Goal: Book appointment/travel/reservation

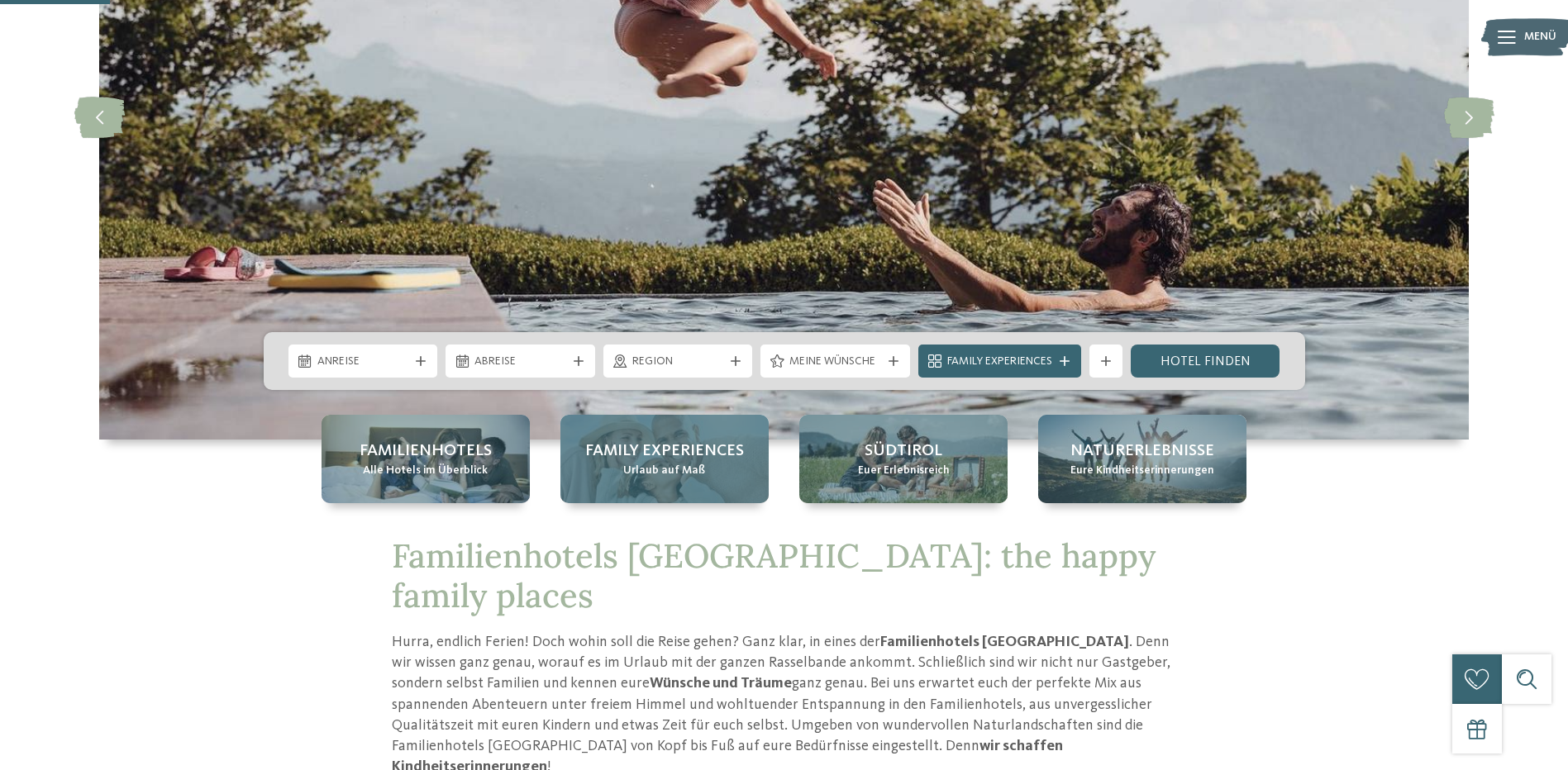
scroll to position [166, 0]
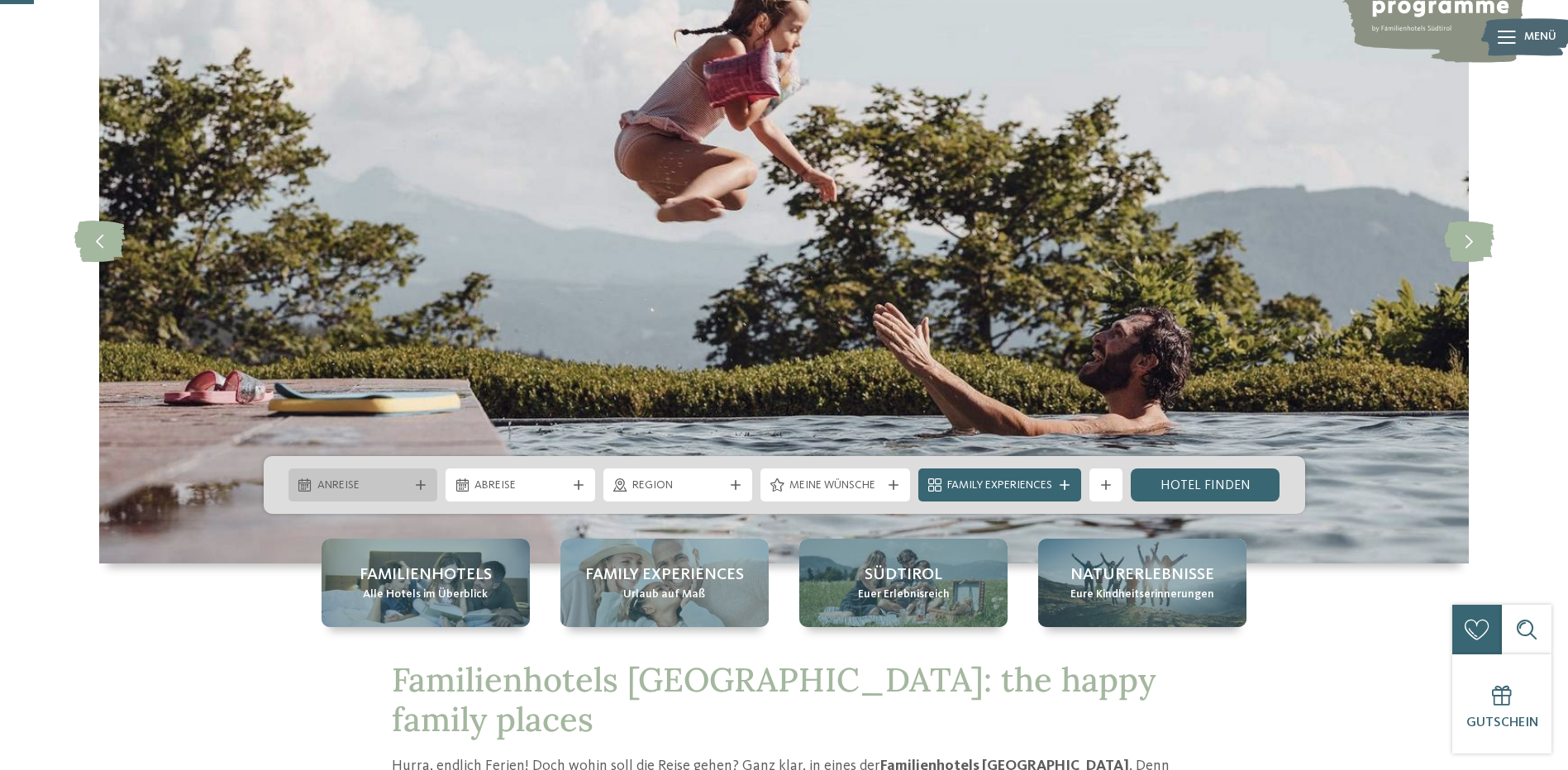
click at [423, 485] on icon at bounding box center [420, 485] width 9 height 9
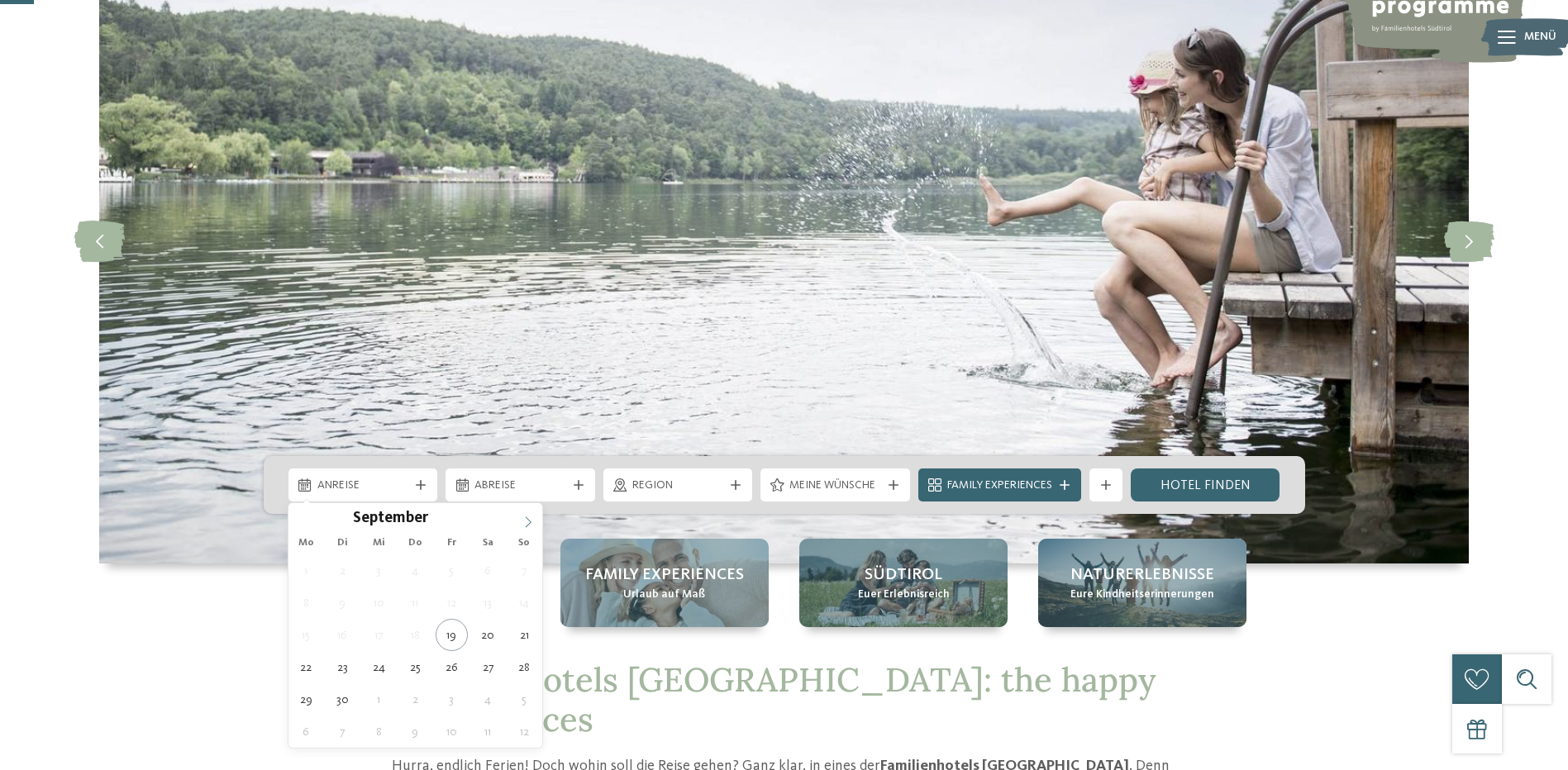
click at [531, 520] on icon at bounding box center [528, 522] width 11 height 11
type div "25.10.2025"
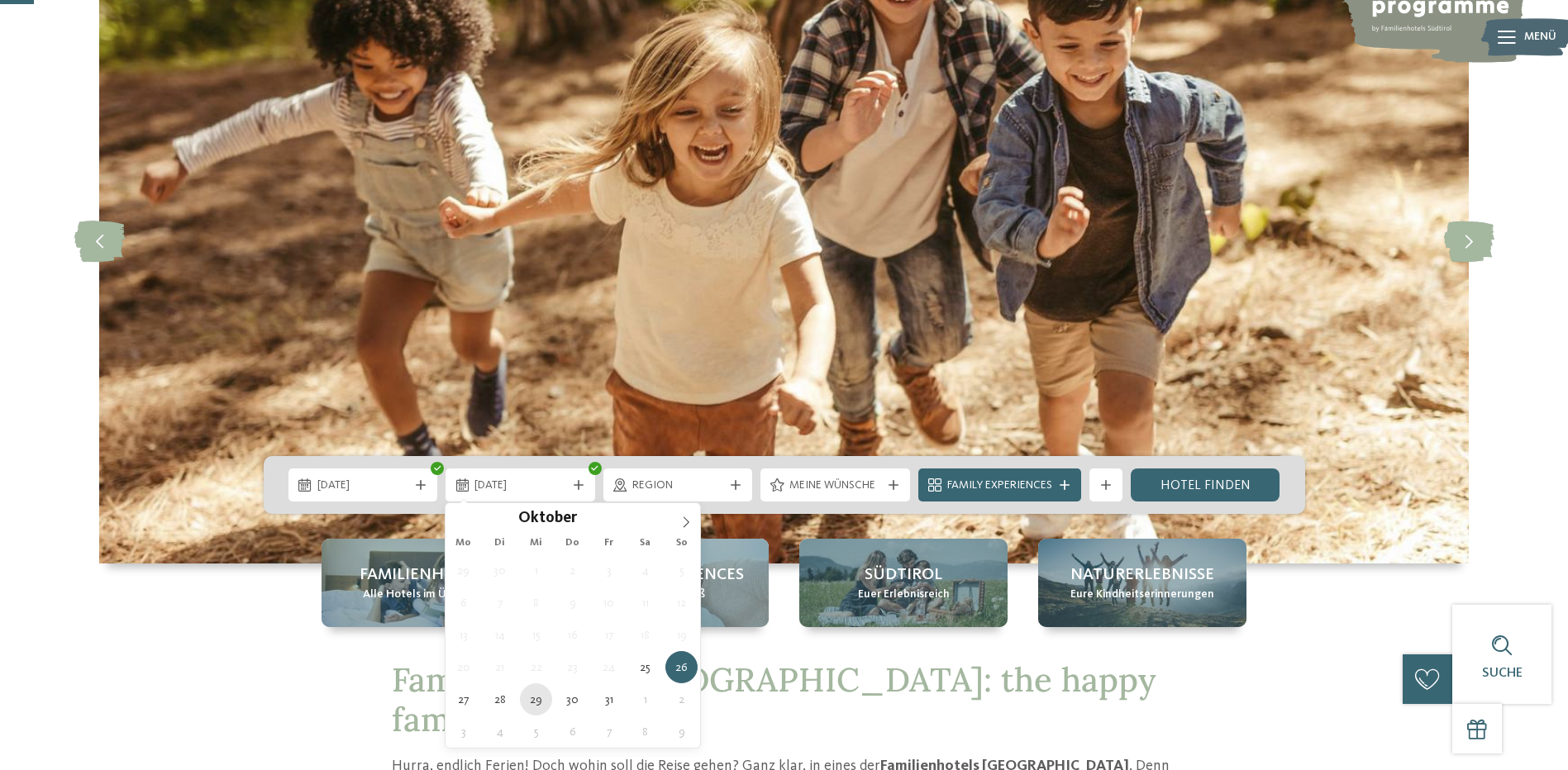
type div "29.10.2025"
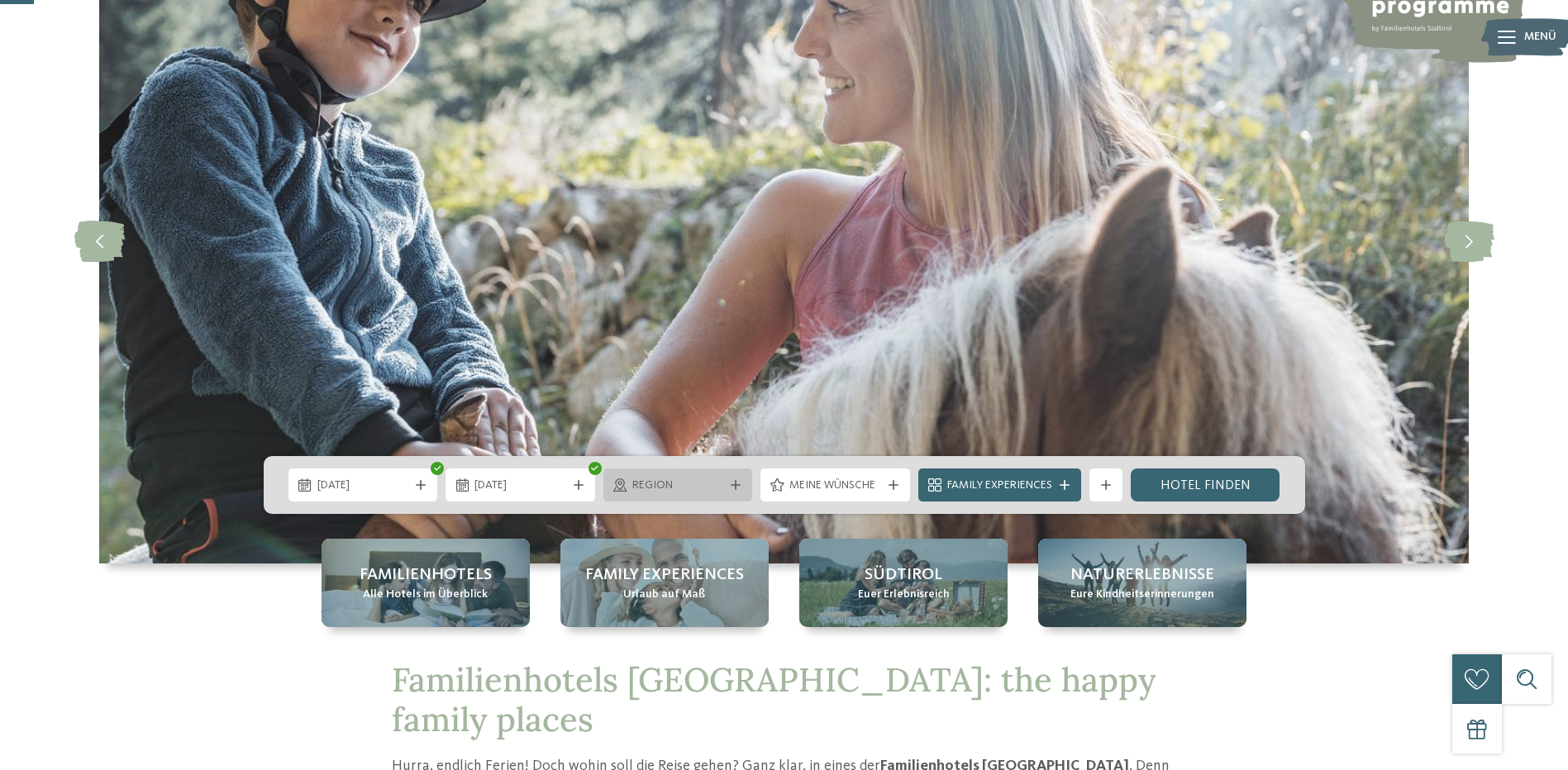
click at [733, 481] on icon at bounding box center [735, 485] width 9 height 9
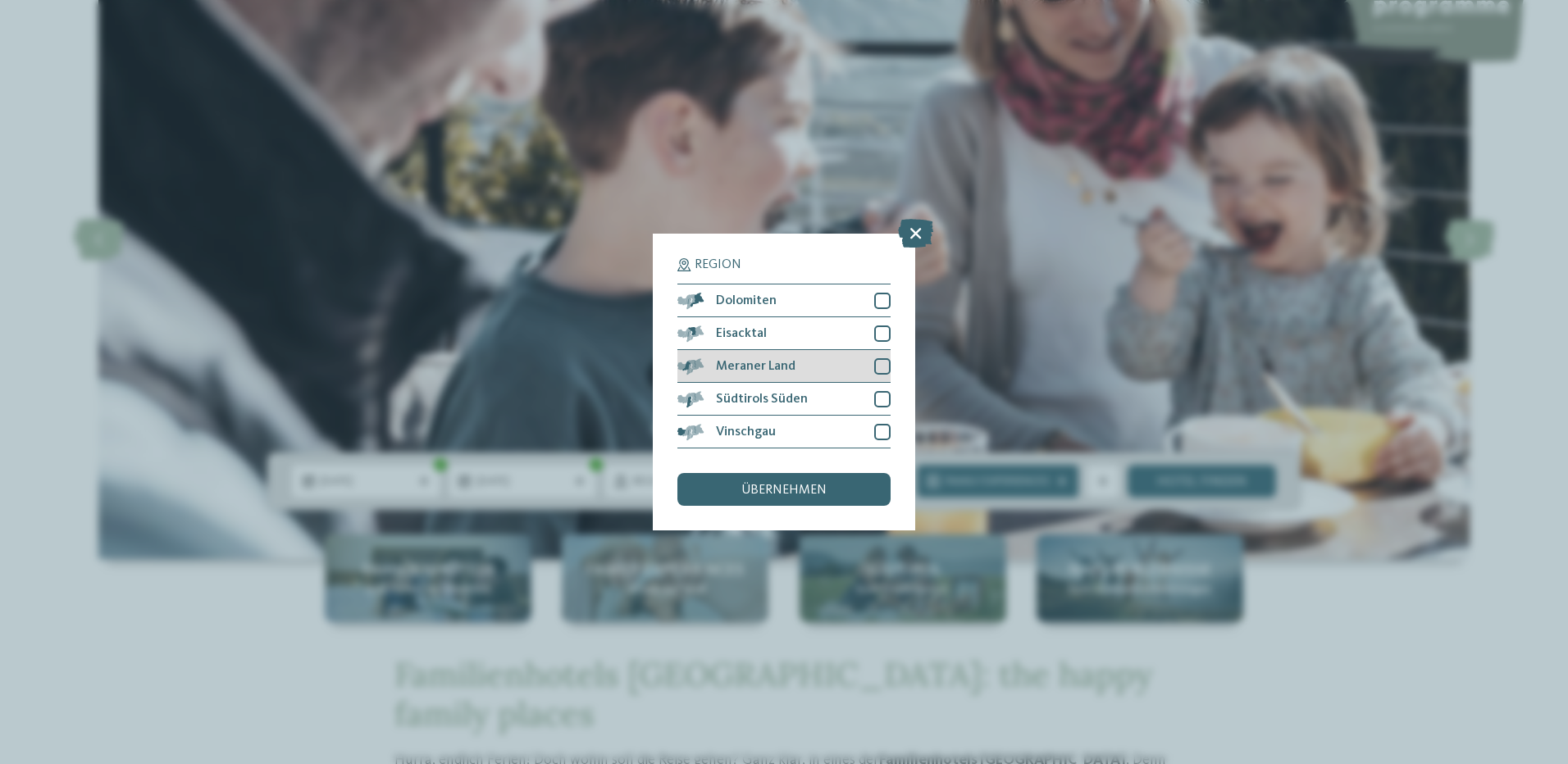
click at [884, 366] on div at bounding box center [882, 366] width 16 height 16
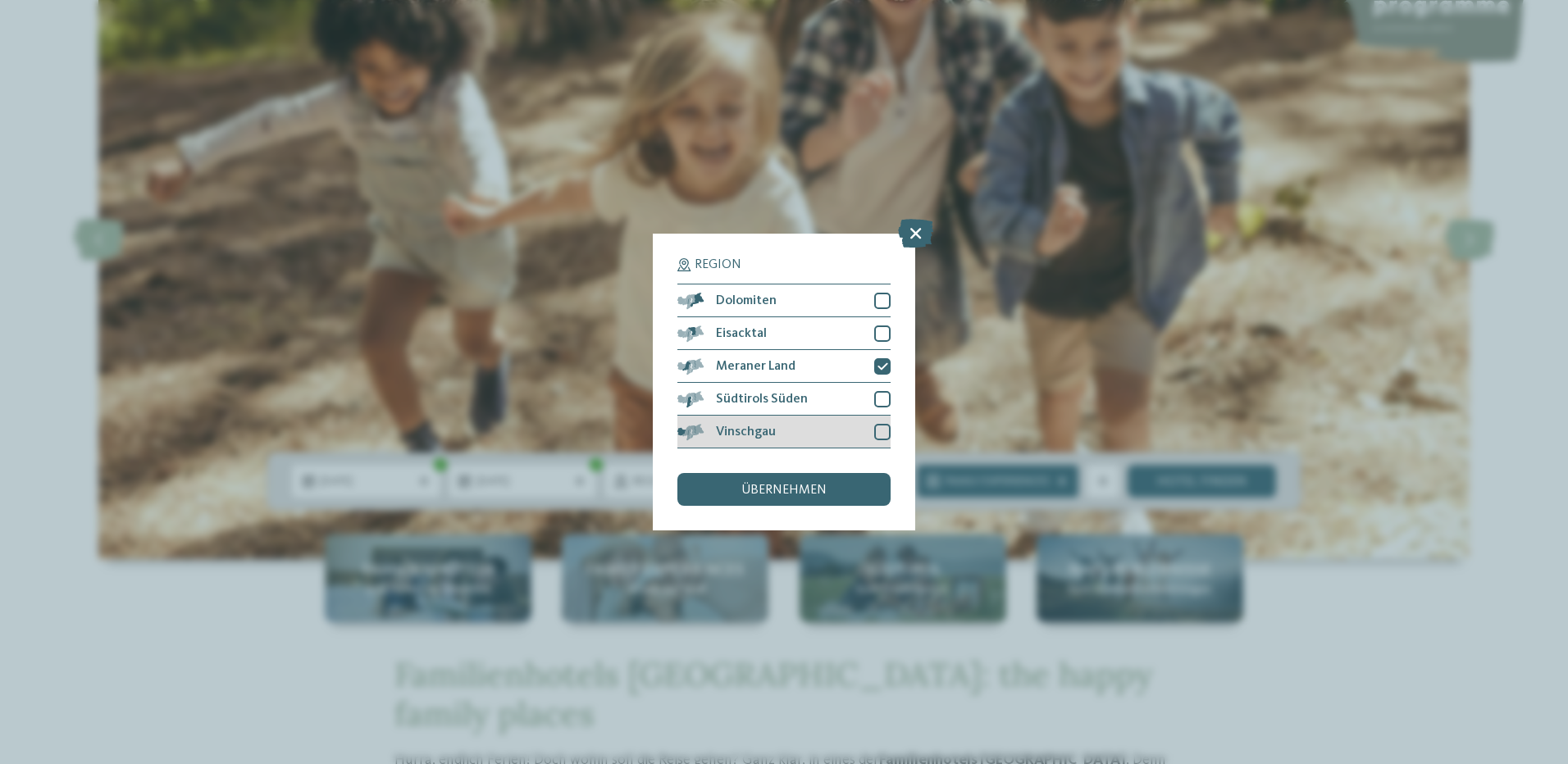
click at [886, 435] on div at bounding box center [882, 432] width 16 height 16
click at [824, 492] on span "übernehmen" at bounding box center [784, 490] width 85 height 13
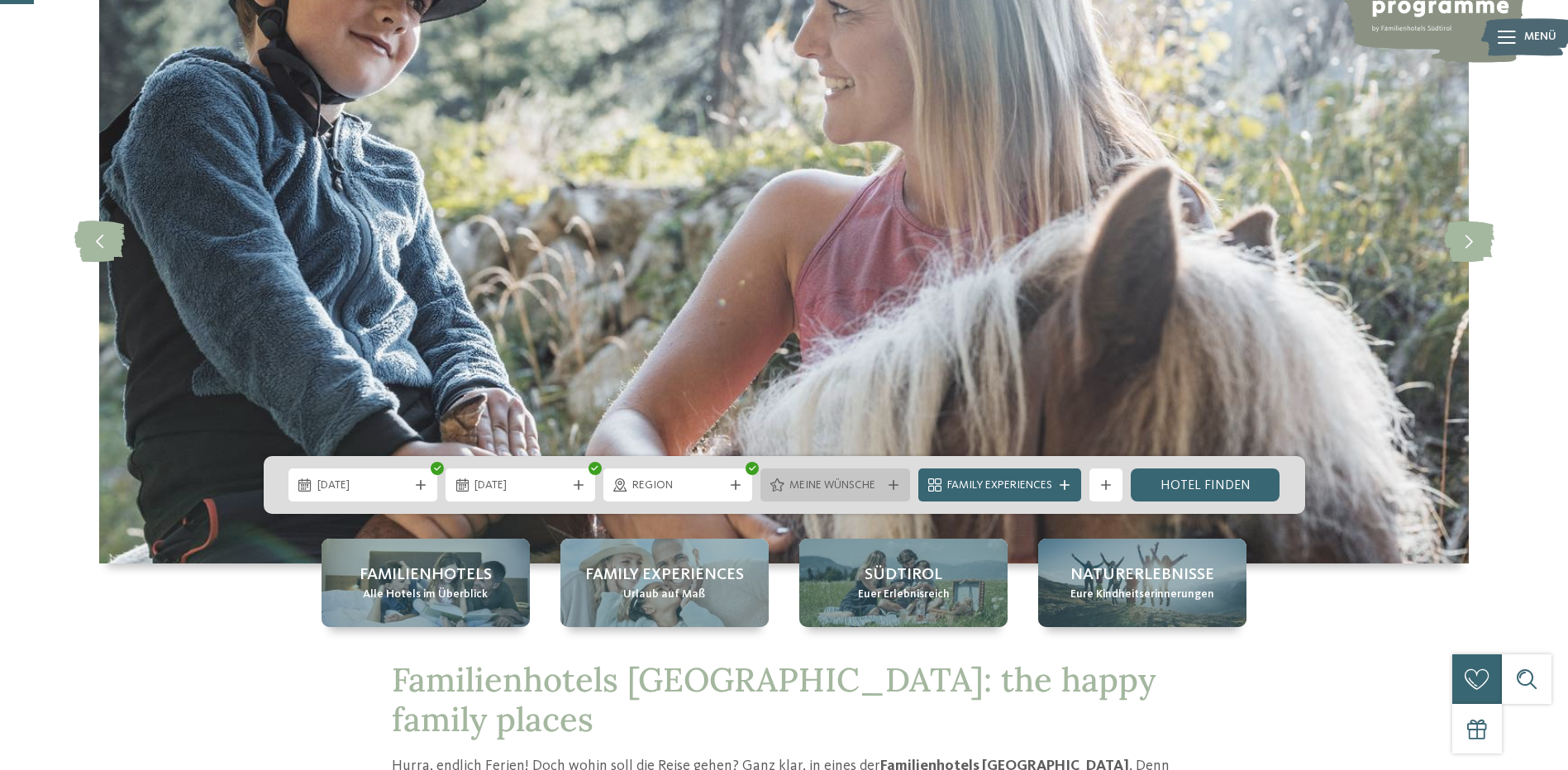
click at [878, 479] on span "Meine Wünsche" at bounding box center [835, 485] width 92 height 16
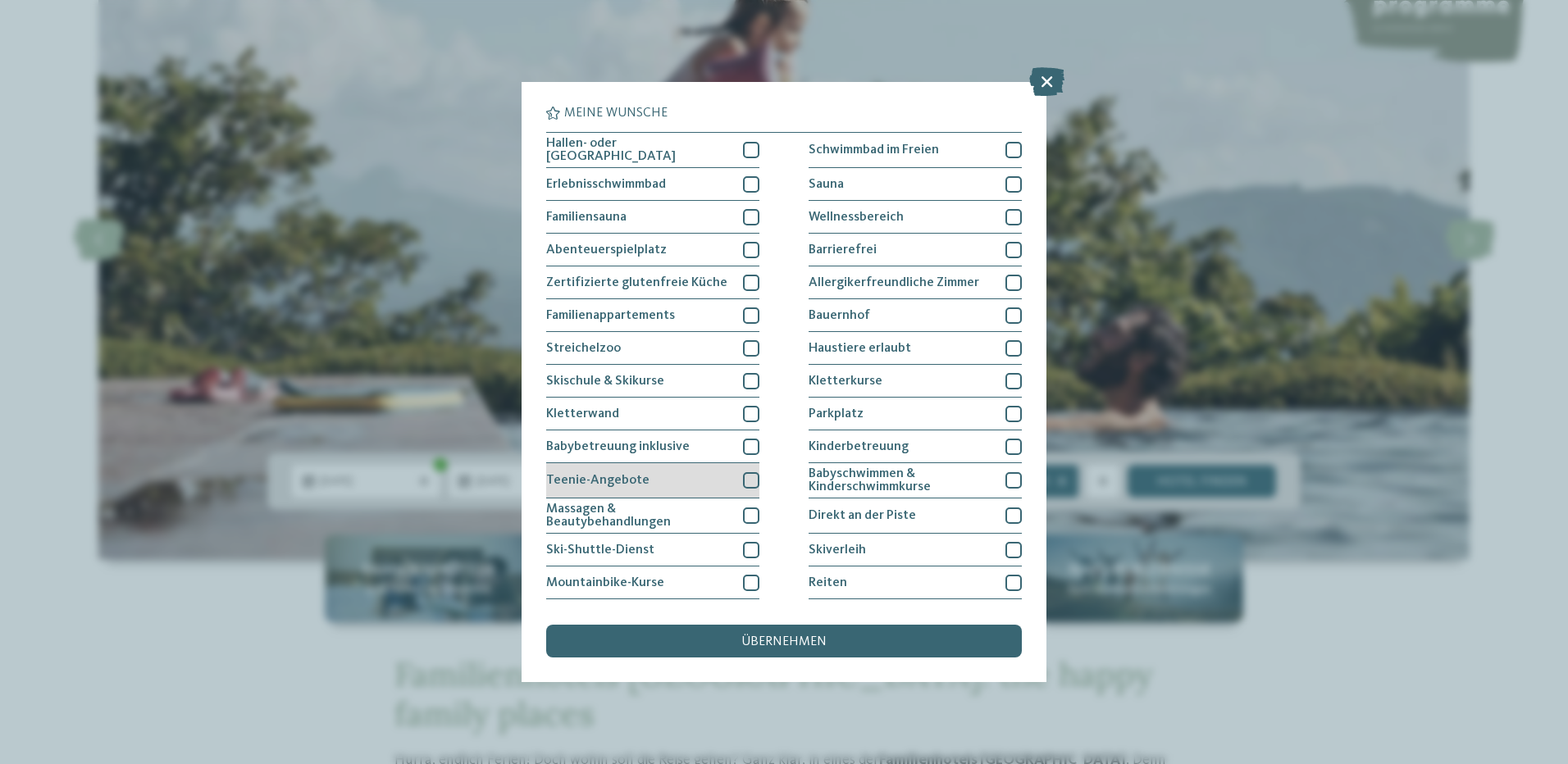
click at [724, 483] on div "Teenie-Angebote" at bounding box center [653, 481] width 213 height 36
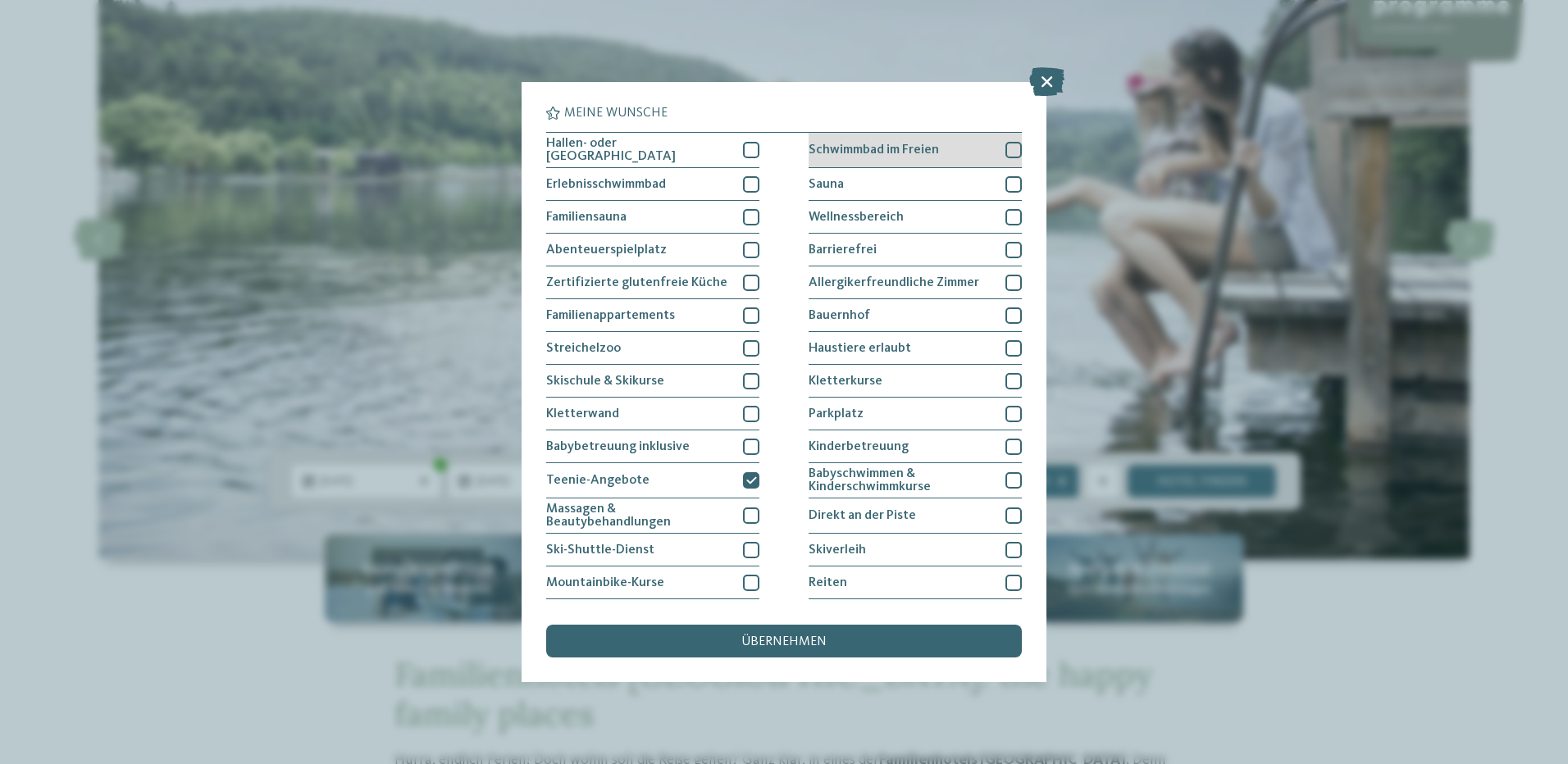
click at [835, 152] on span "Schwimmbad im Freien" at bounding box center [873, 150] width 131 height 13
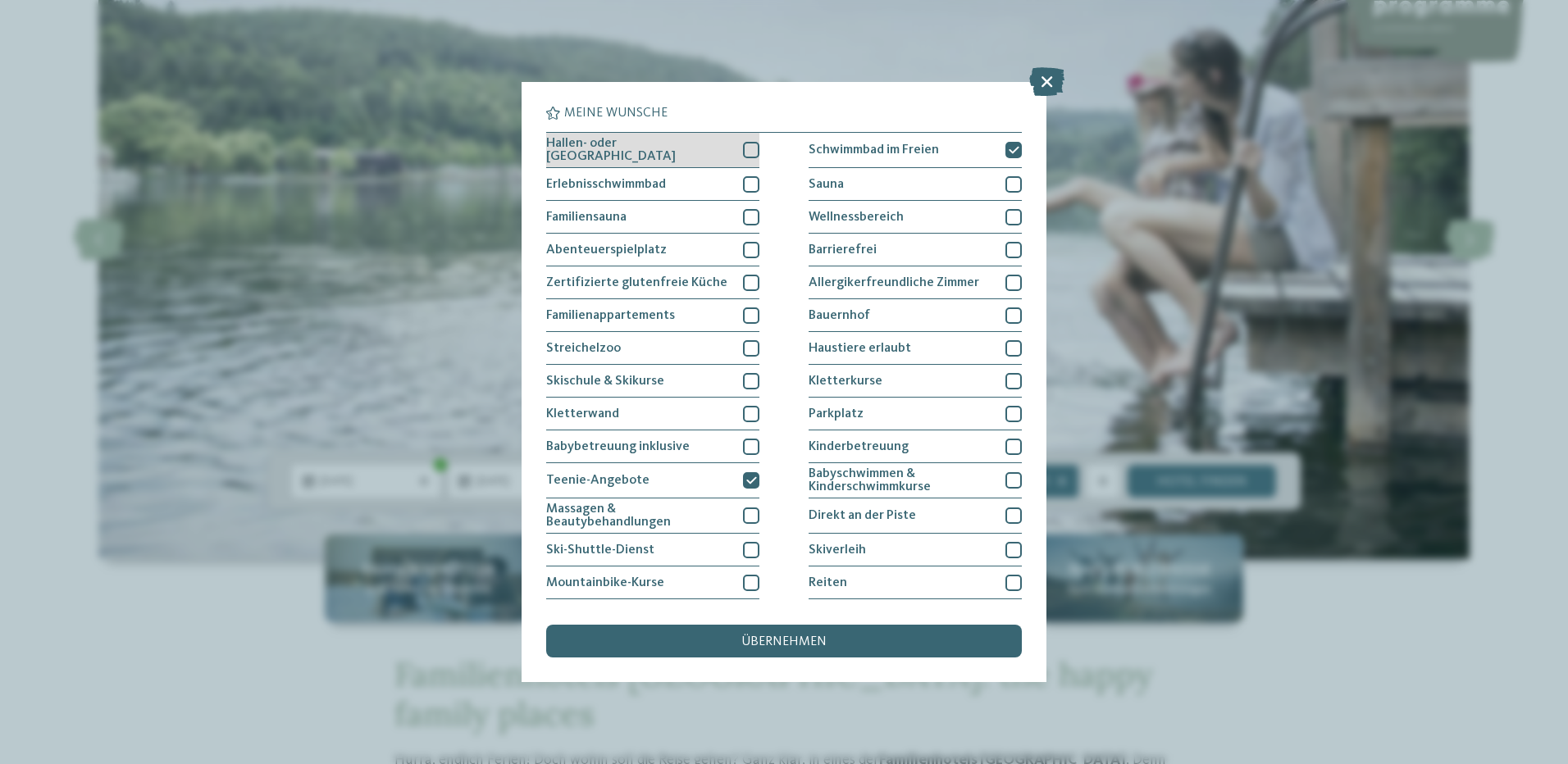
click at [746, 150] on div at bounding box center [751, 149] width 16 height 16
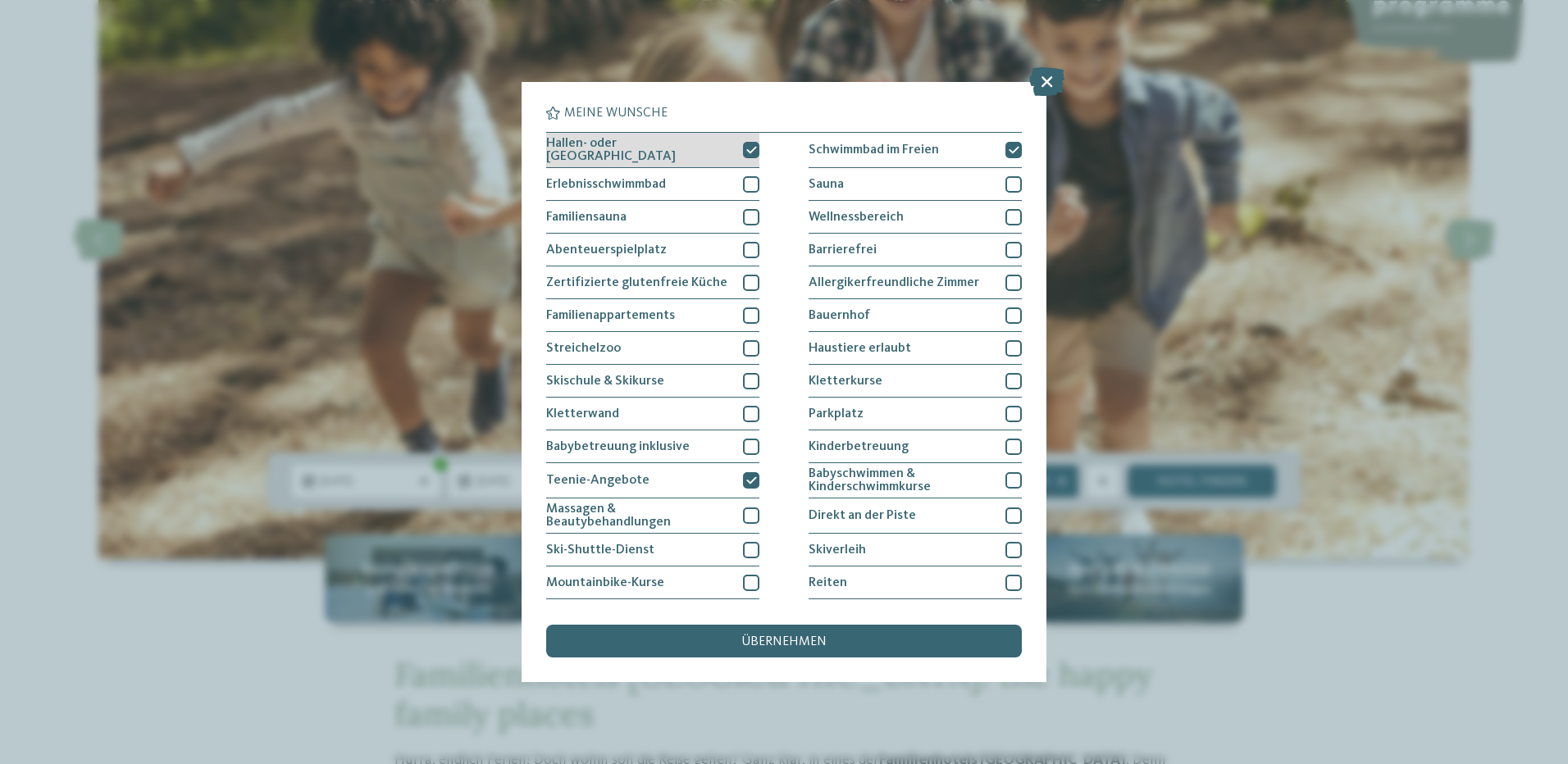
click at [746, 150] on icon at bounding box center [751, 150] width 10 height 9
click at [746, 150] on div at bounding box center [751, 149] width 16 height 16
click at [744, 183] on div at bounding box center [751, 184] width 16 height 16
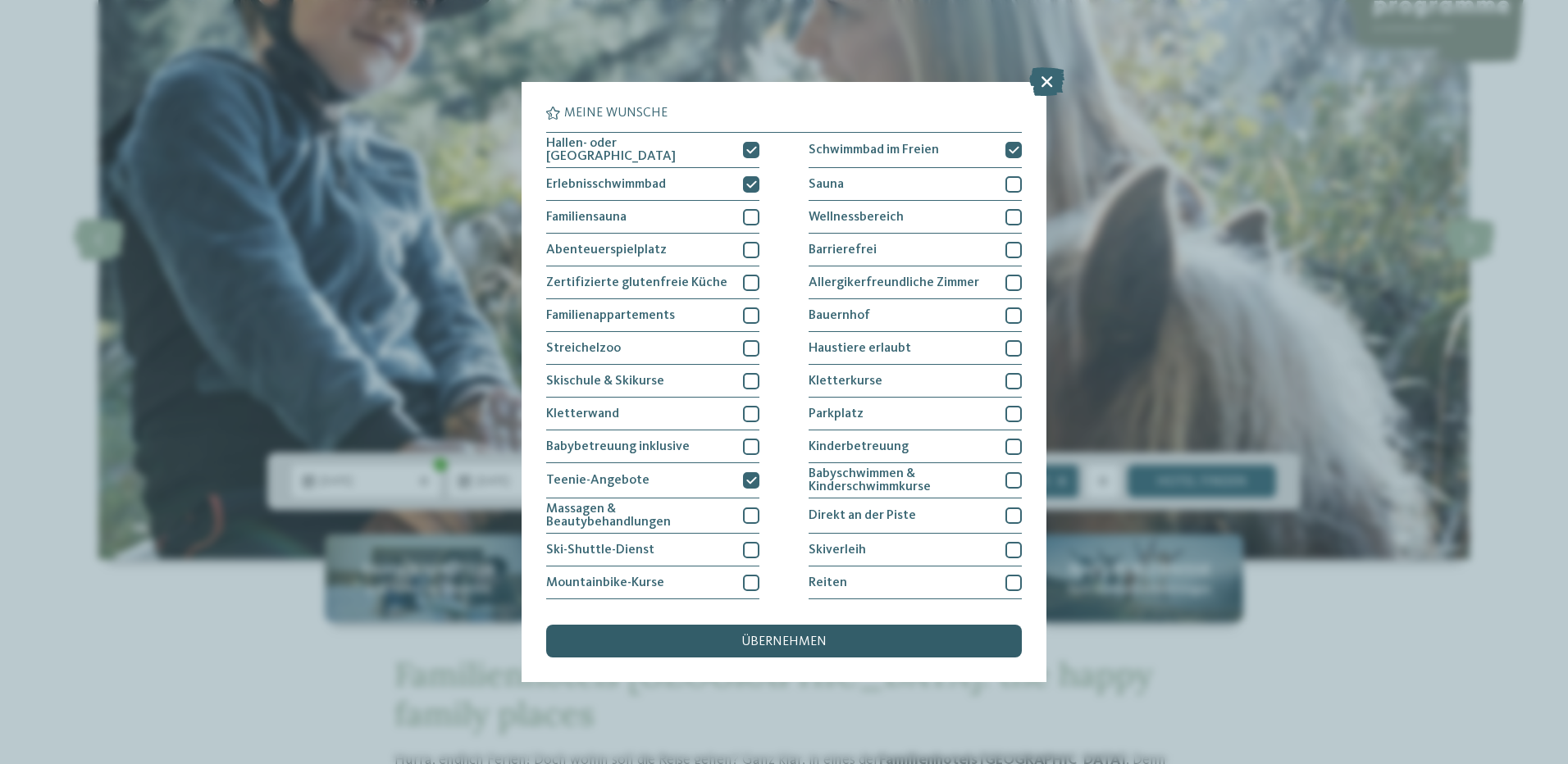
click at [768, 639] on span "übernehmen" at bounding box center [784, 642] width 85 height 13
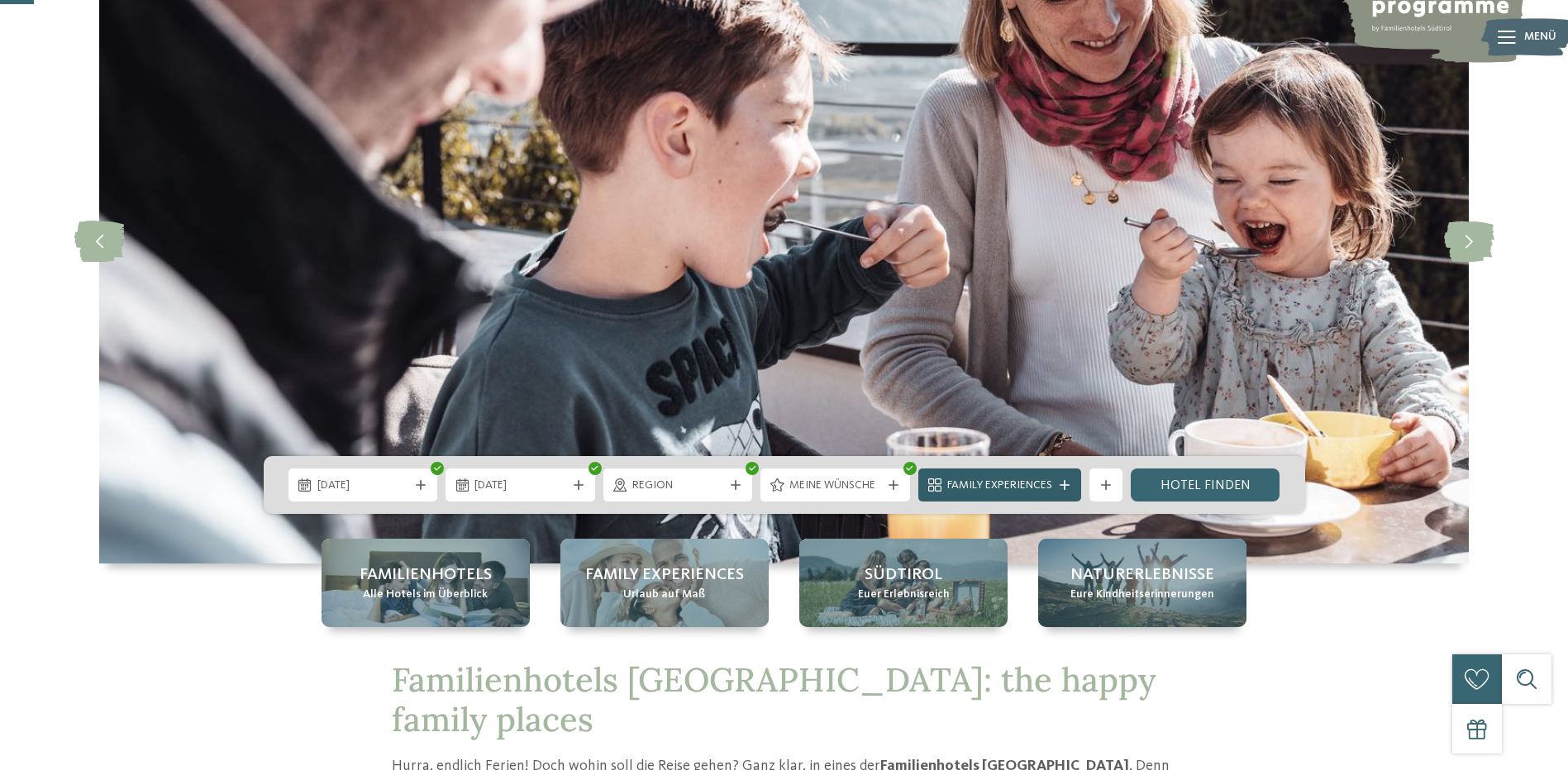
click at [1024, 485] on span "Family Experiences" at bounding box center [999, 485] width 105 height 16
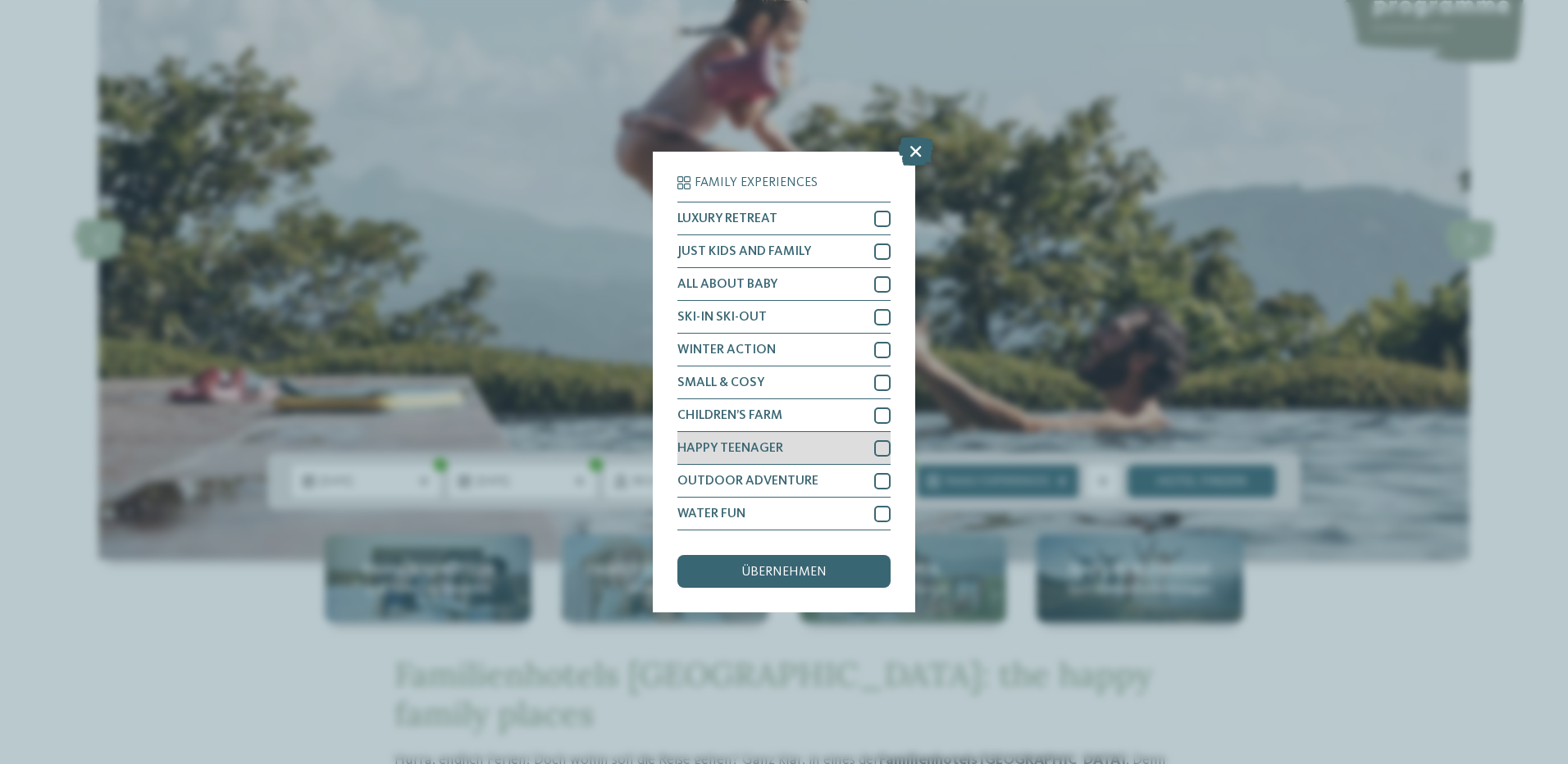
click at [877, 447] on div at bounding box center [882, 448] width 16 height 16
click at [811, 574] on span "übernehmen" at bounding box center [784, 573] width 85 height 13
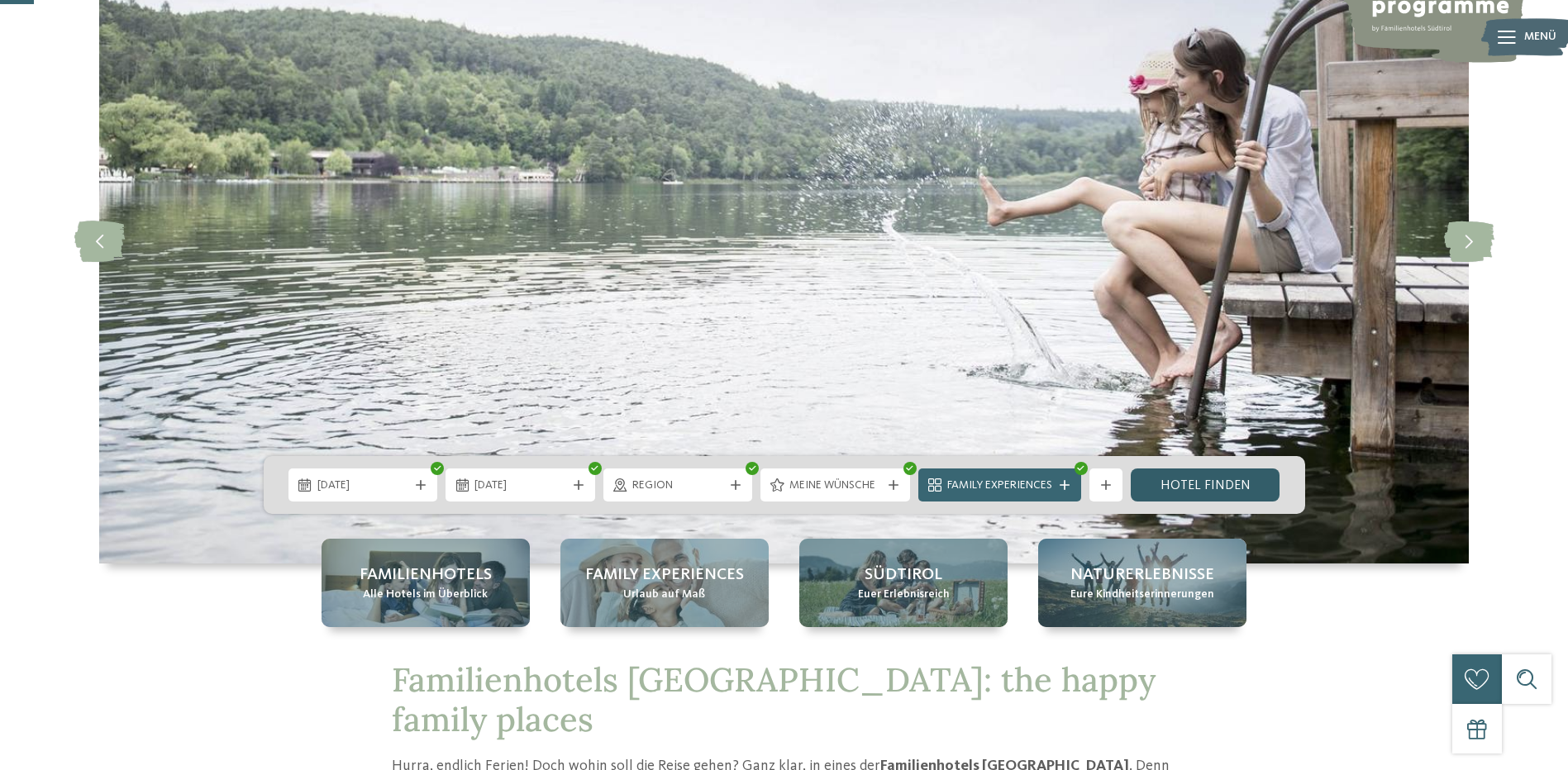
click at [1165, 485] on link "Hotel finden" at bounding box center [1206, 484] width 150 height 33
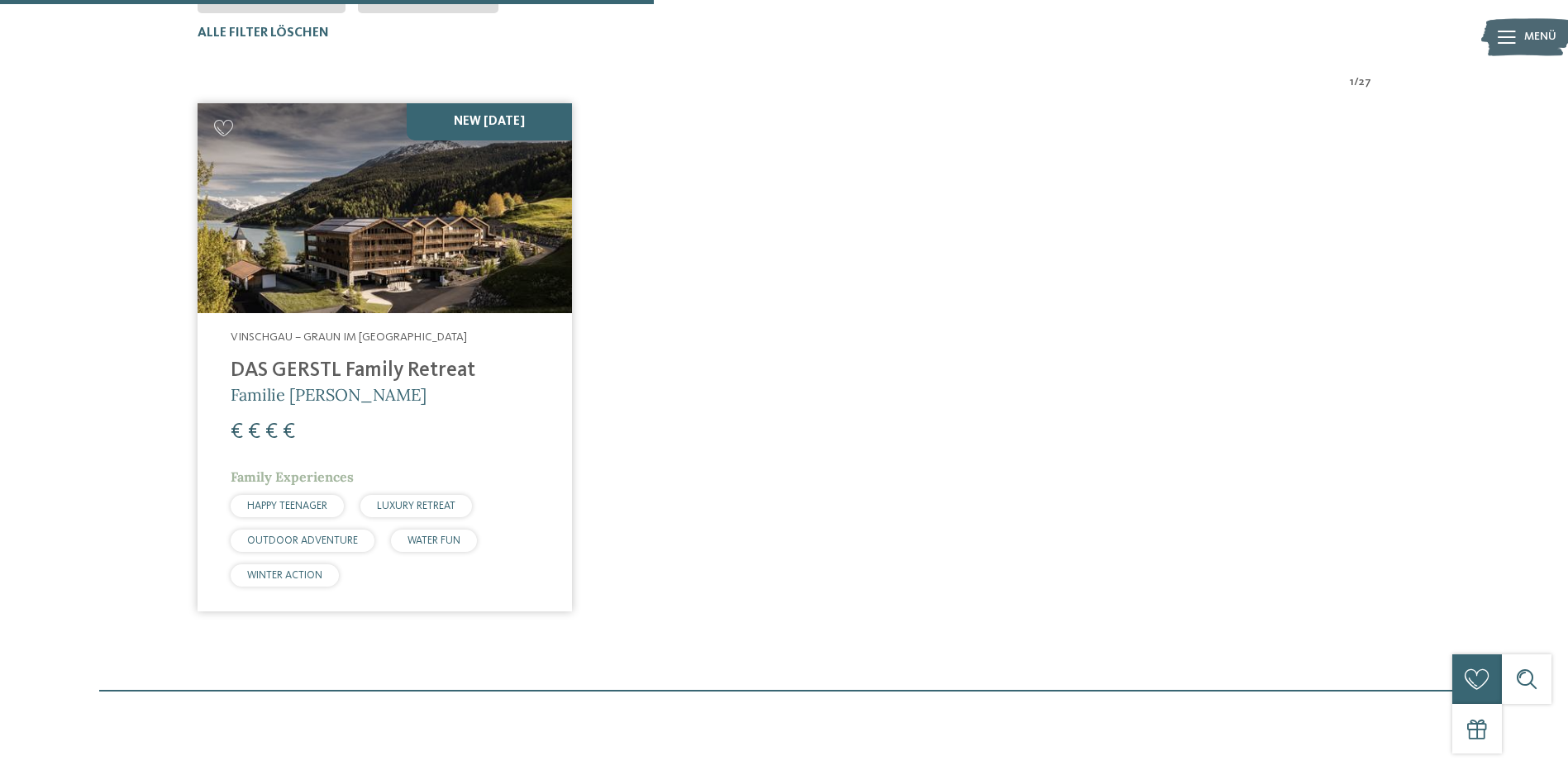
click at [396, 366] on h4 "DAS GERSTL Family Retreat" at bounding box center [385, 371] width 308 height 25
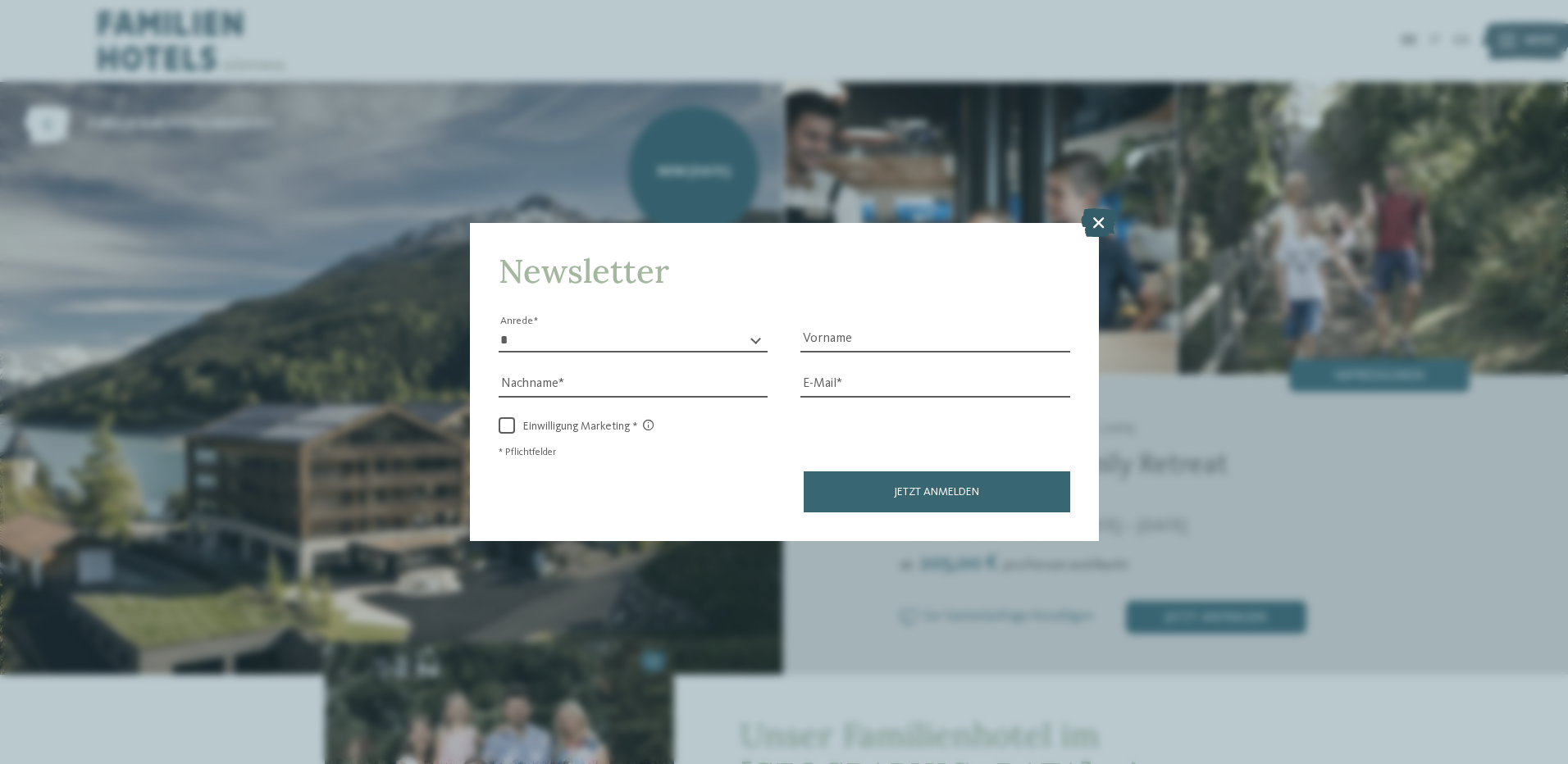
click at [1093, 222] on icon at bounding box center [1099, 222] width 36 height 29
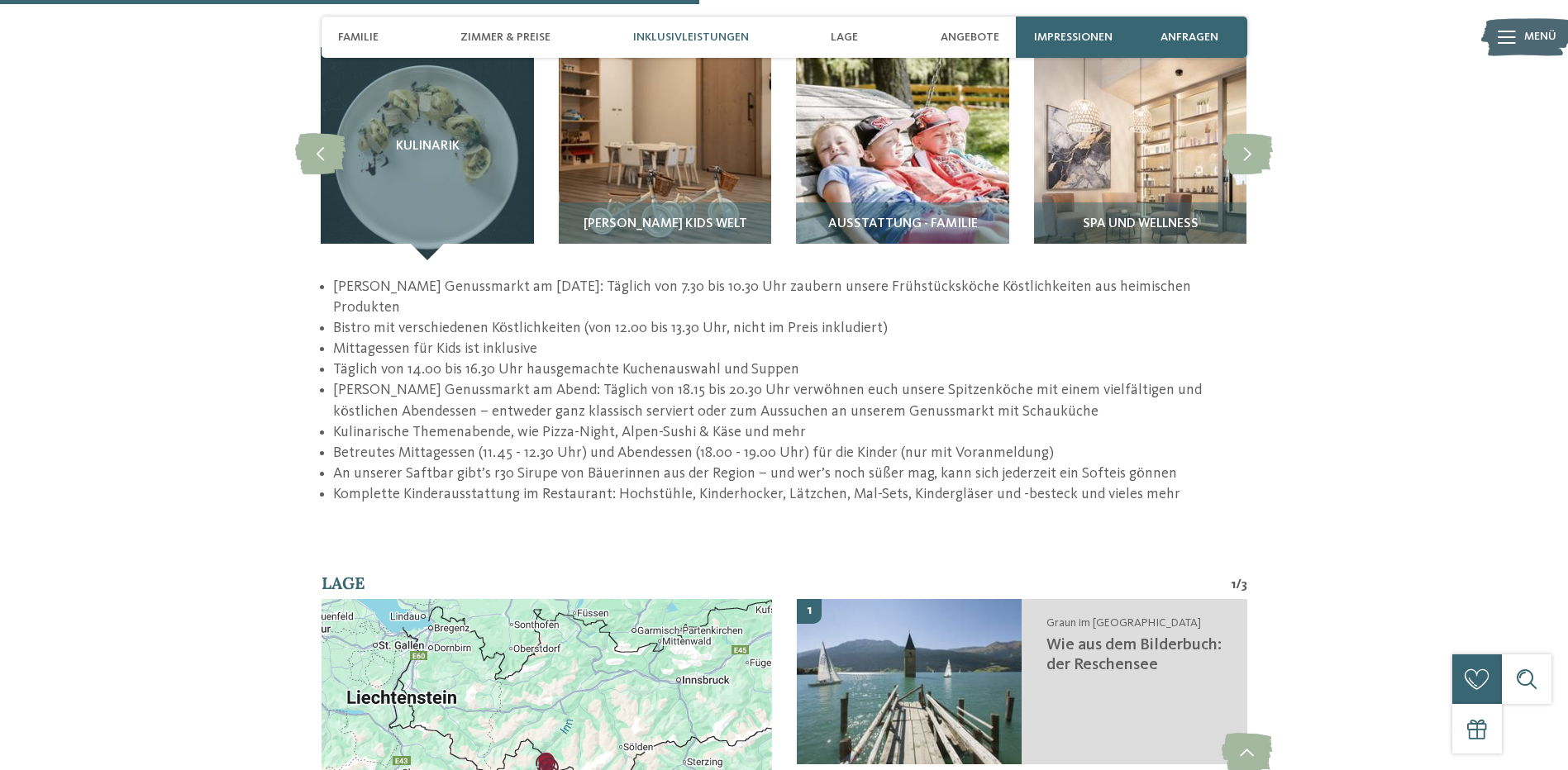
scroll to position [2149, 0]
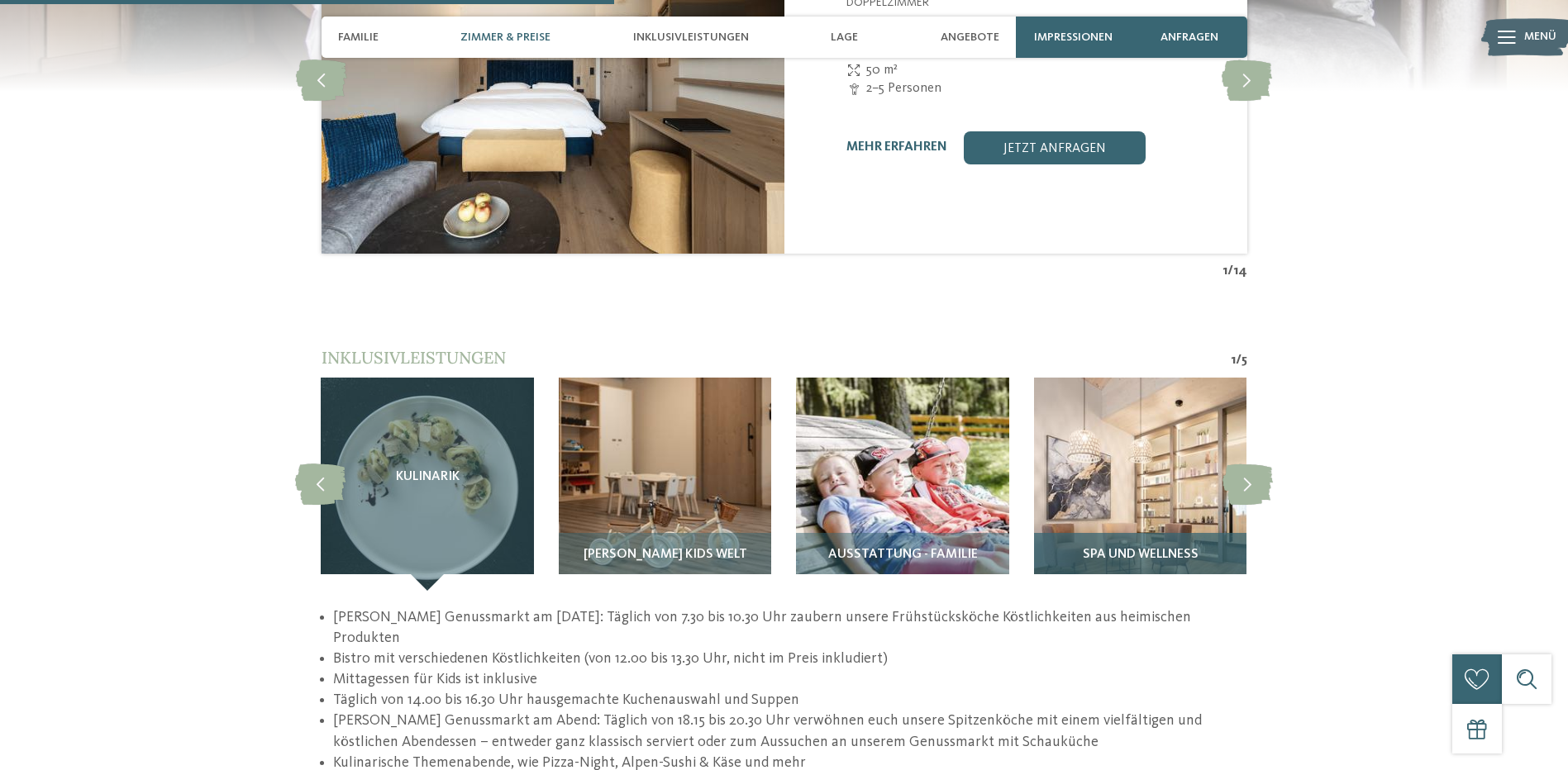
click at [1163, 548] on span "Spa und Wellness" at bounding box center [1140, 555] width 115 height 15
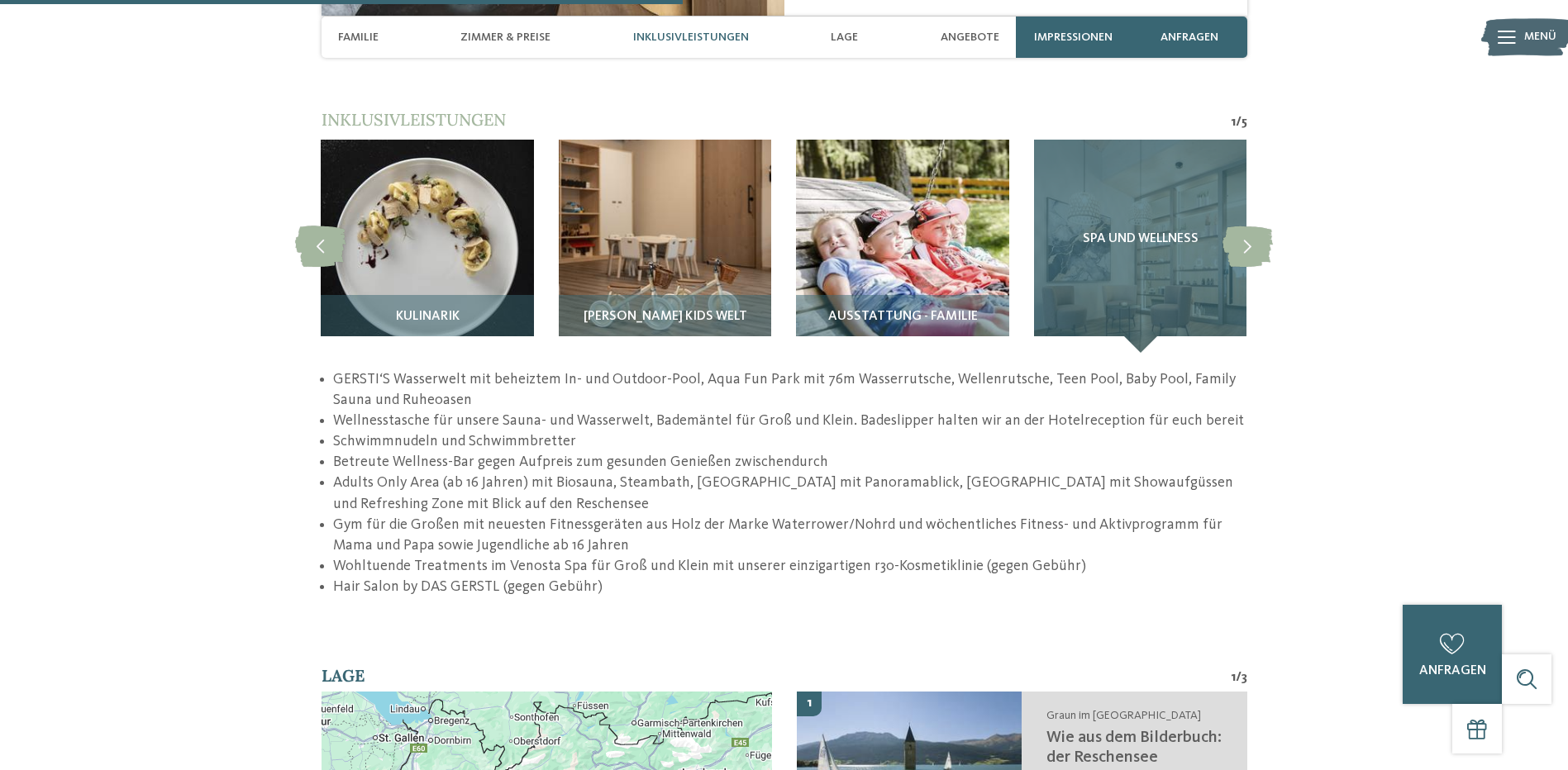
scroll to position [2397, 0]
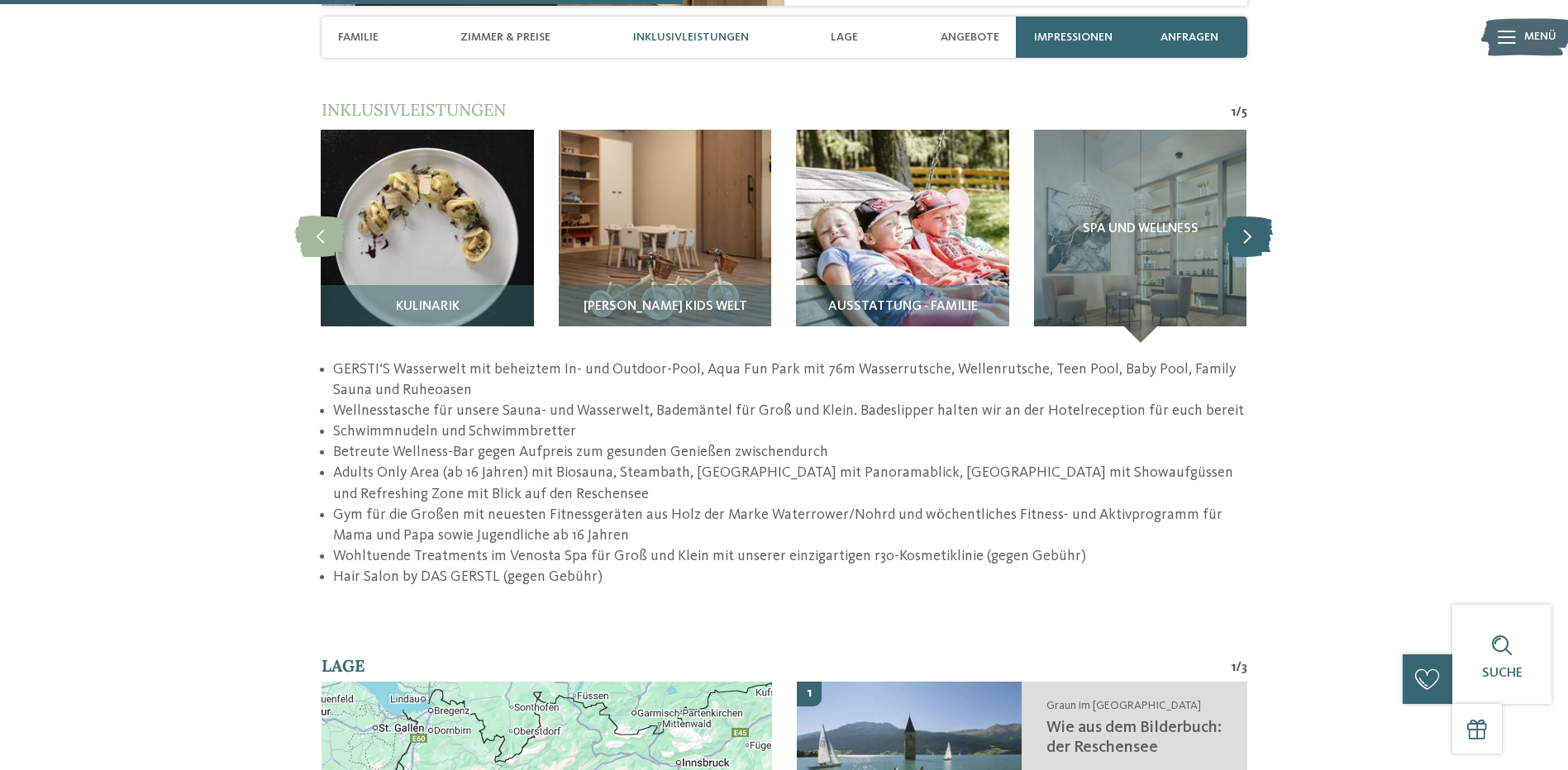
click at [1259, 216] on icon at bounding box center [1247, 236] width 50 height 42
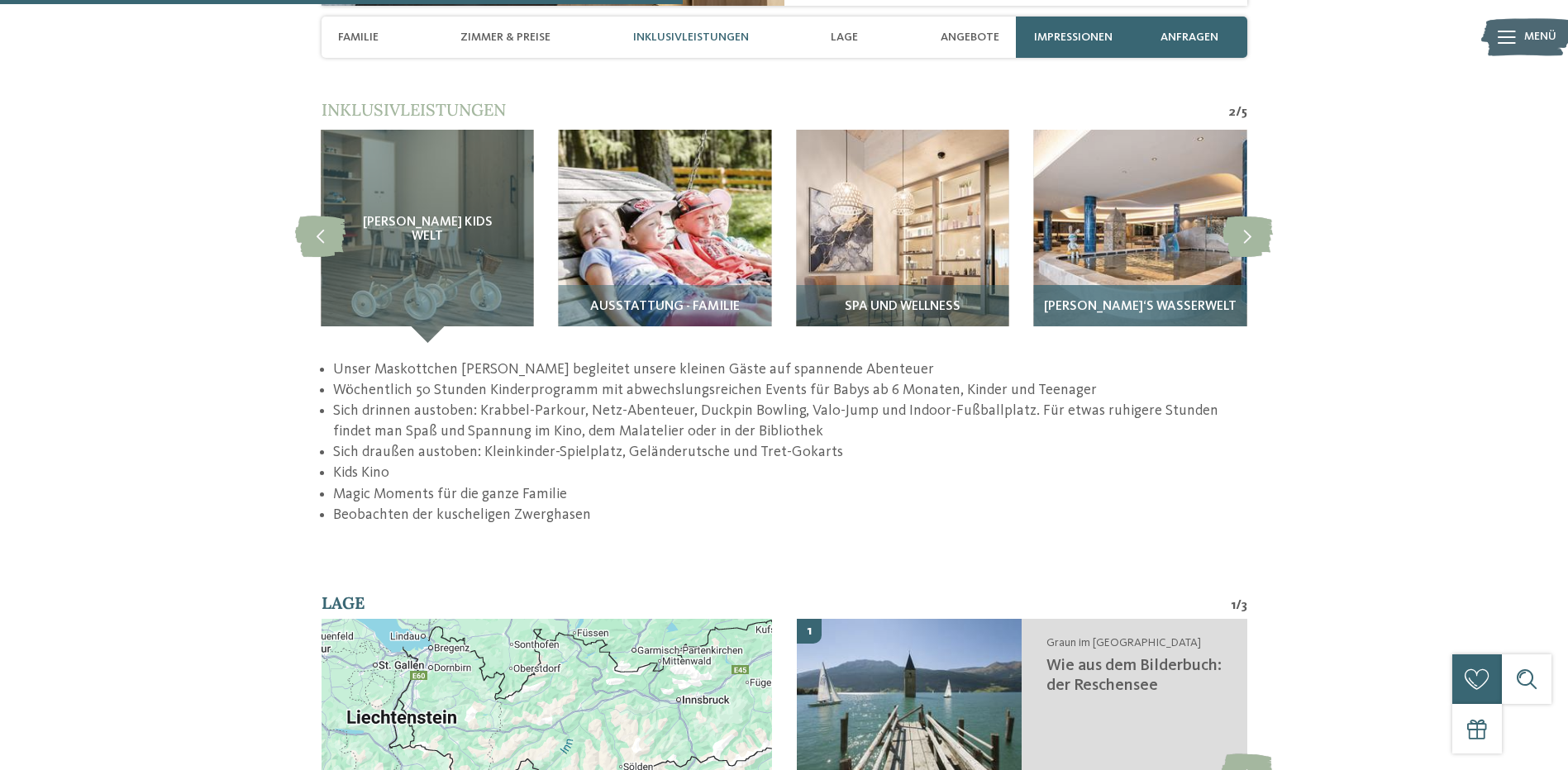
click at [1124, 224] on img at bounding box center [1140, 236] width 213 height 213
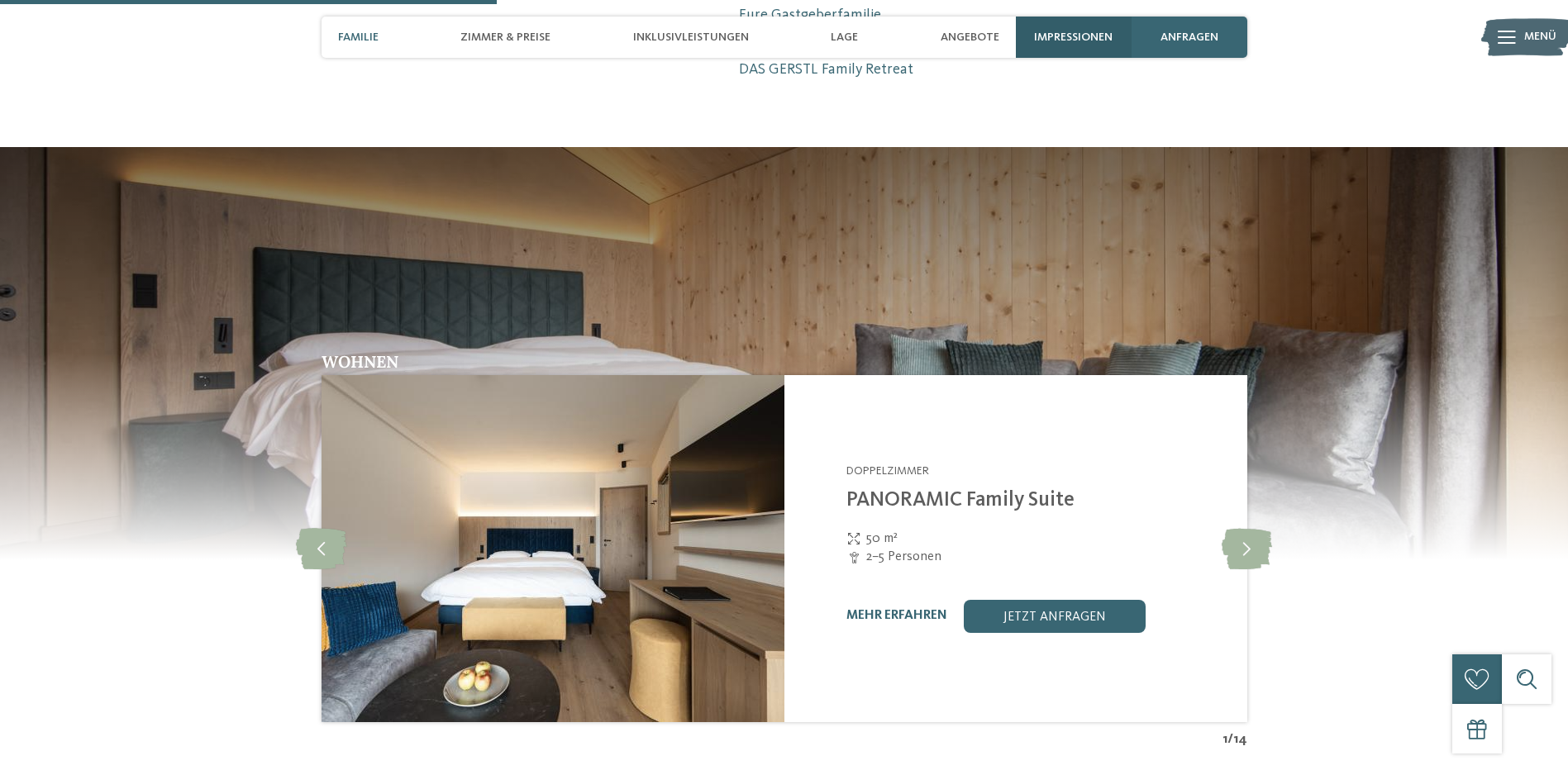
scroll to position [1653, 0]
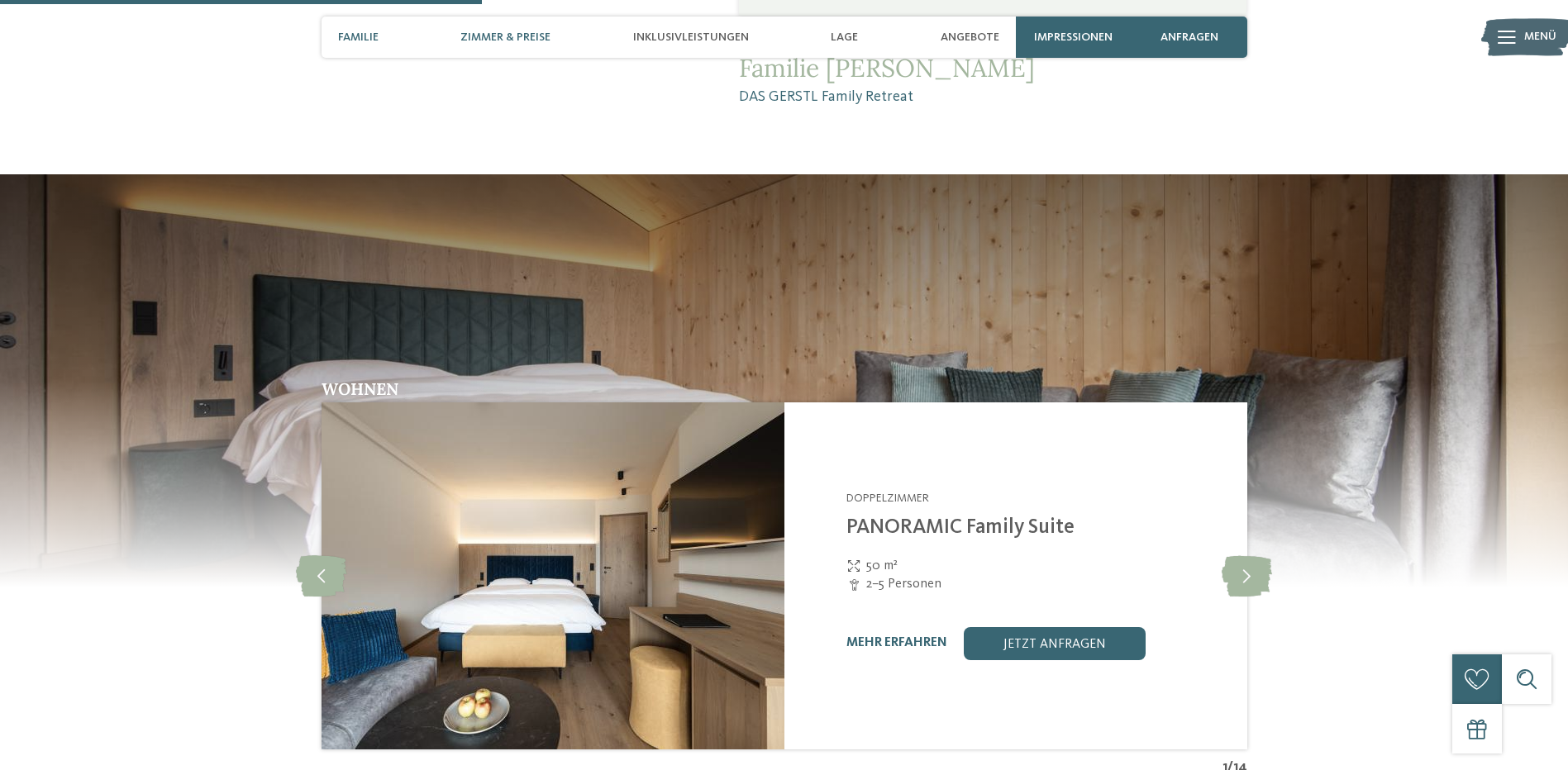
click at [473, 38] on span "Zimmer & Preise" at bounding box center [505, 37] width 90 height 14
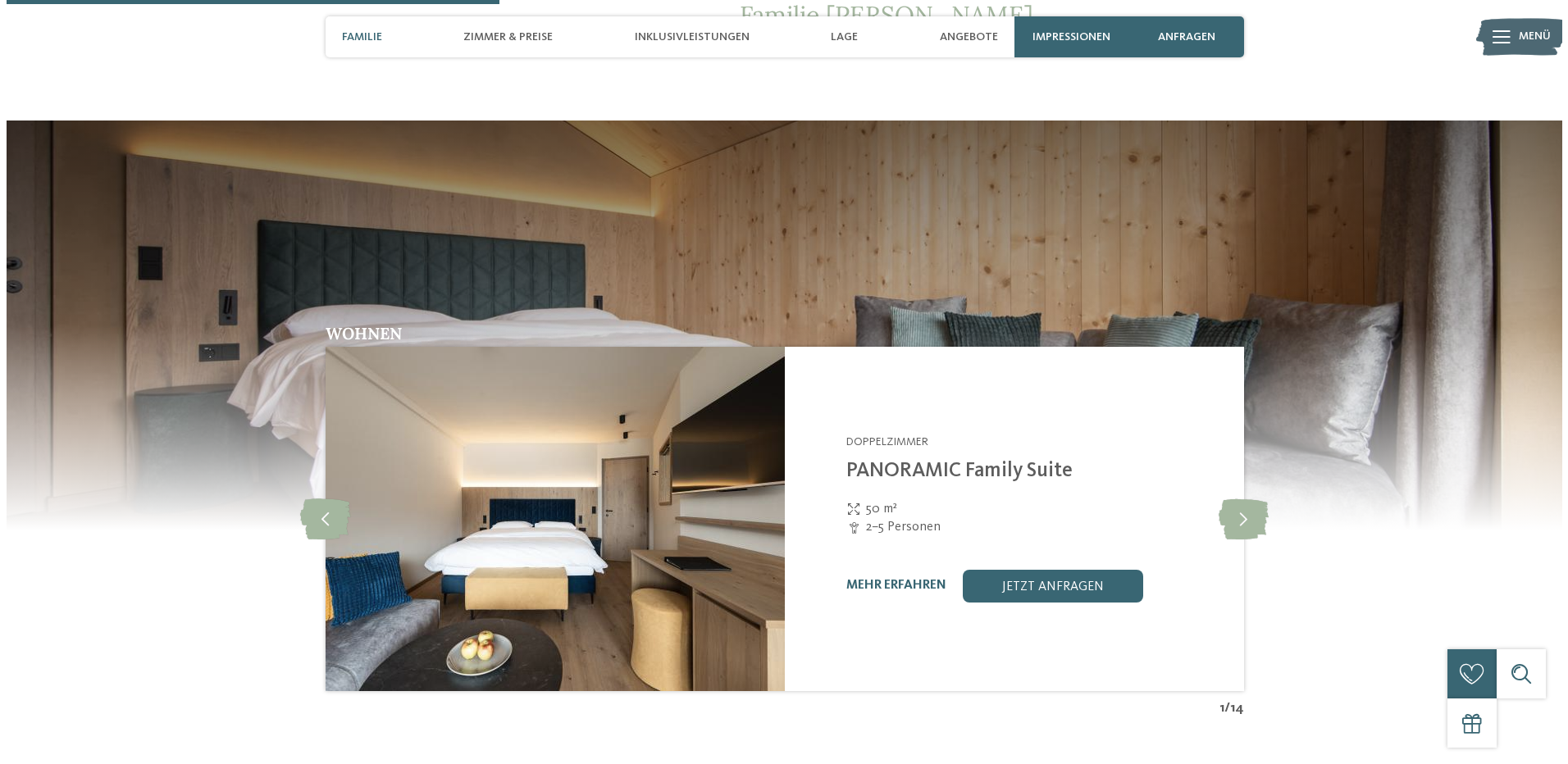
scroll to position [1702, 0]
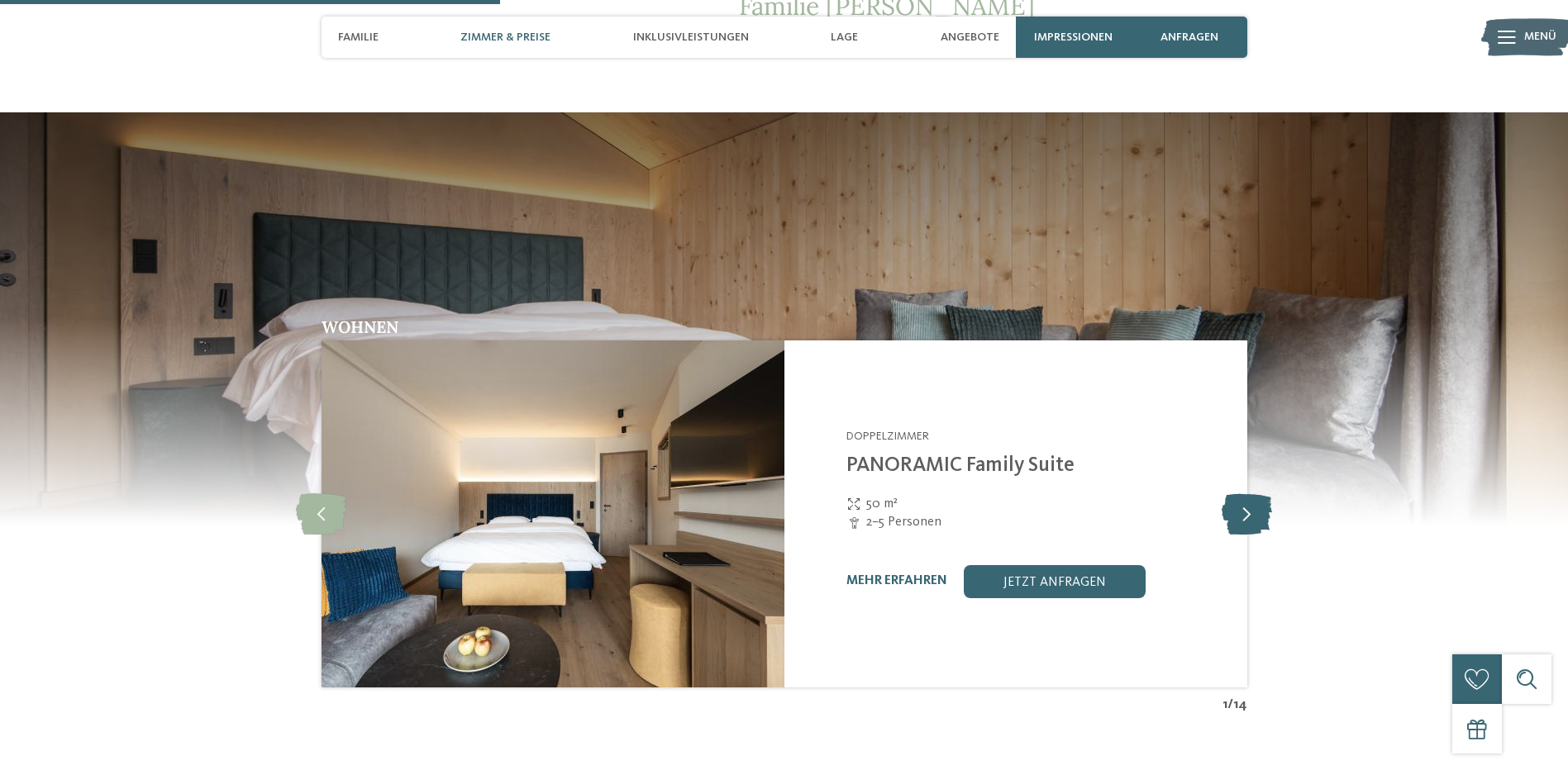
click at [1239, 494] on icon at bounding box center [1246, 515] width 50 height 42
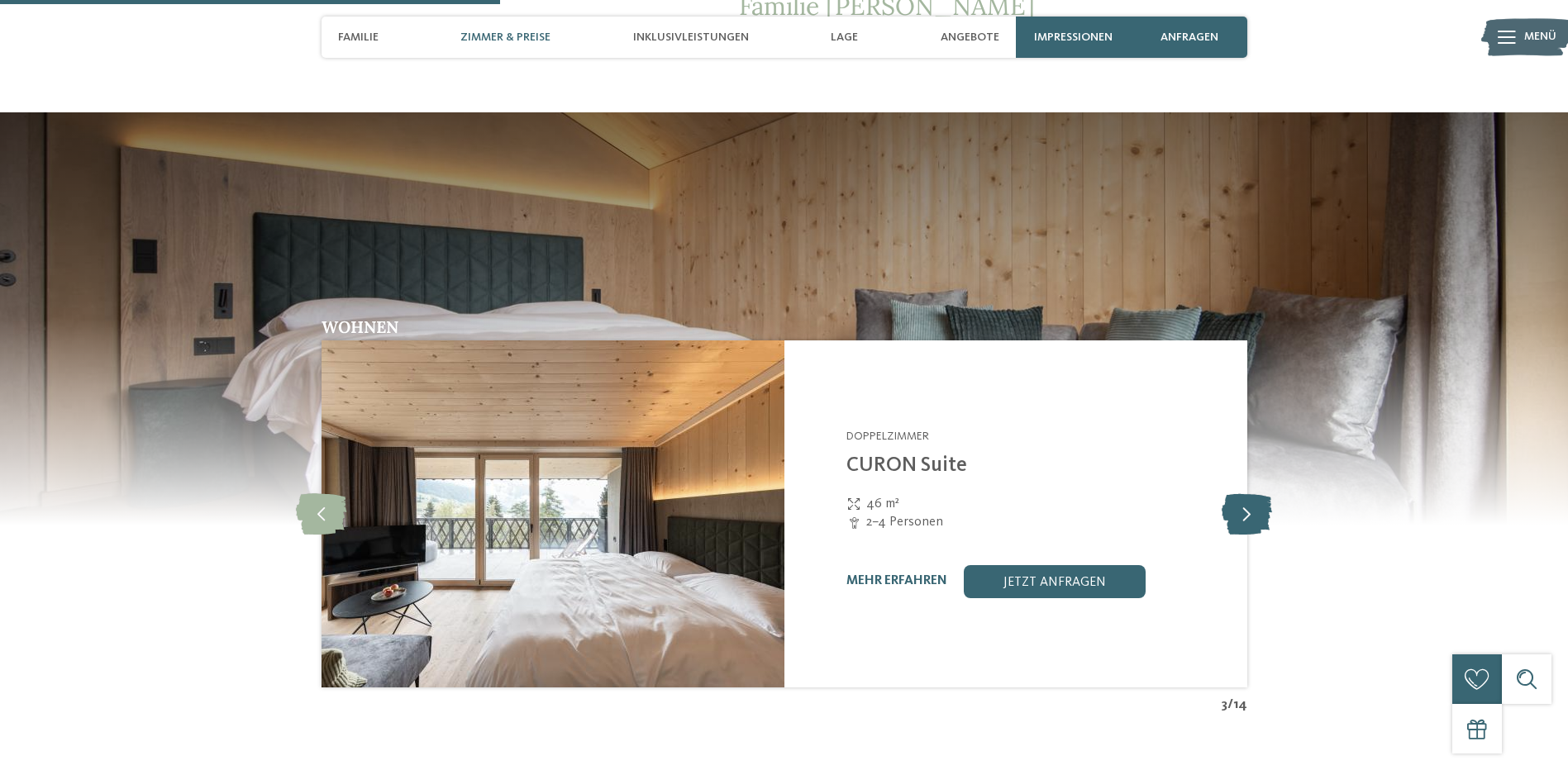
click at [1239, 494] on icon at bounding box center [1246, 515] width 50 height 42
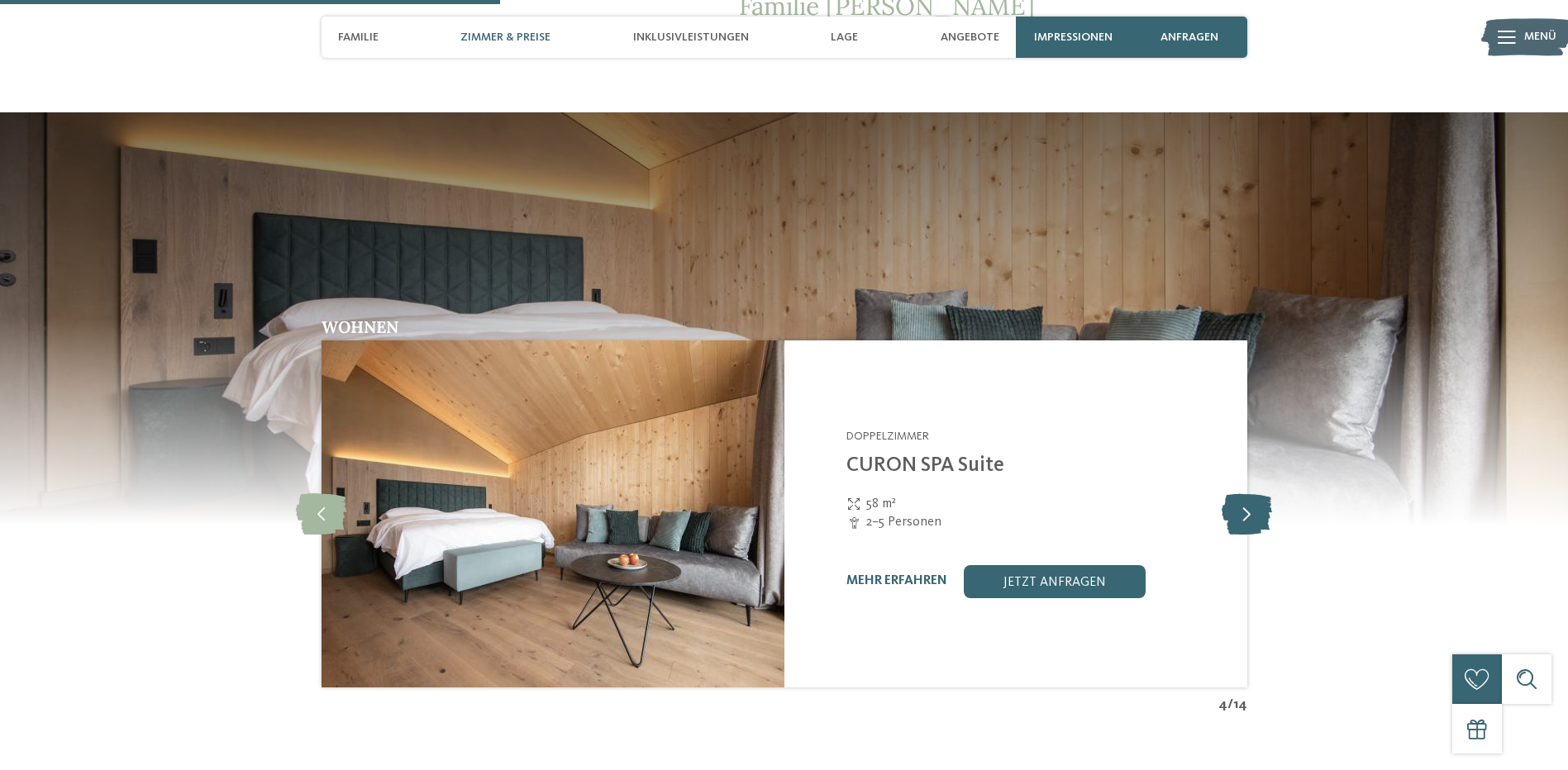
click at [1239, 494] on icon at bounding box center [1246, 515] width 50 height 42
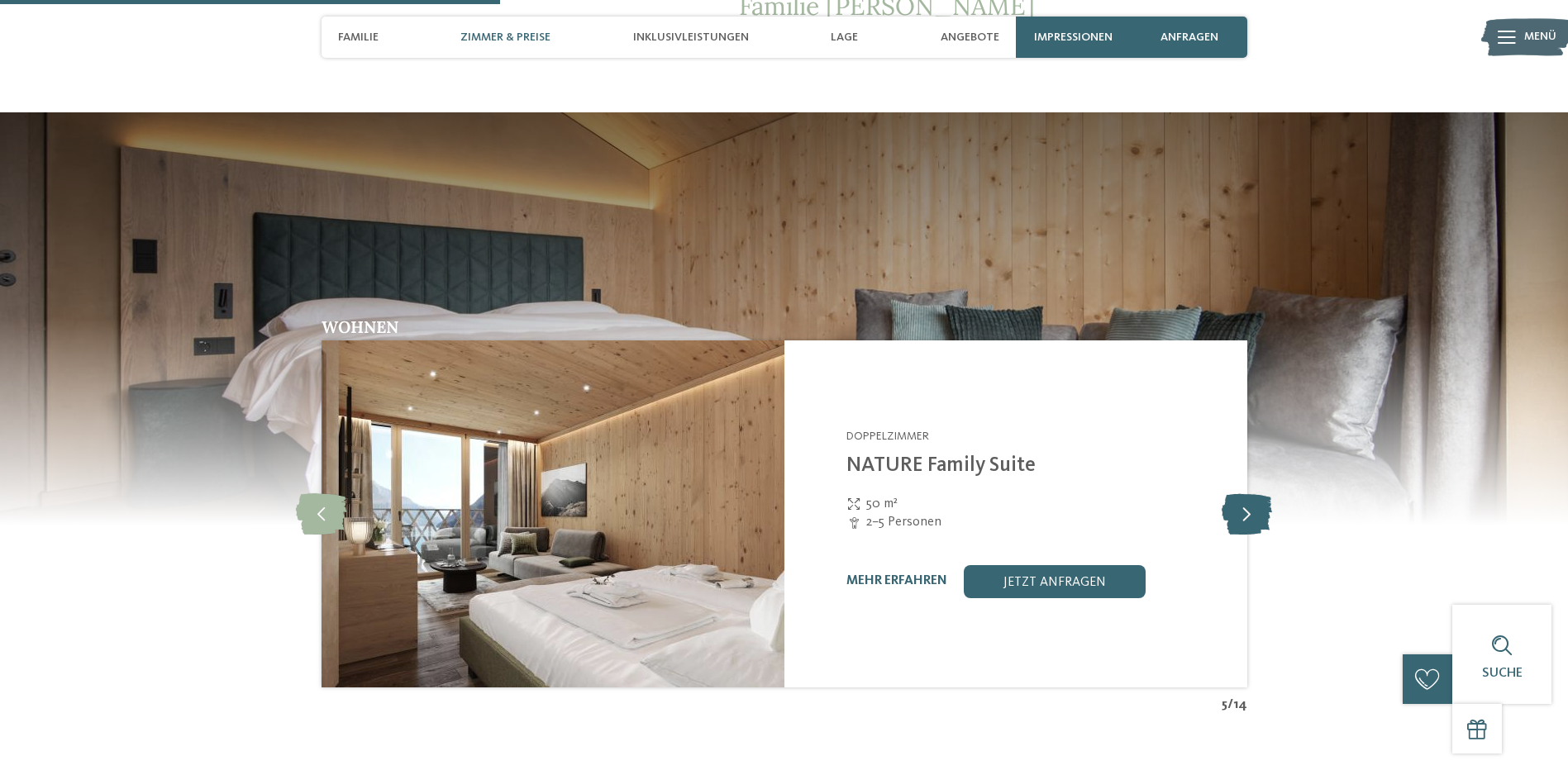
click at [1239, 494] on icon at bounding box center [1246, 515] width 50 height 42
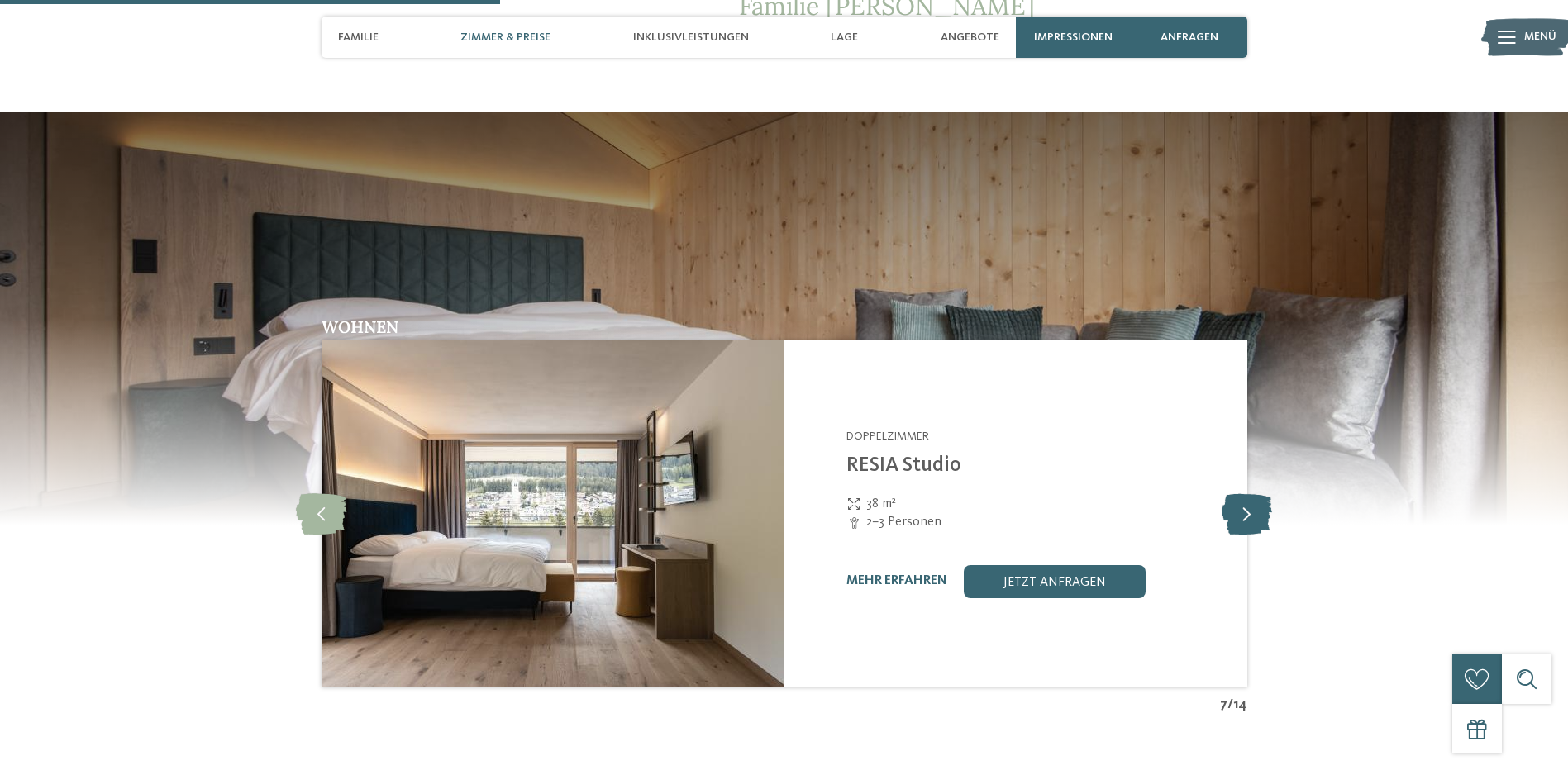
click at [1239, 494] on icon at bounding box center [1246, 515] width 50 height 42
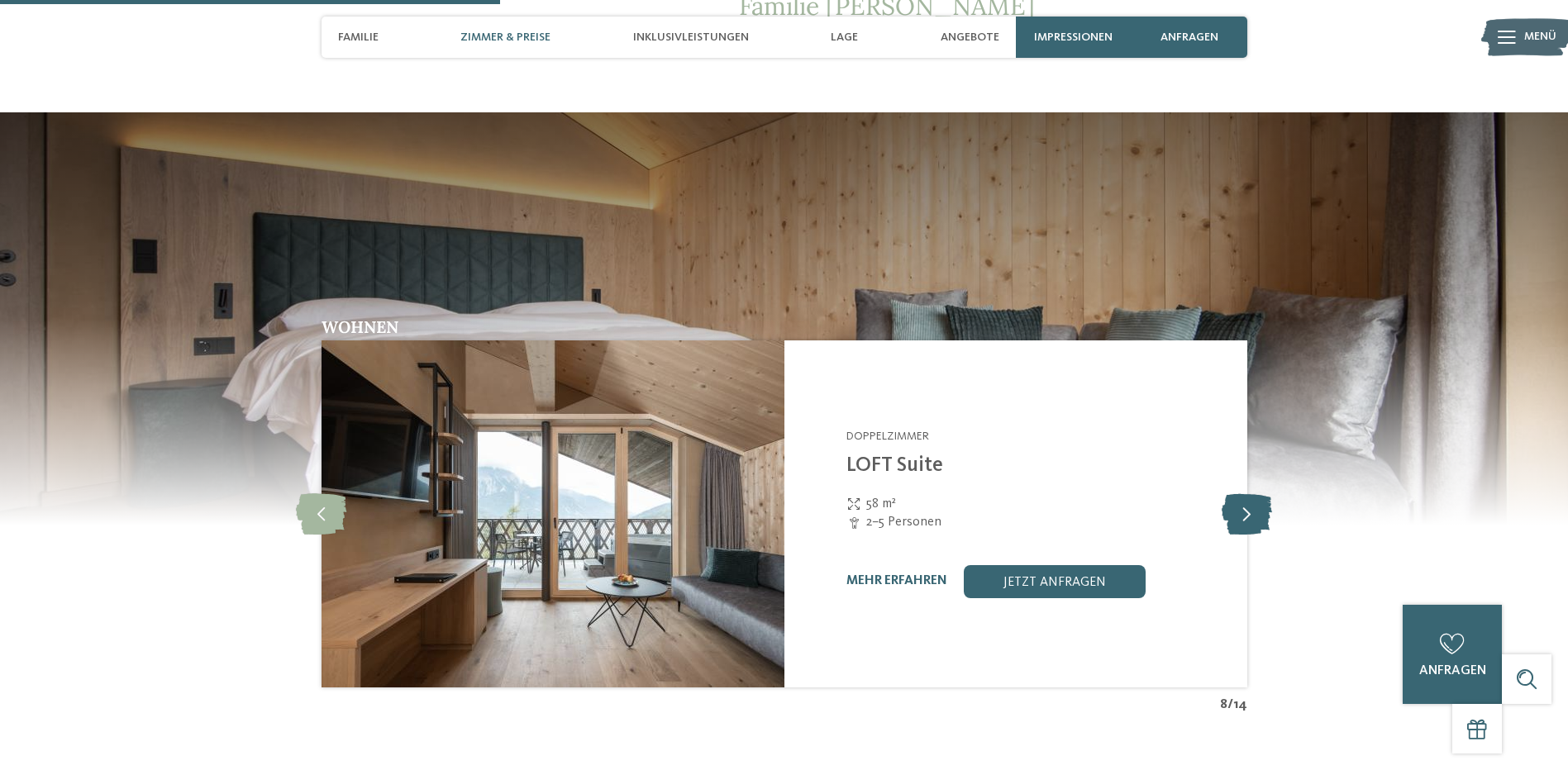
click at [1239, 494] on icon at bounding box center [1246, 515] width 50 height 42
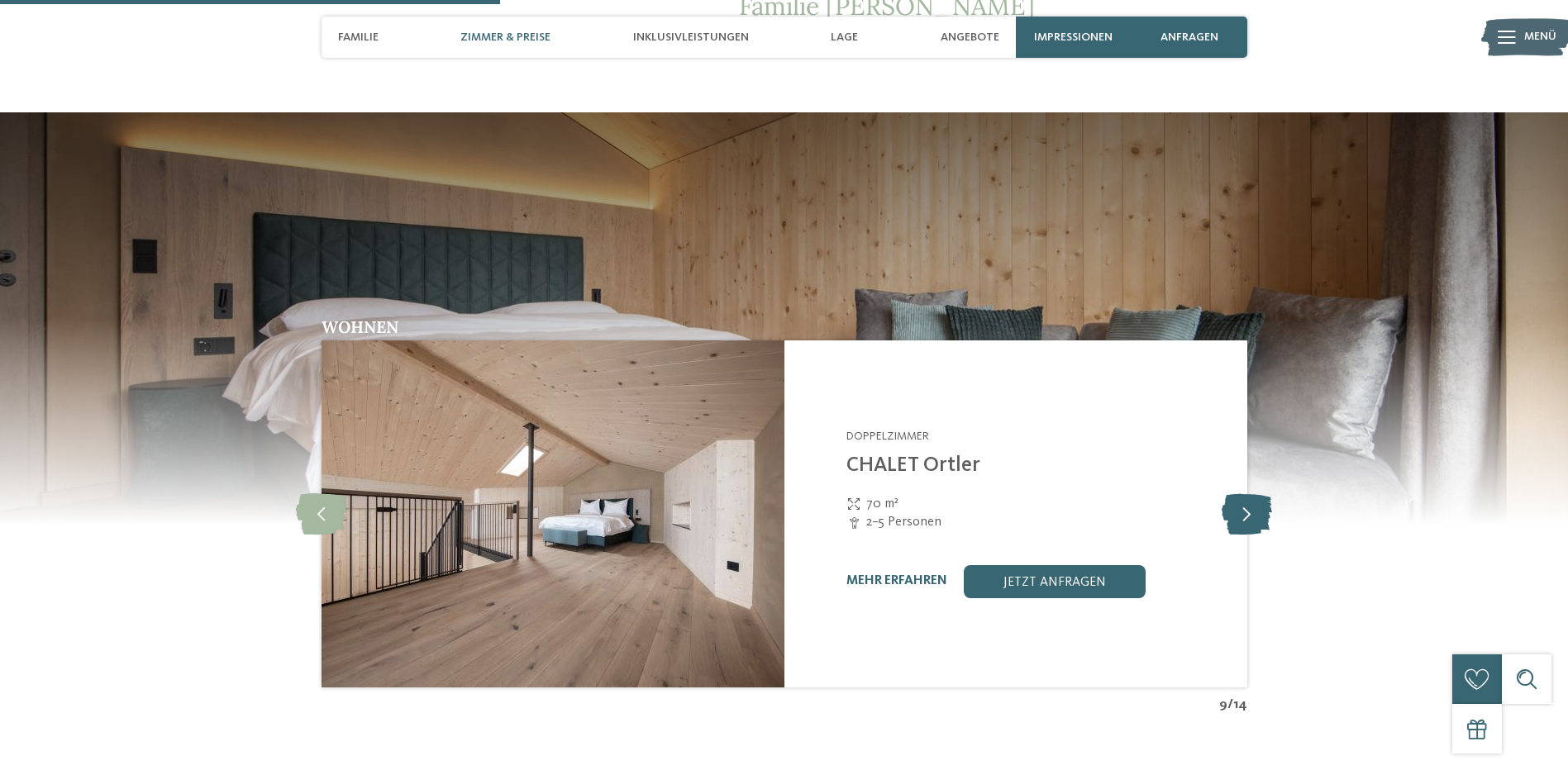
click at [1239, 494] on icon at bounding box center [1246, 515] width 50 height 42
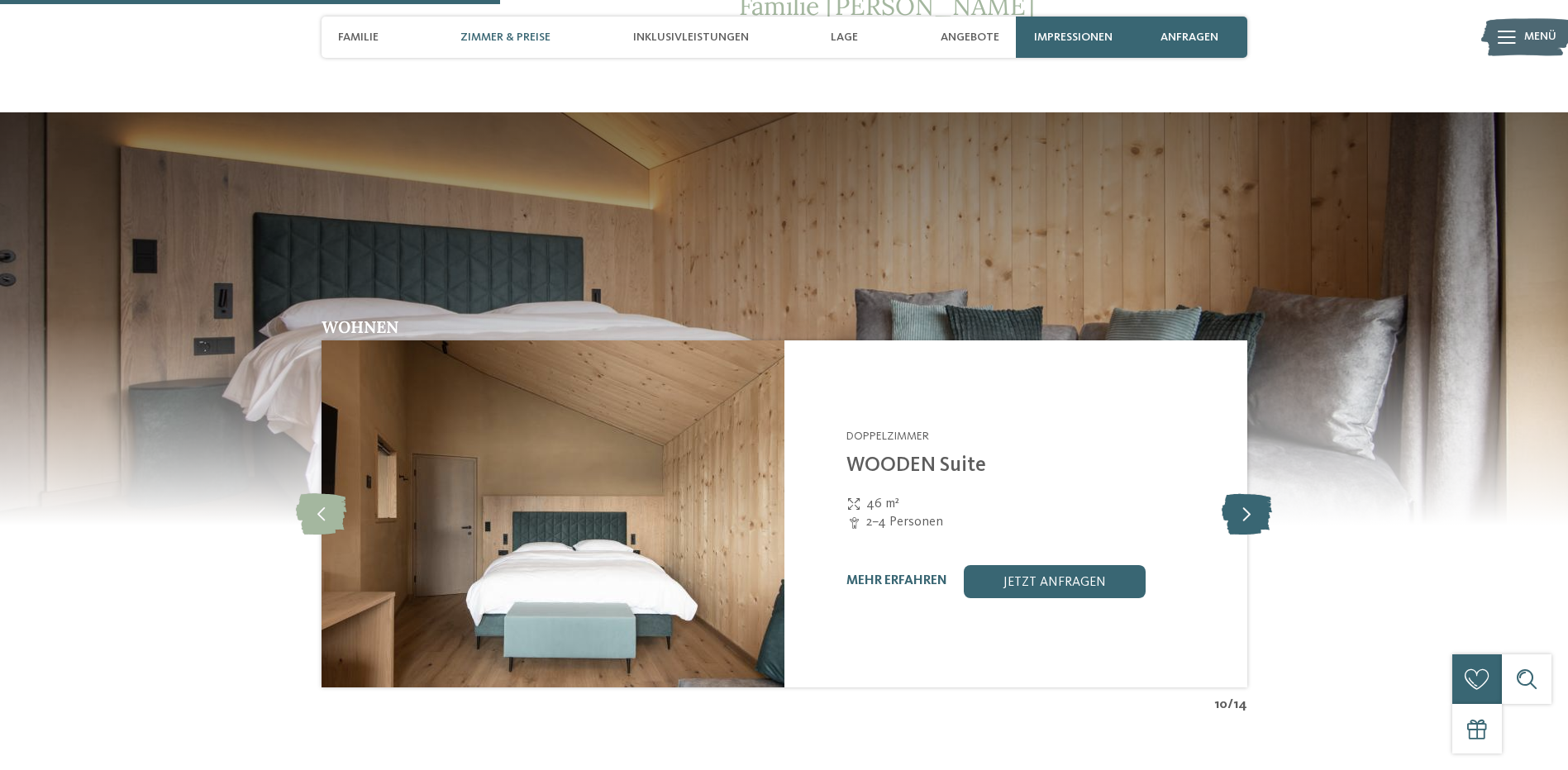
click at [1239, 494] on icon at bounding box center [1246, 515] width 50 height 42
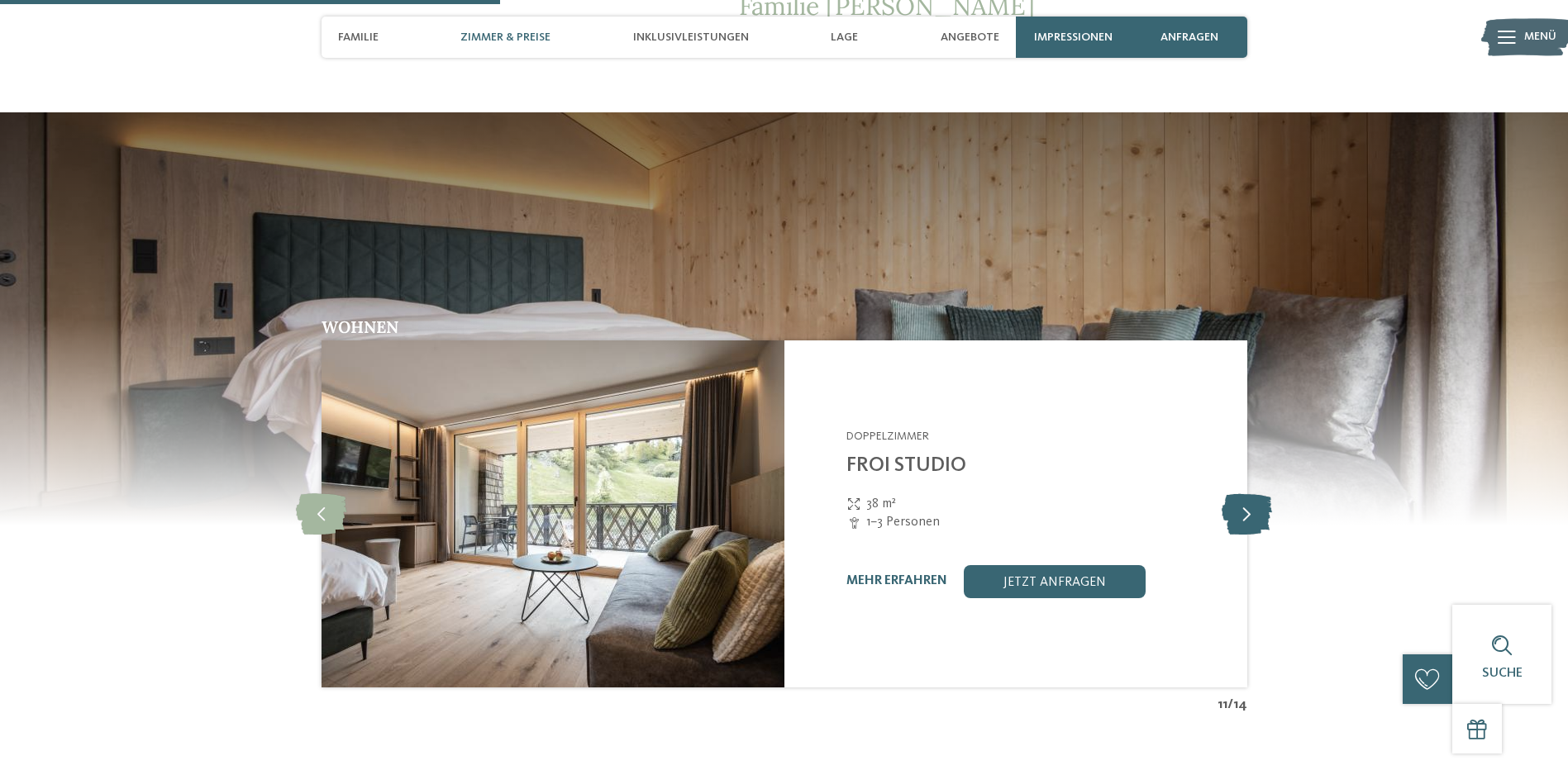
click at [1239, 494] on icon at bounding box center [1246, 515] width 50 height 42
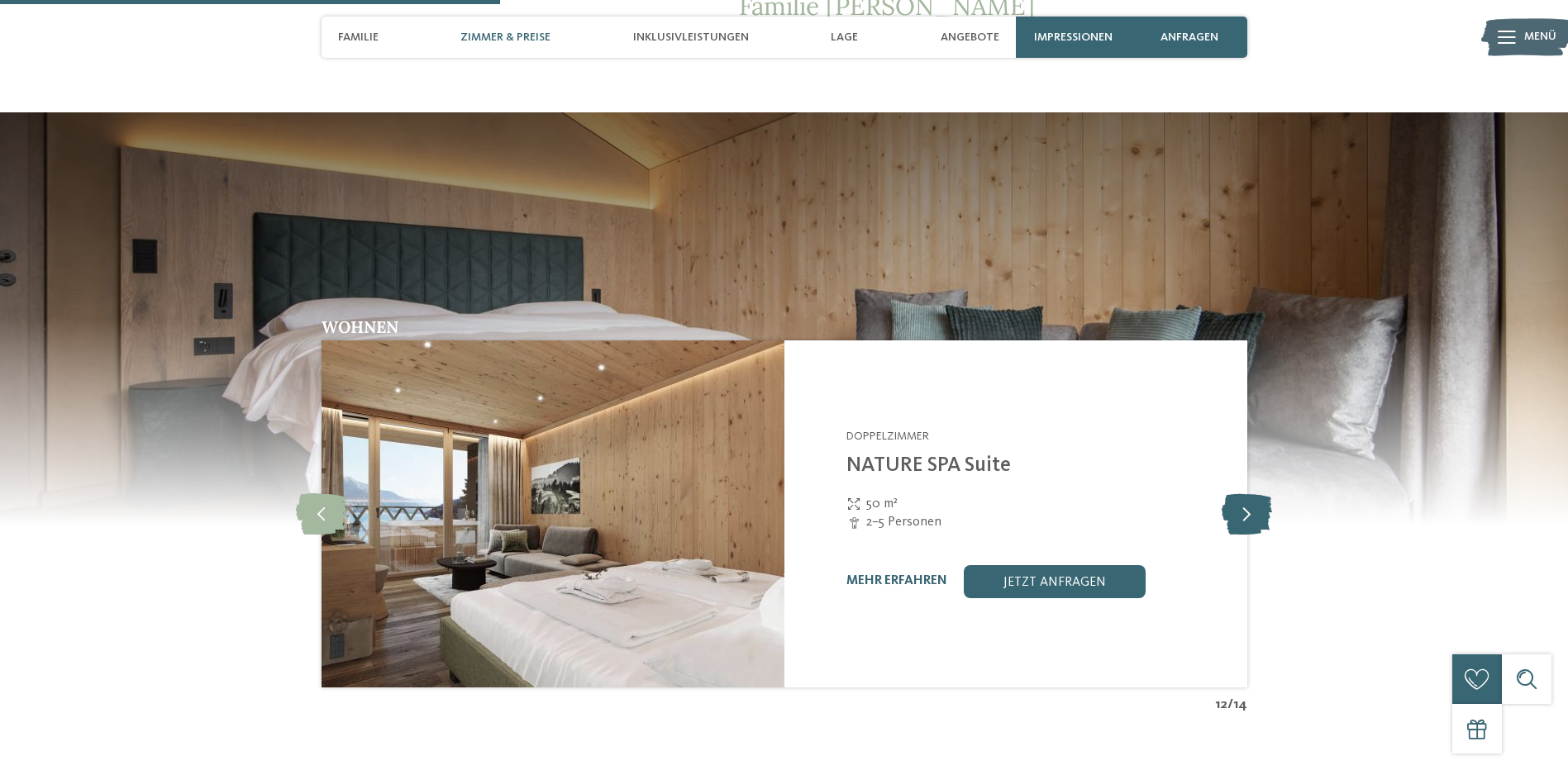
click at [1239, 494] on icon at bounding box center [1246, 515] width 50 height 42
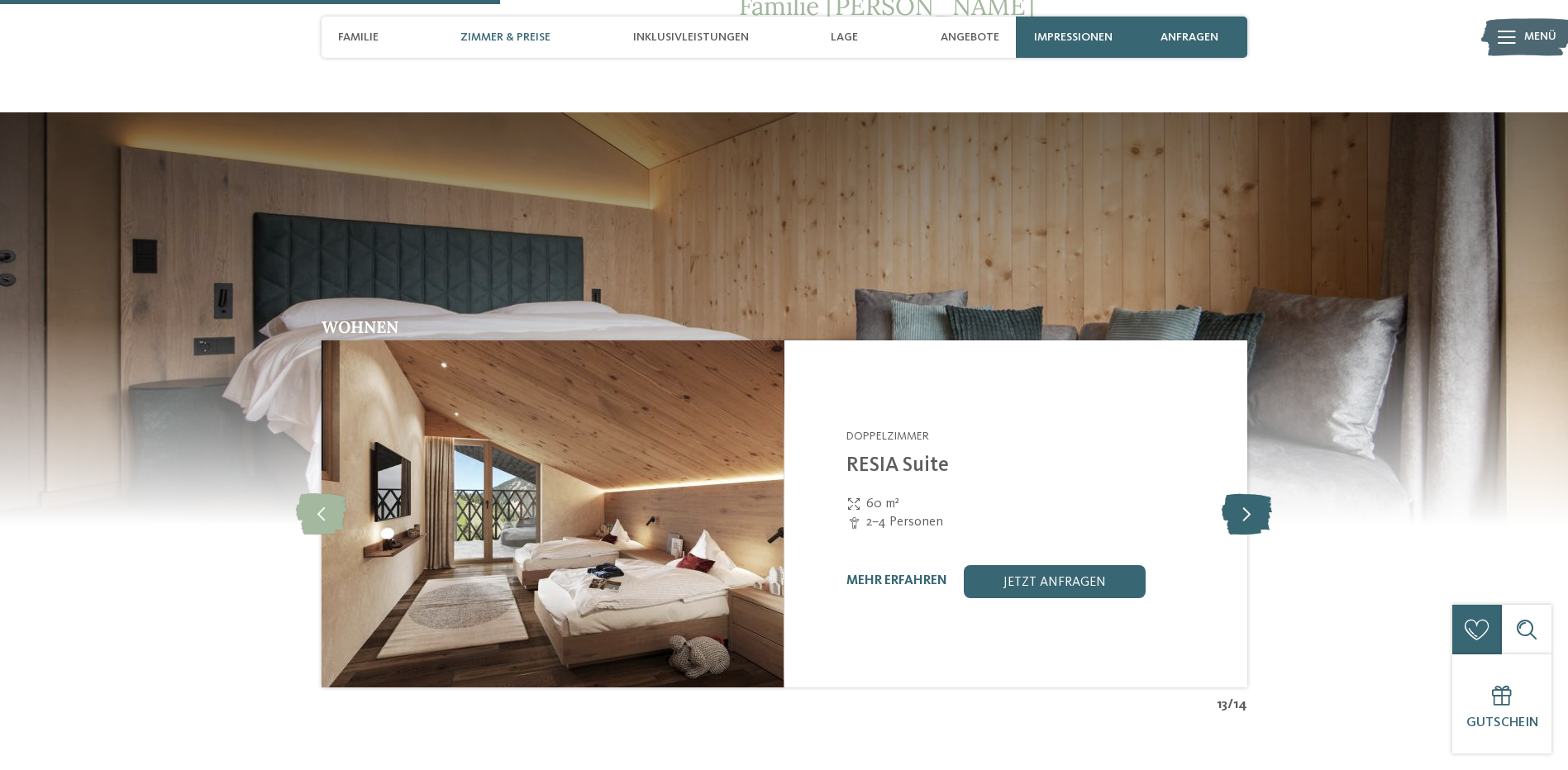
click at [1239, 494] on icon at bounding box center [1246, 515] width 50 height 42
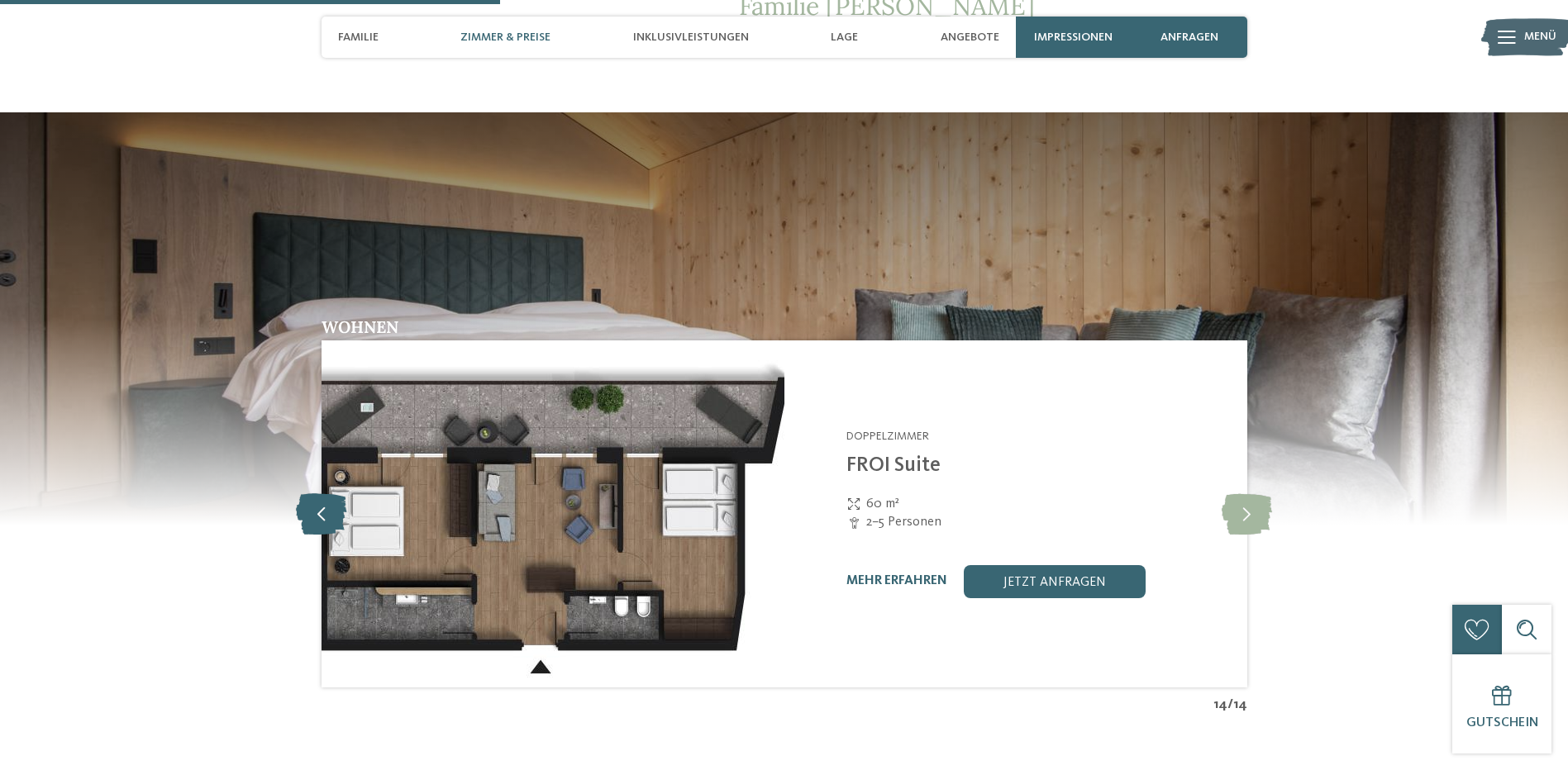
click at [306, 494] on icon at bounding box center [321, 515] width 50 height 42
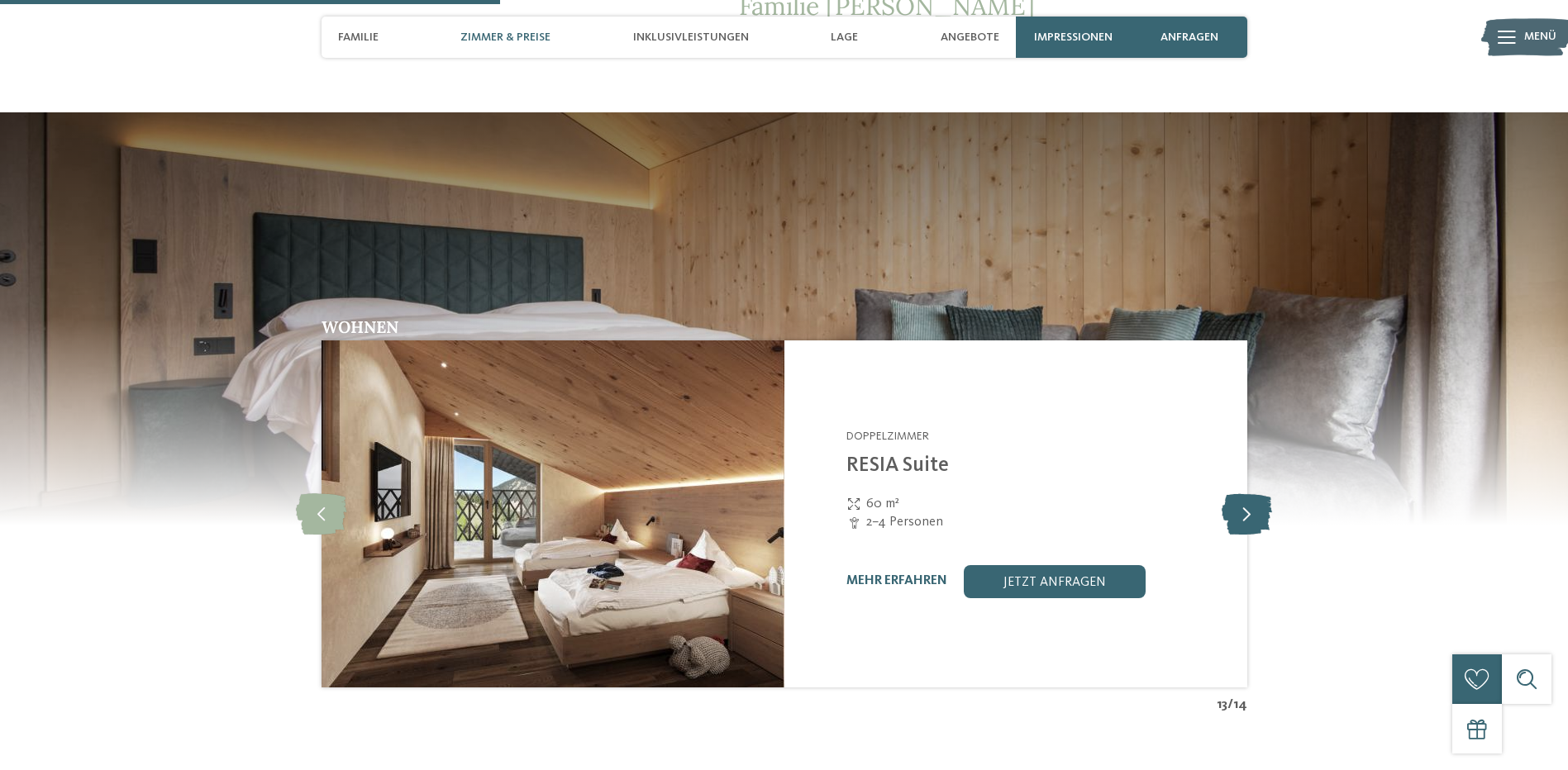
click at [1242, 494] on icon at bounding box center [1246, 515] width 50 height 42
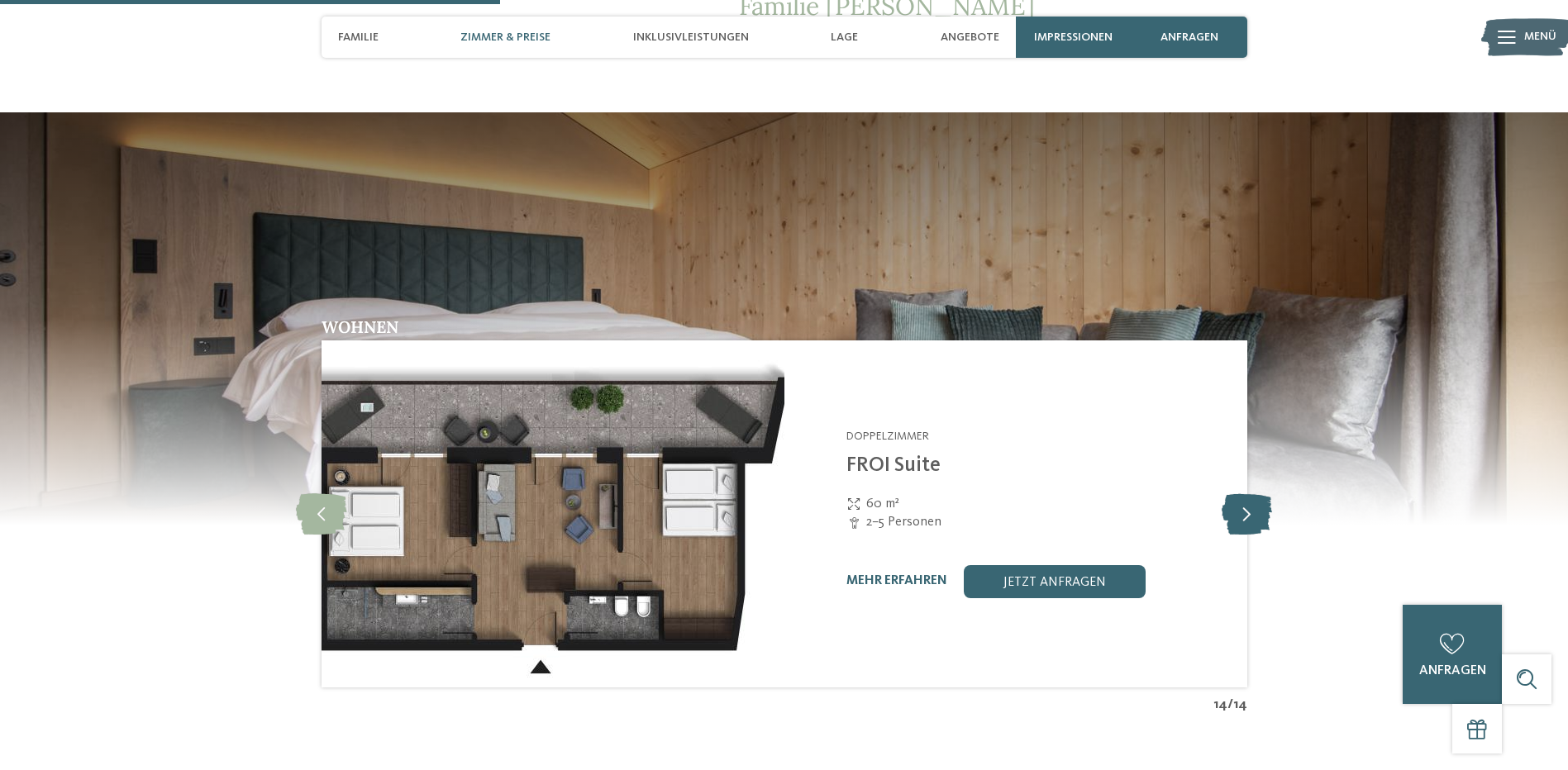
click at [1242, 494] on icon at bounding box center [1246, 515] width 50 height 42
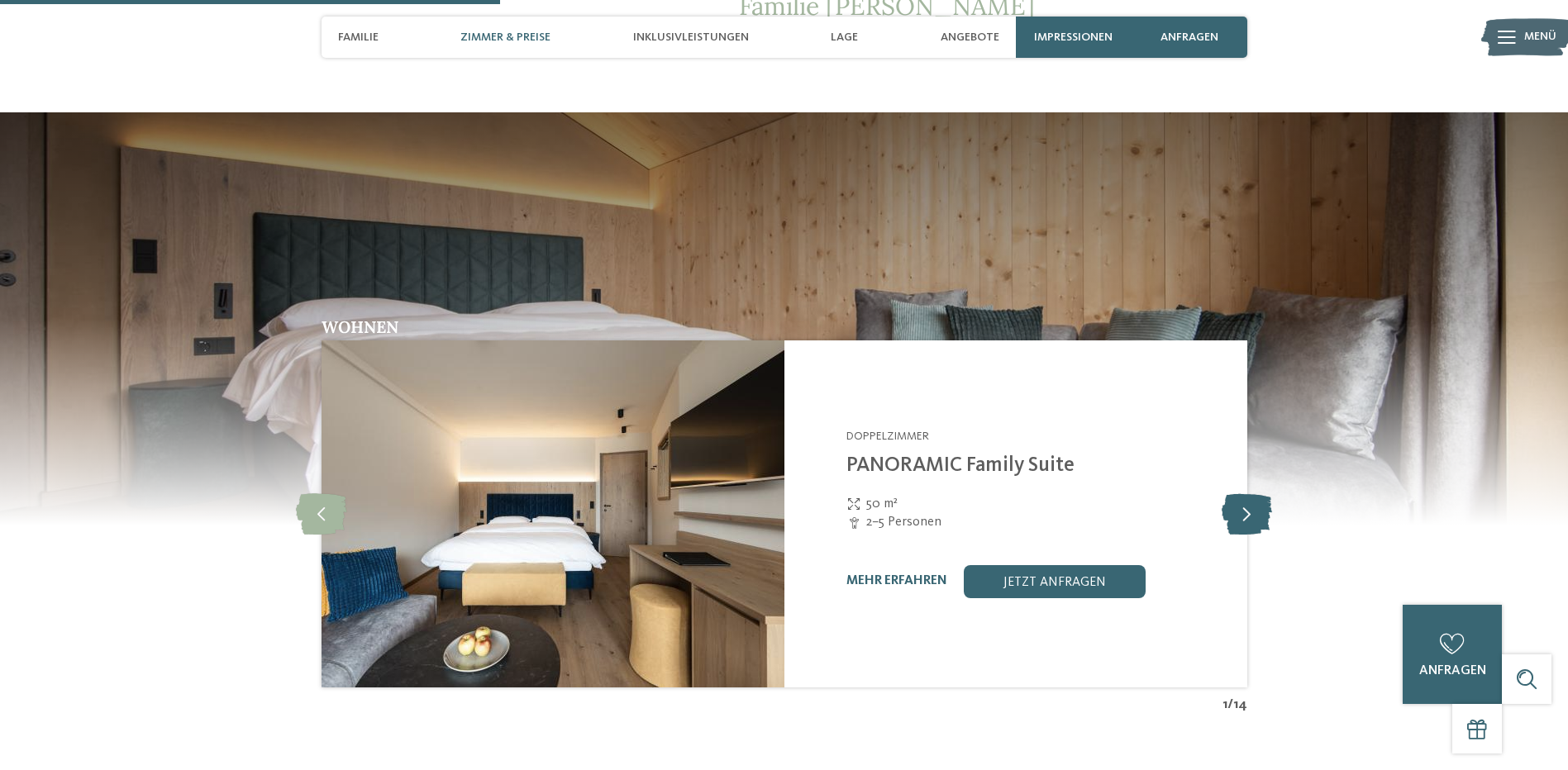
click at [1242, 494] on icon at bounding box center [1246, 515] width 50 height 42
click at [888, 574] on link "mehr erfahren" at bounding box center [897, 581] width 101 height 13
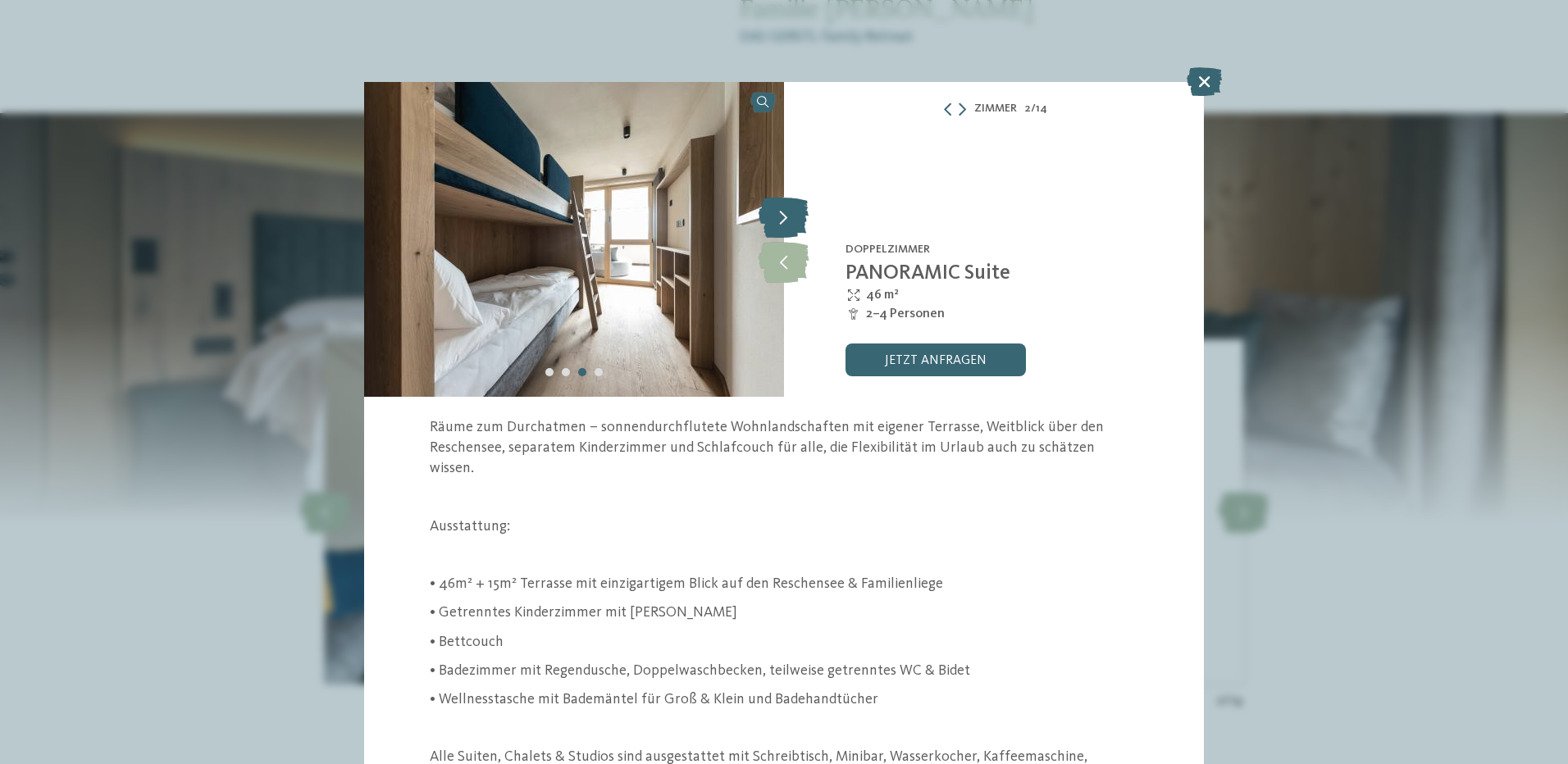
click at [792, 205] on icon at bounding box center [783, 218] width 50 height 41
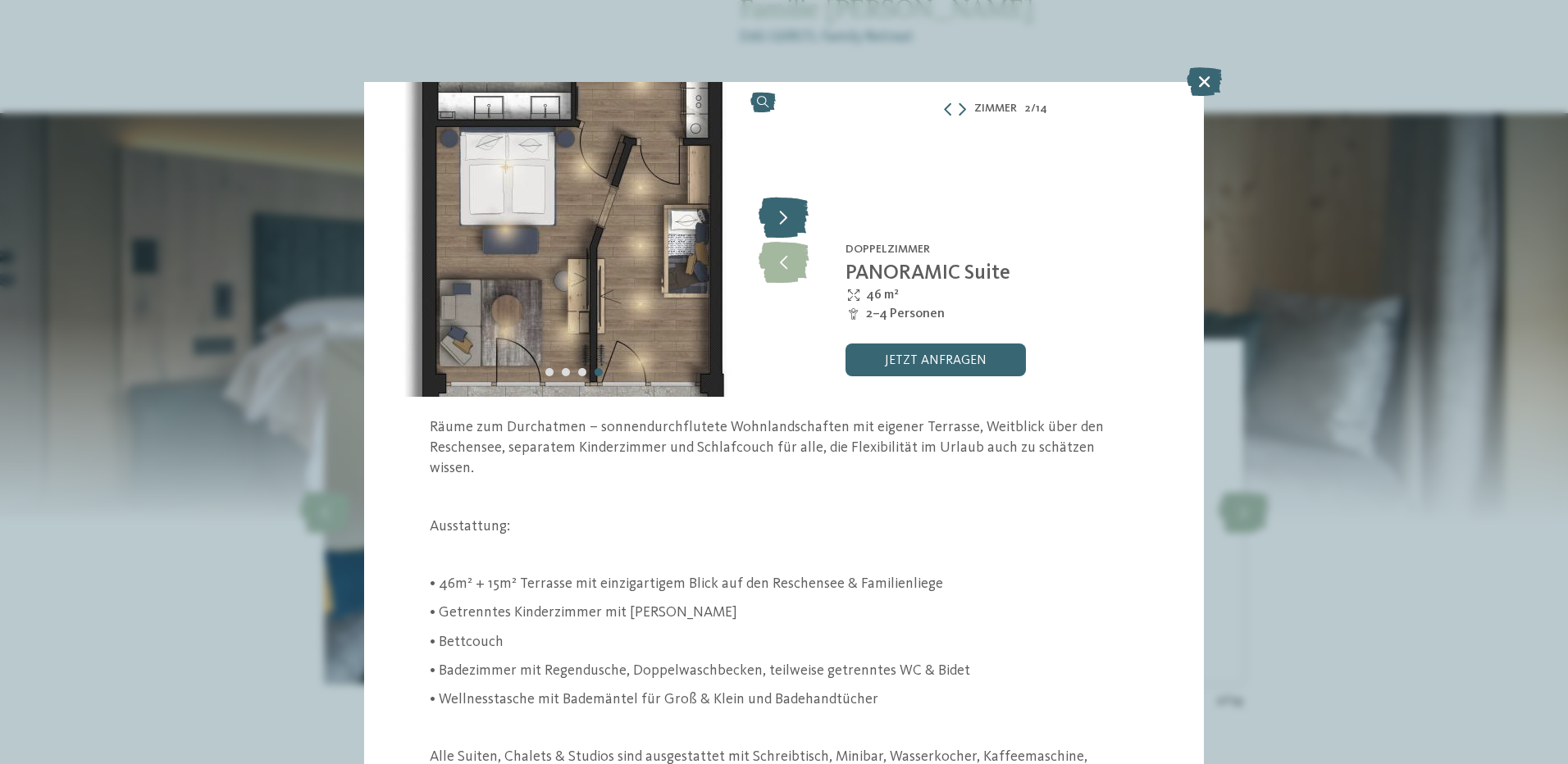
click at [792, 205] on icon at bounding box center [783, 218] width 50 height 41
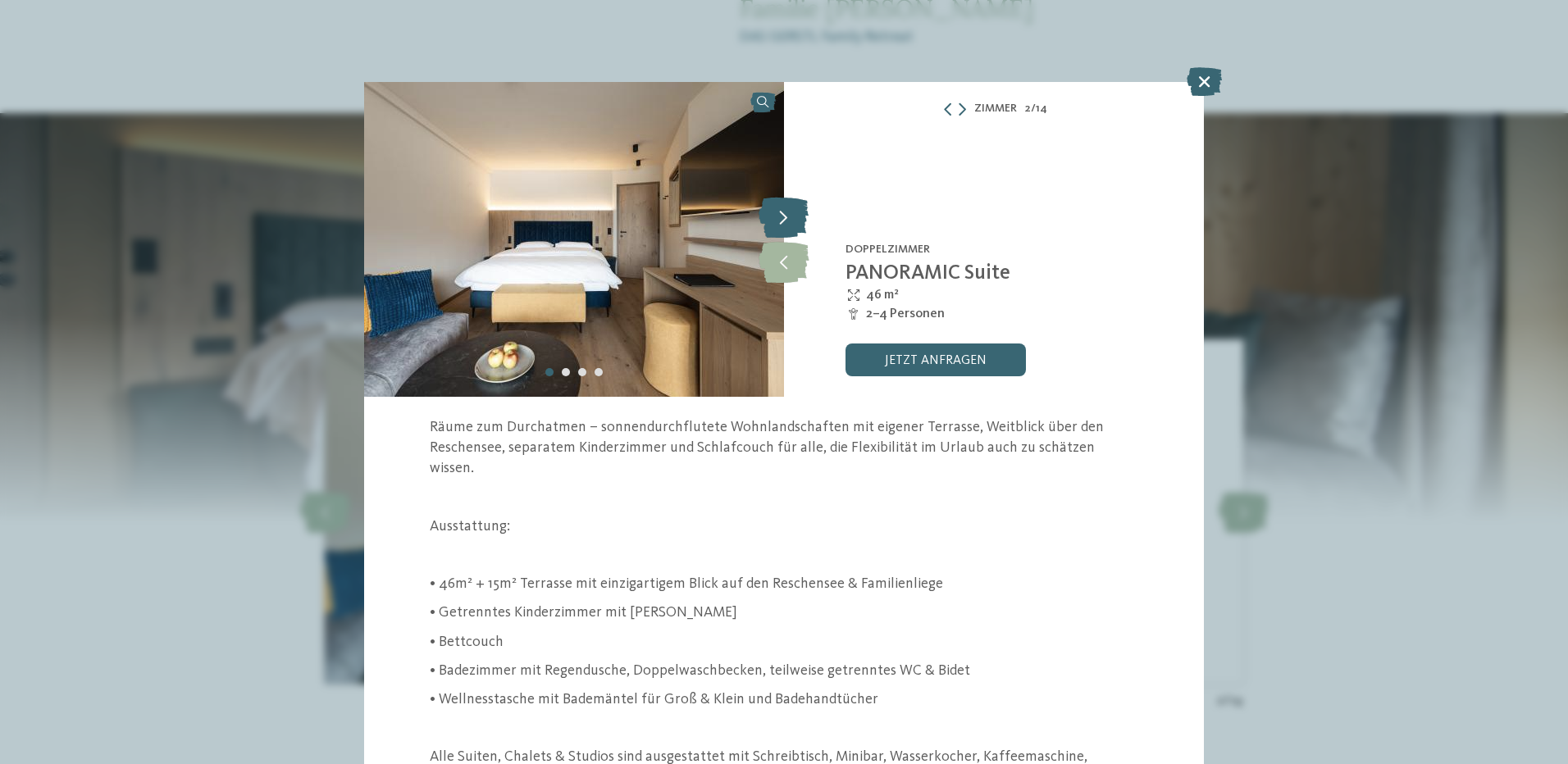
click at [792, 205] on icon at bounding box center [783, 218] width 50 height 41
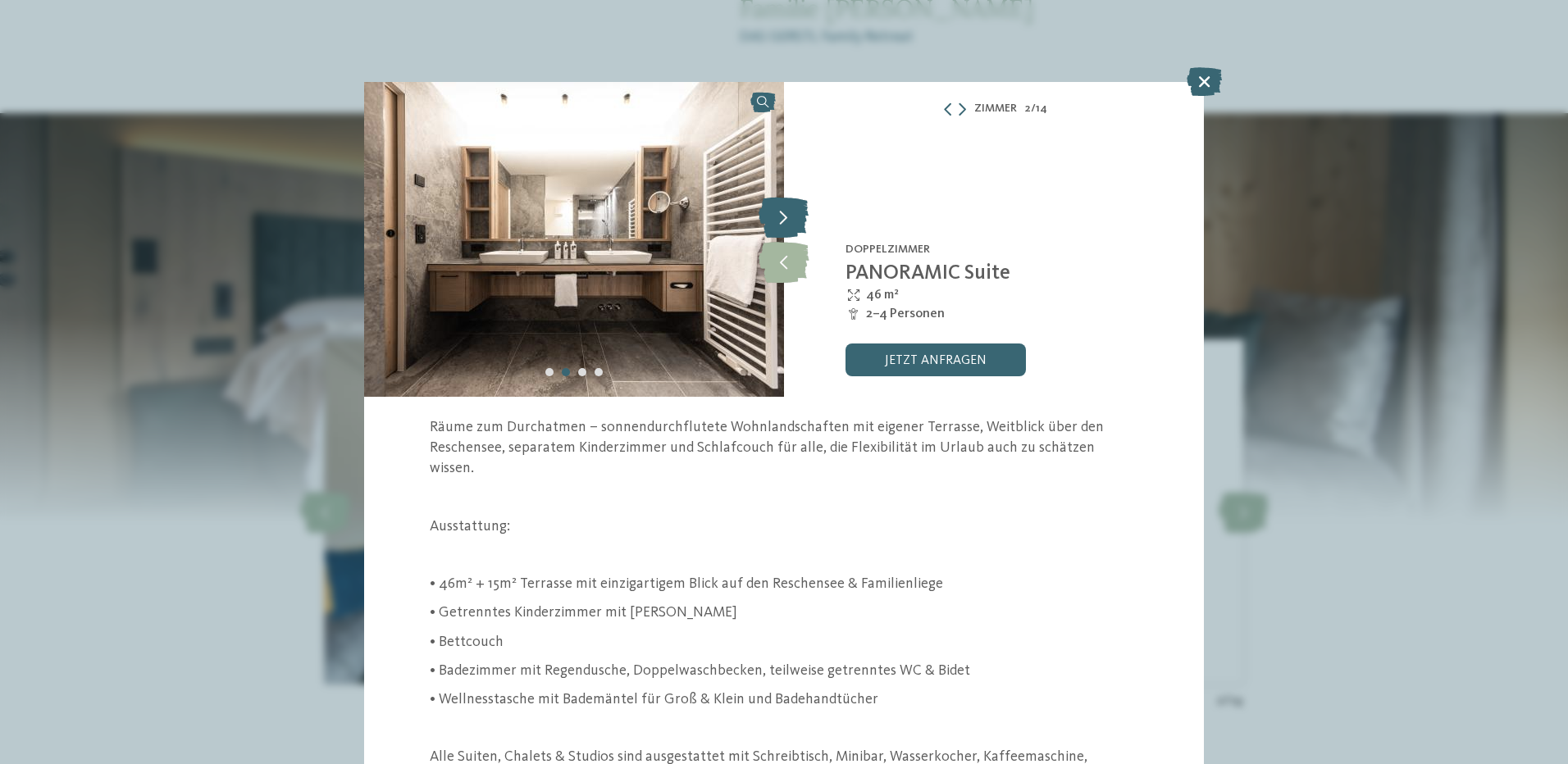
click at [792, 205] on icon at bounding box center [783, 218] width 50 height 41
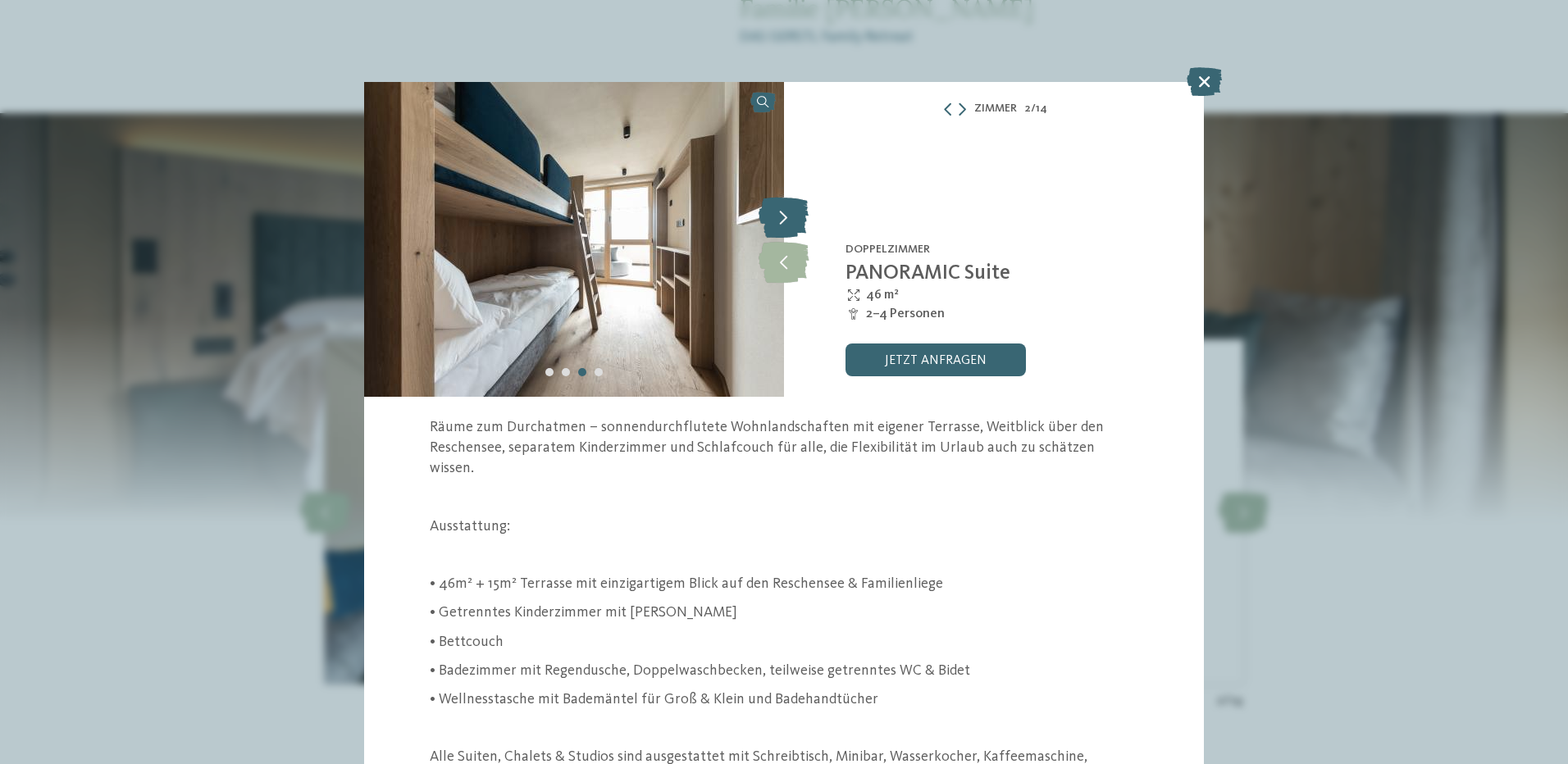
click at [792, 205] on icon at bounding box center [783, 218] width 50 height 41
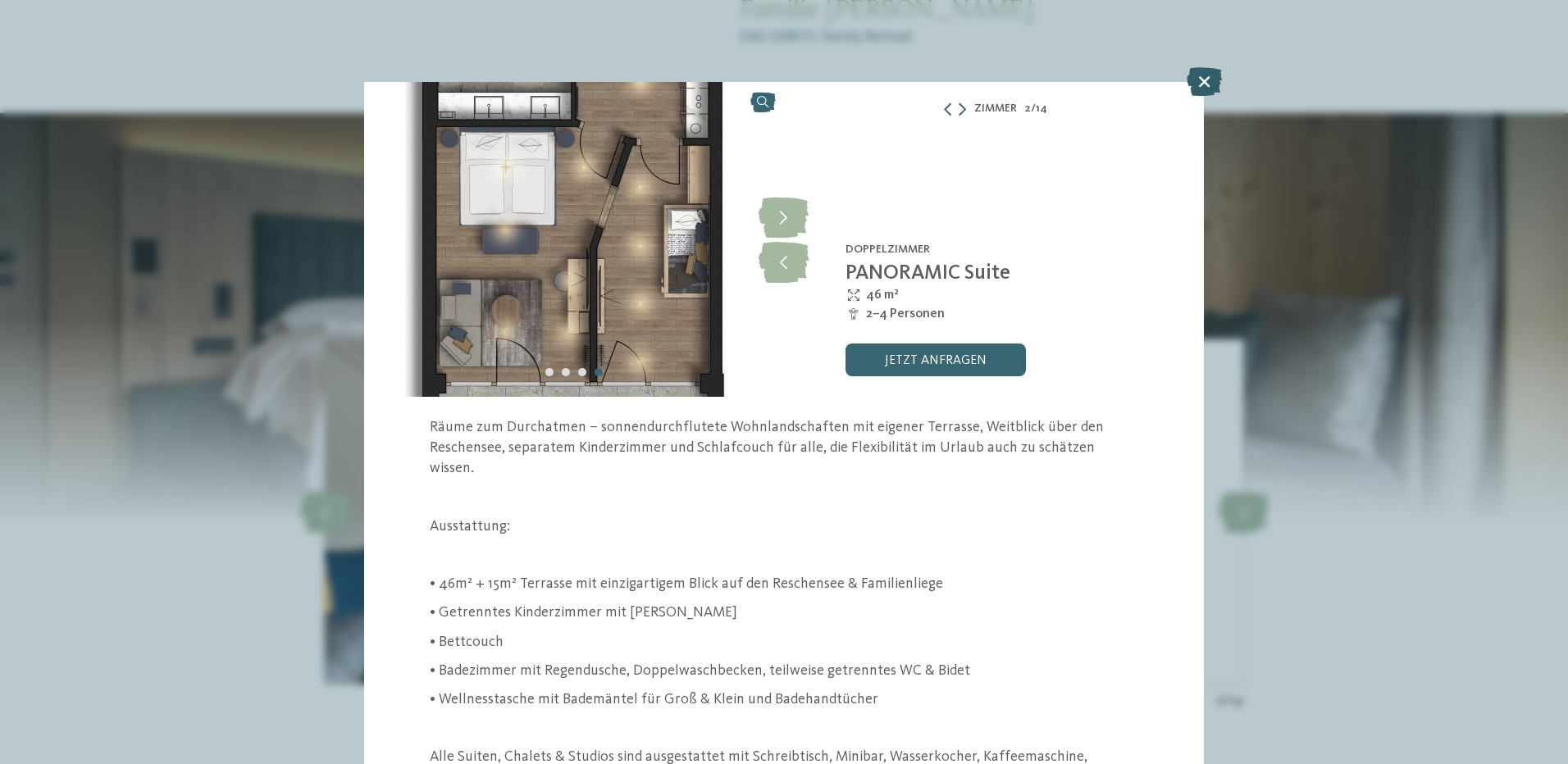
click at [1207, 71] on icon at bounding box center [1205, 82] width 36 height 29
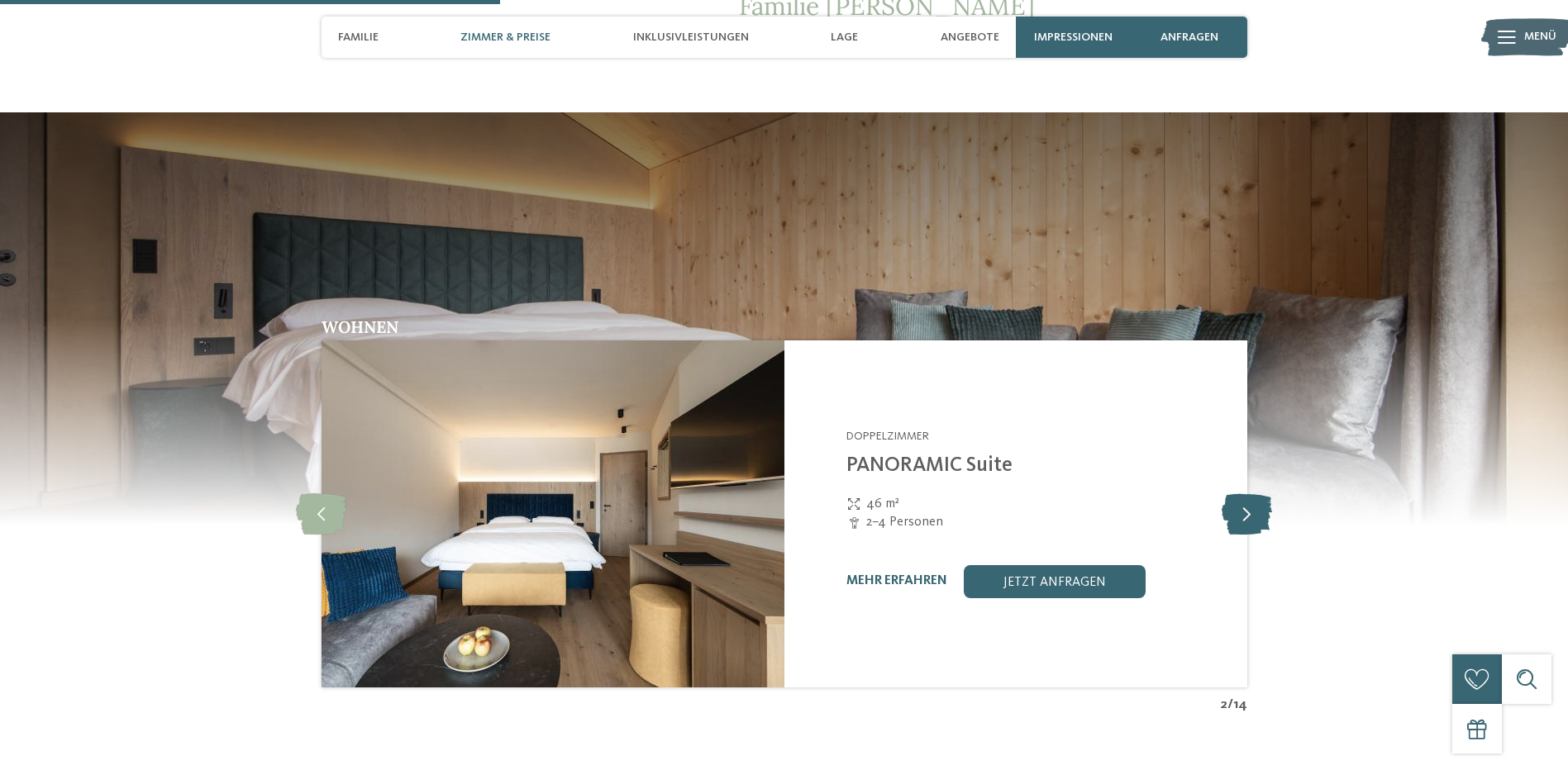
click at [1242, 494] on icon at bounding box center [1246, 515] width 50 height 42
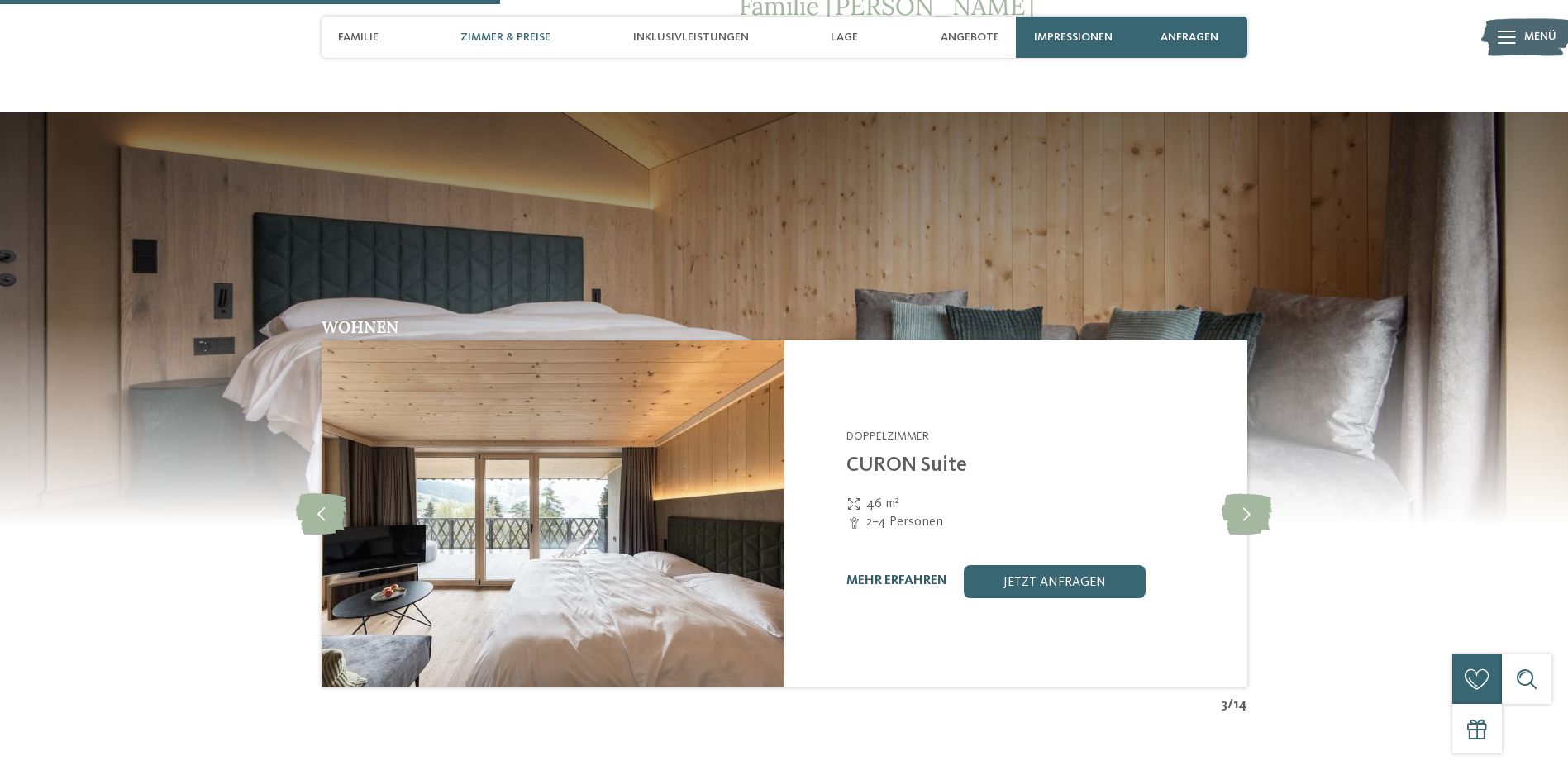
click at [879, 574] on link "mehr erfahren" at bounding box center [897, 581] width 101 height 13
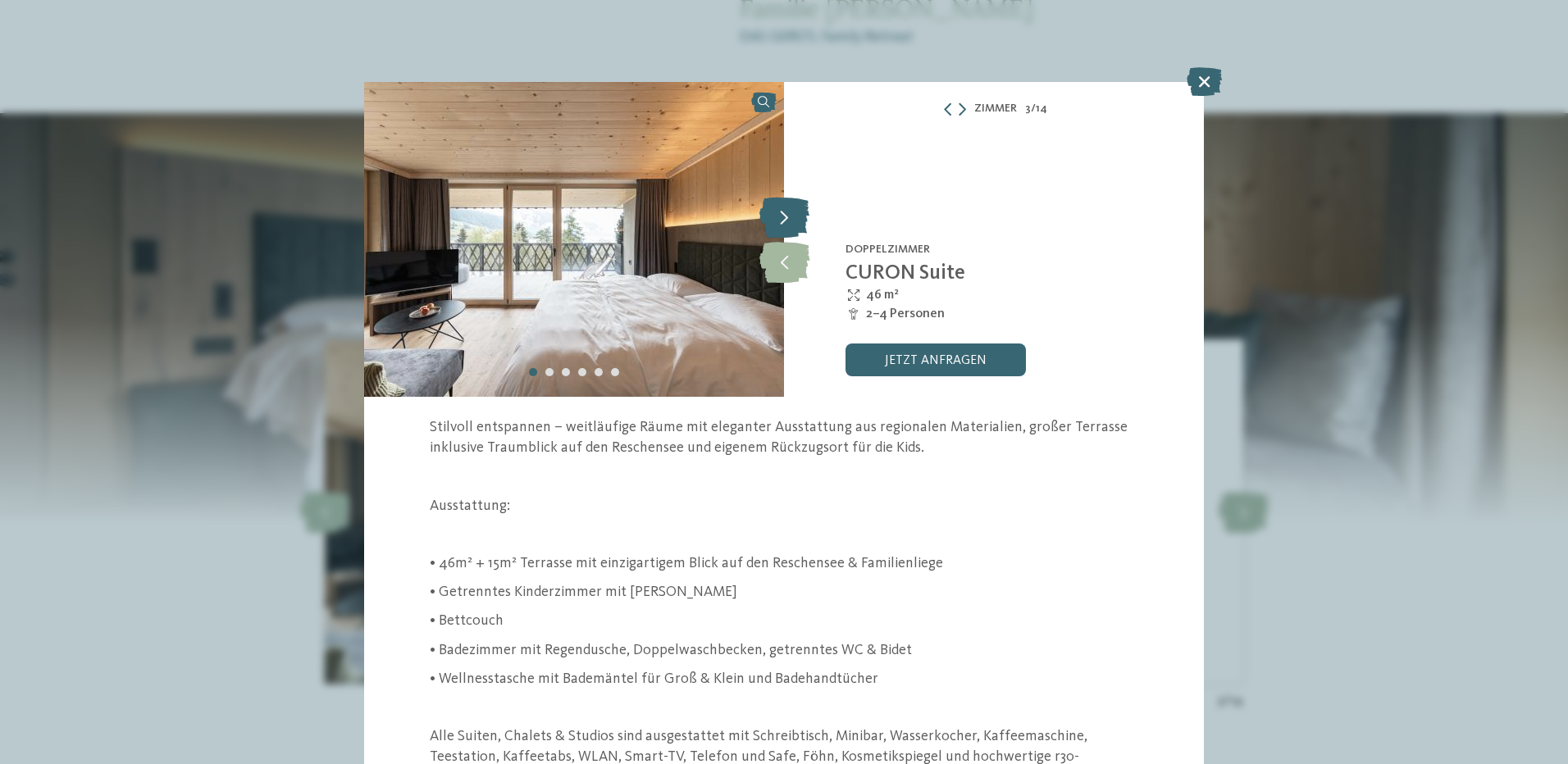
click at [783, 215] on icon at bounding box center [784, 218] width 50 height 41
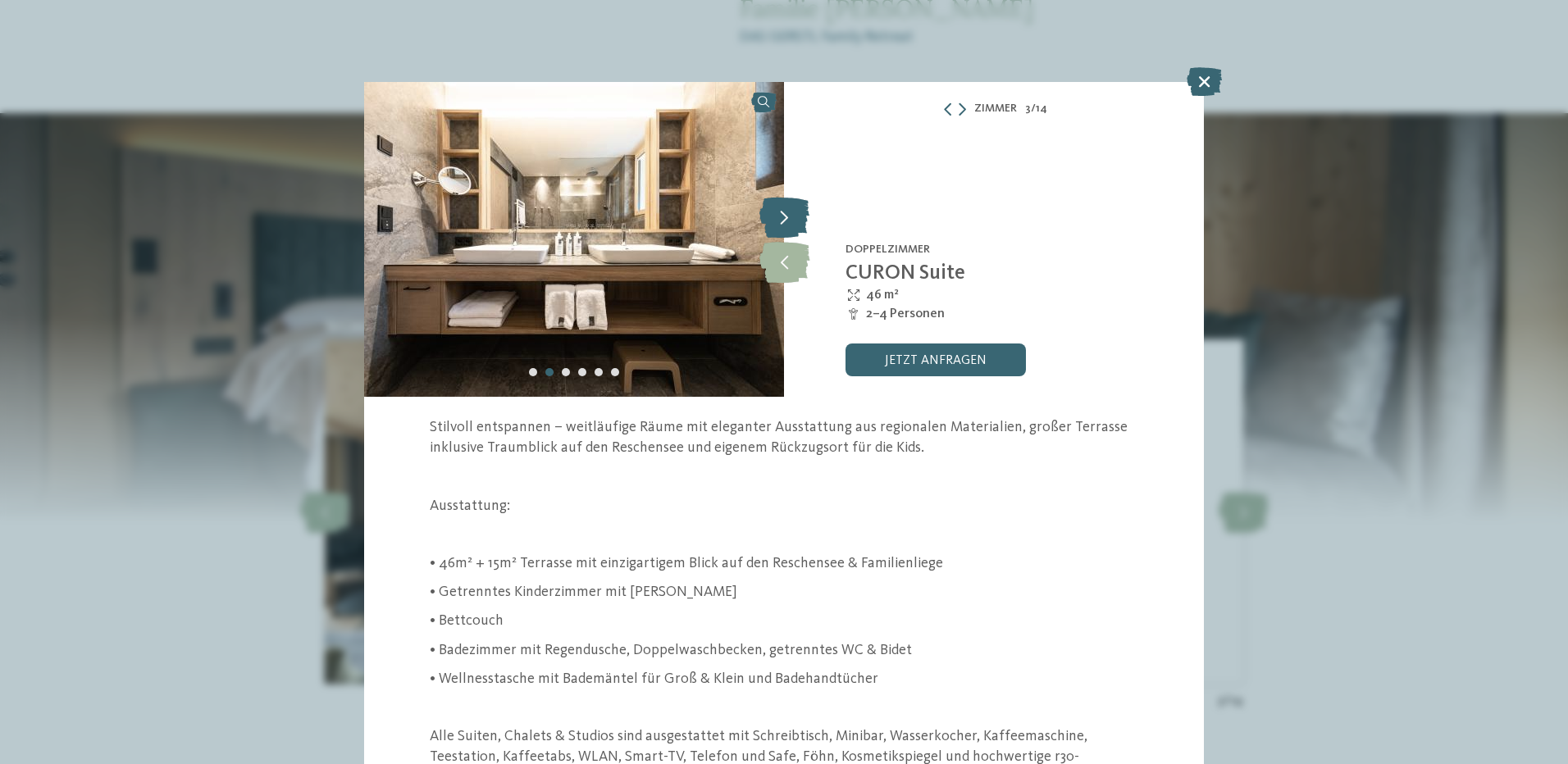
click at [783, 215] on icon at bounding box center [784, 218] width 50 height 41
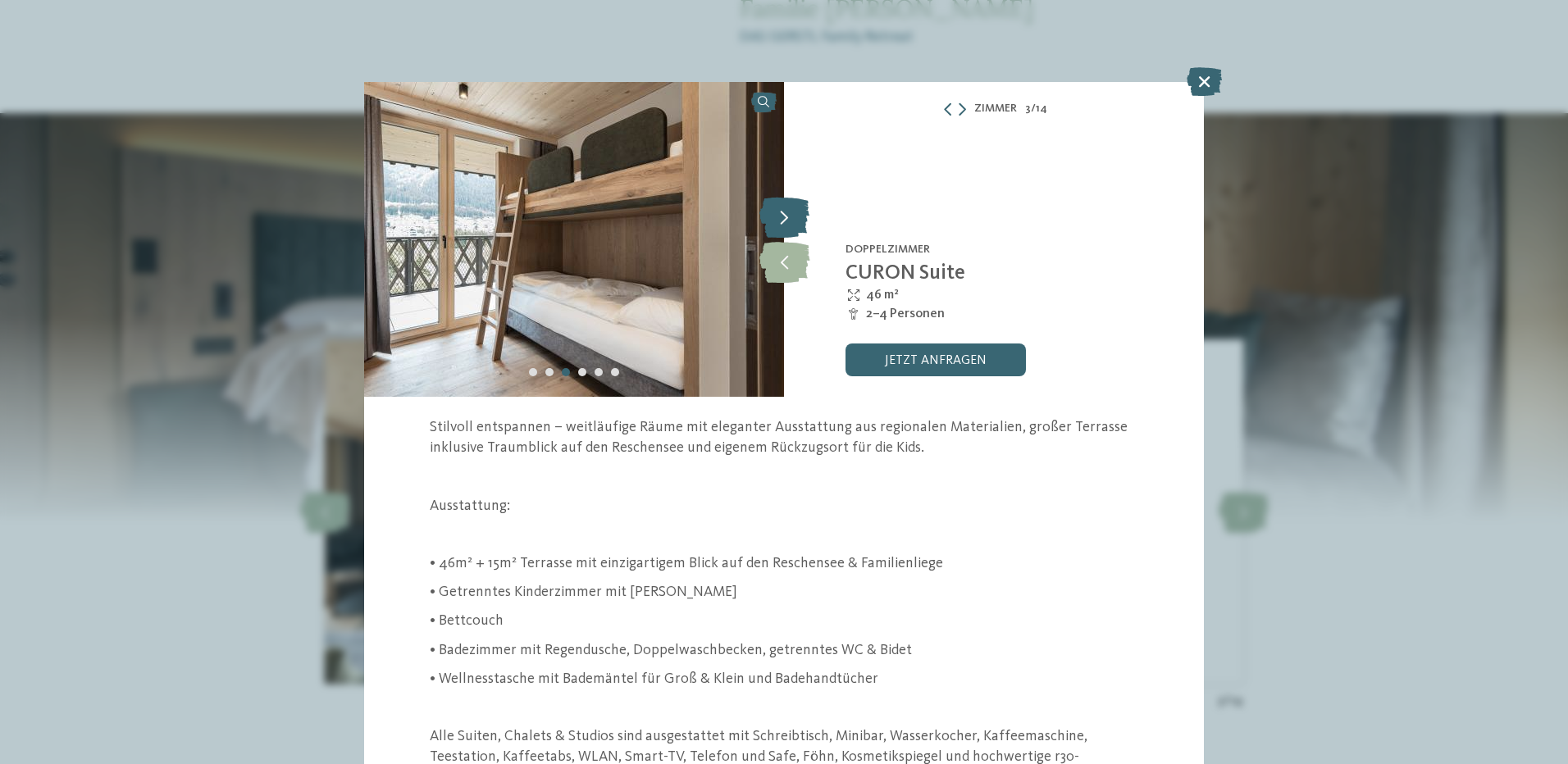
click at [783, 215] on icon at bounding box center [784, 218] width 50 height 41
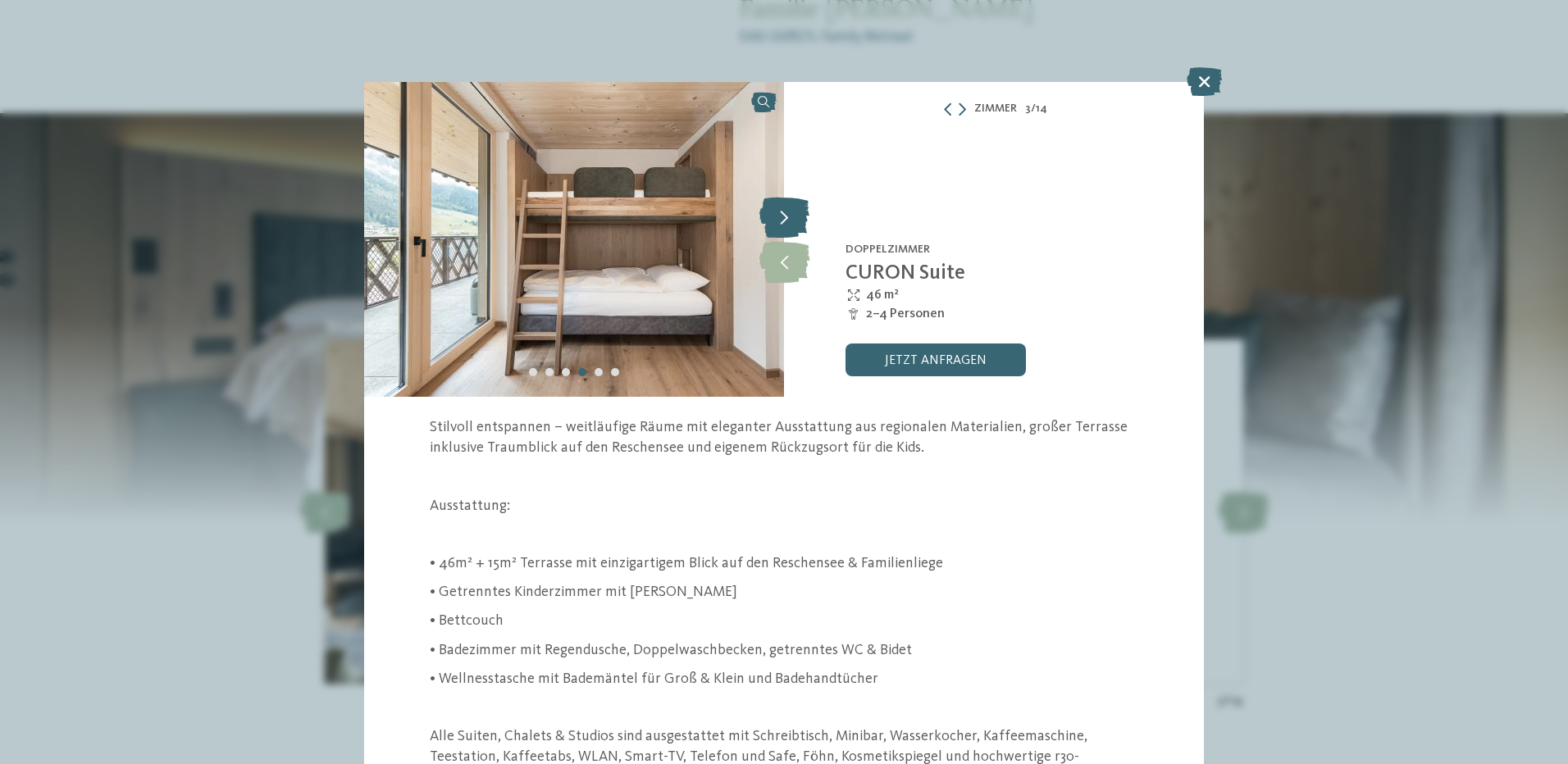
click at [783, 215] on icon at bounding box center [784, 218] width 50 height 41
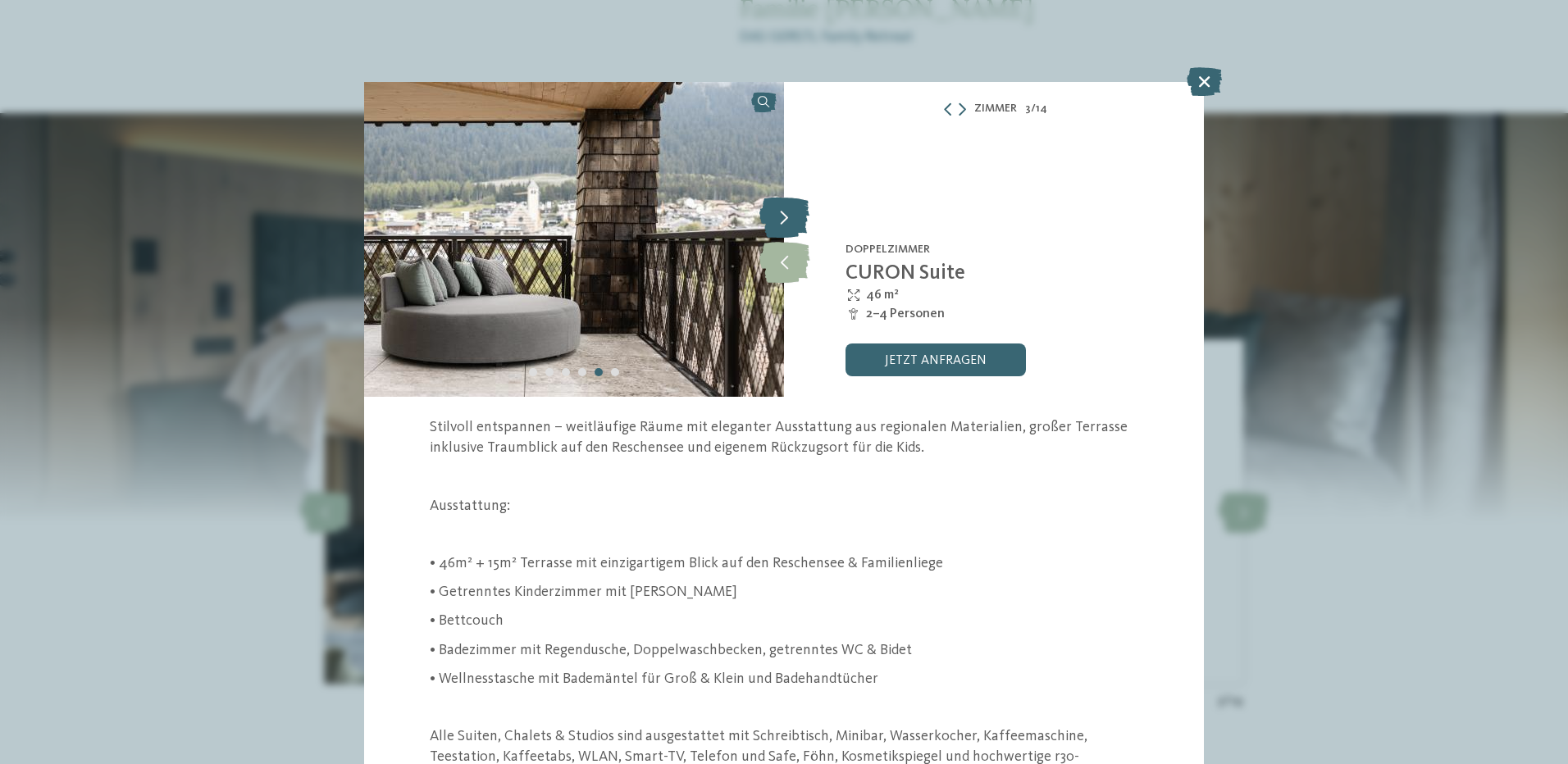
click at [783, 215] on icon at bounding box center [784, 218] width 50 height 41
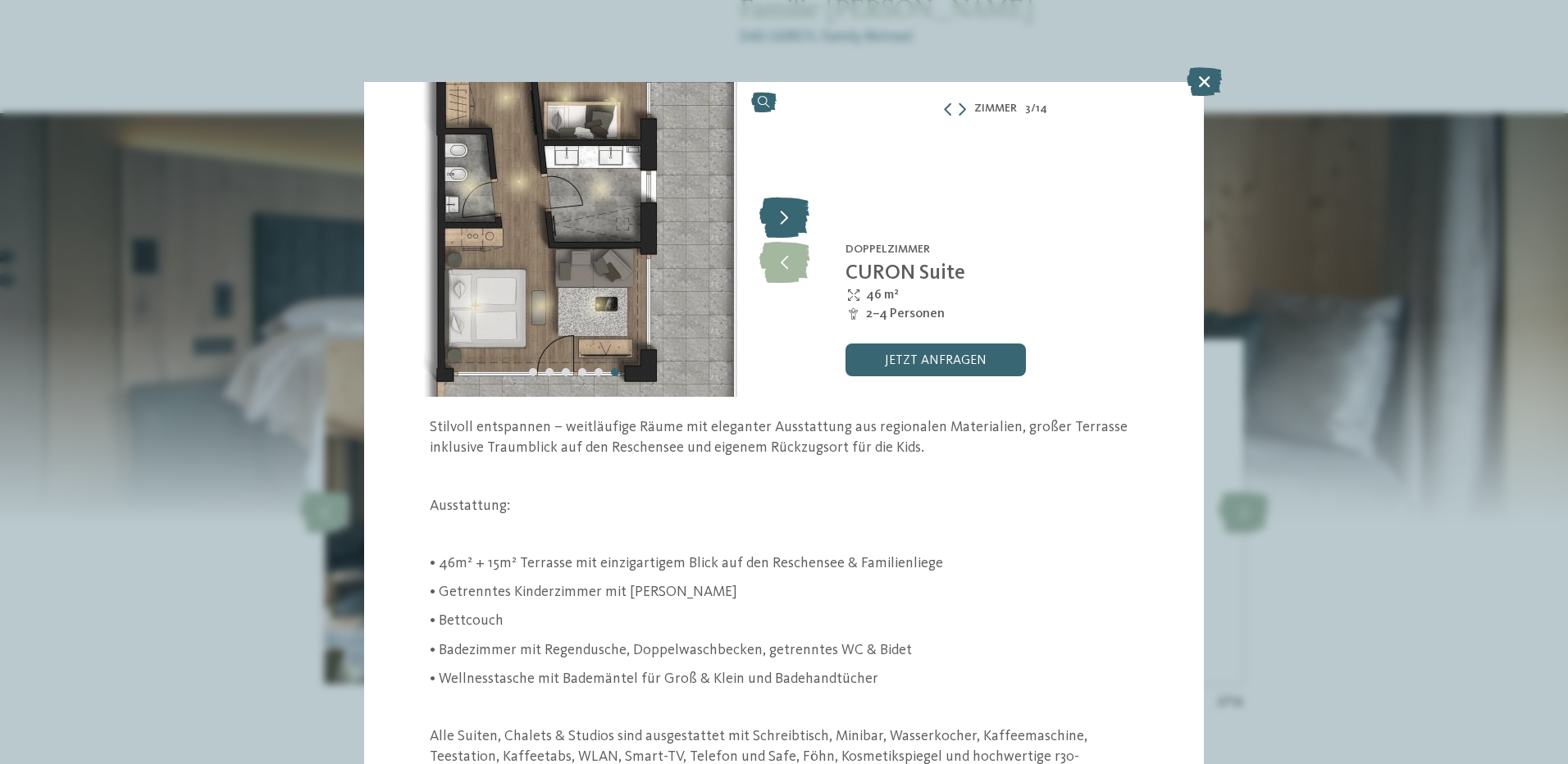
click at [783, 215] on icon at bounding box center [784, 218] width 50 height 41
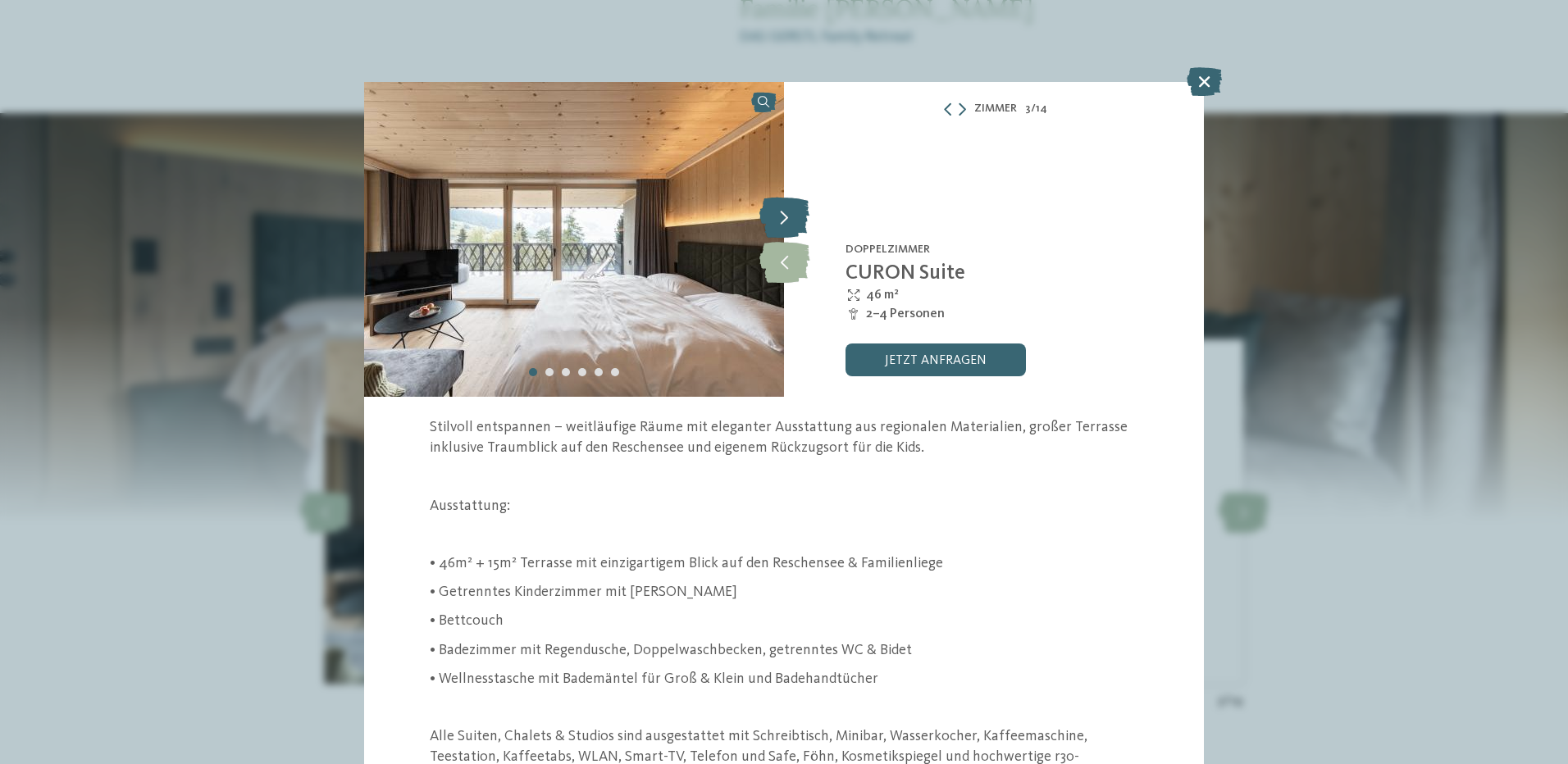
click at [783, 215] on icon at bounding box center [784, 218] width 50 height 41
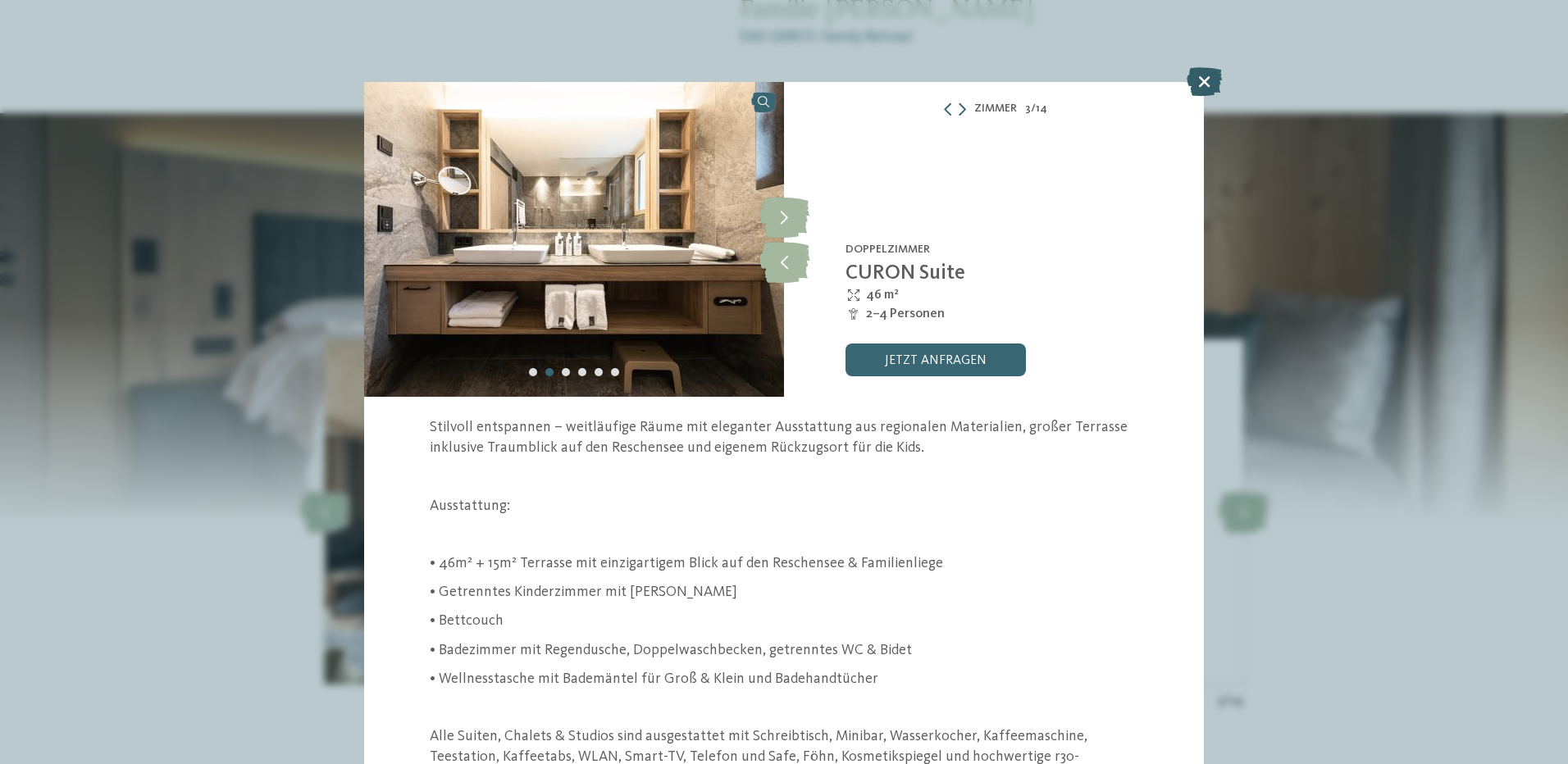
click at [1203, 77] on icon at bounding box center [1205, 82] width 36 height 29
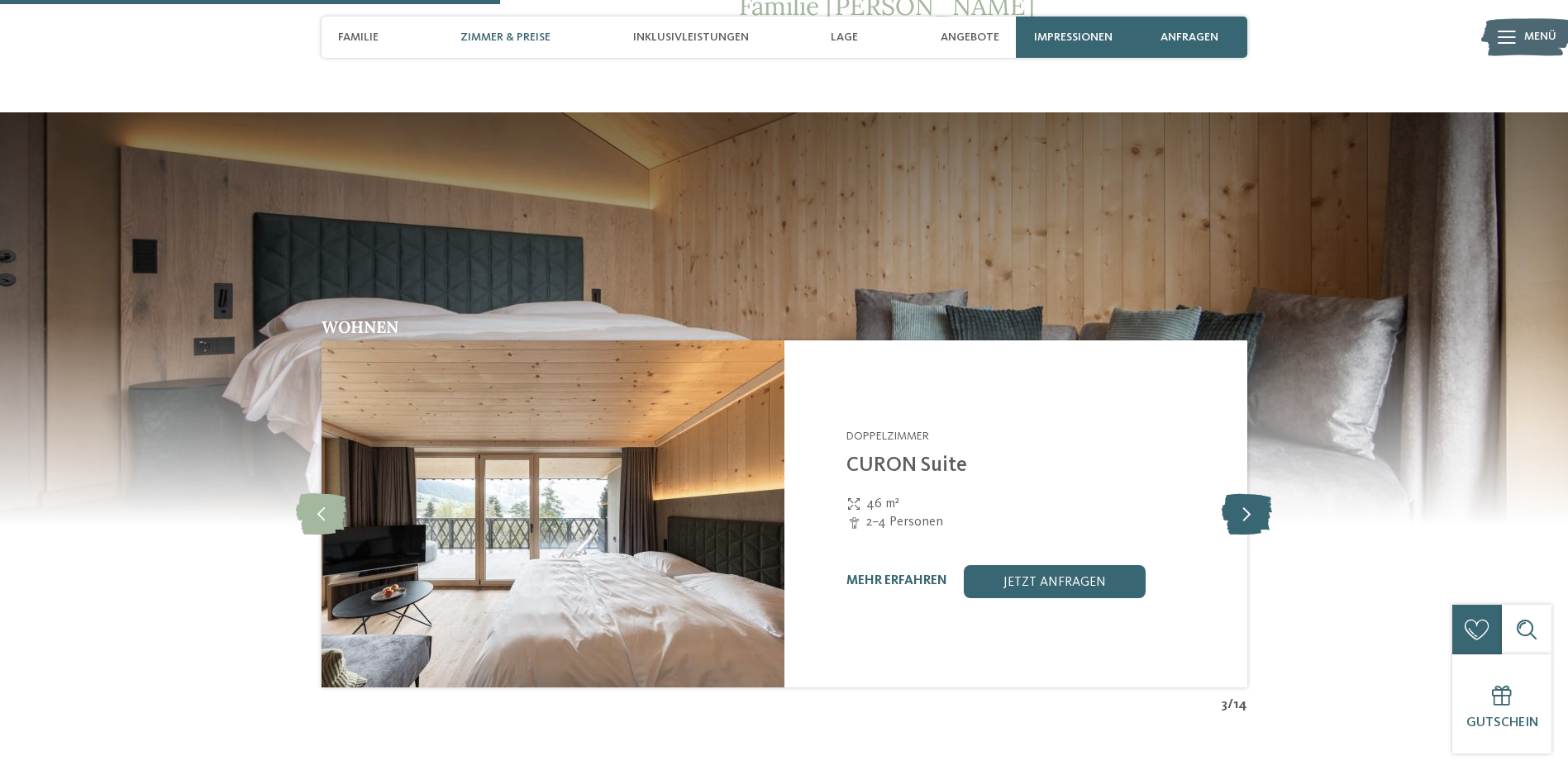
click at [1230, 494] on icon at bounding box center [1246, 515] width 50 height 42
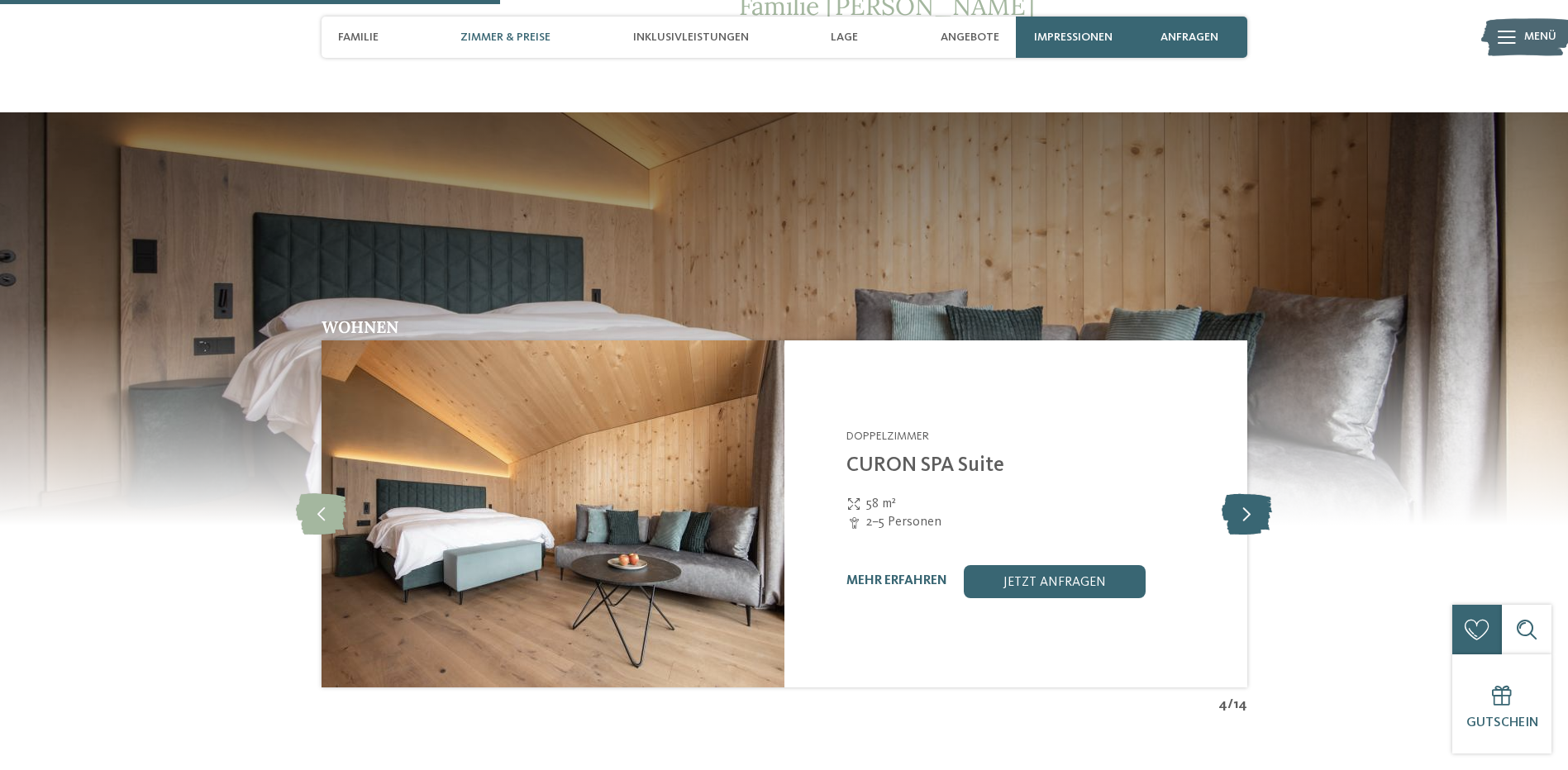
click at [1230, 494] on icon at bounding box center [1246, 515] width 50 height 42
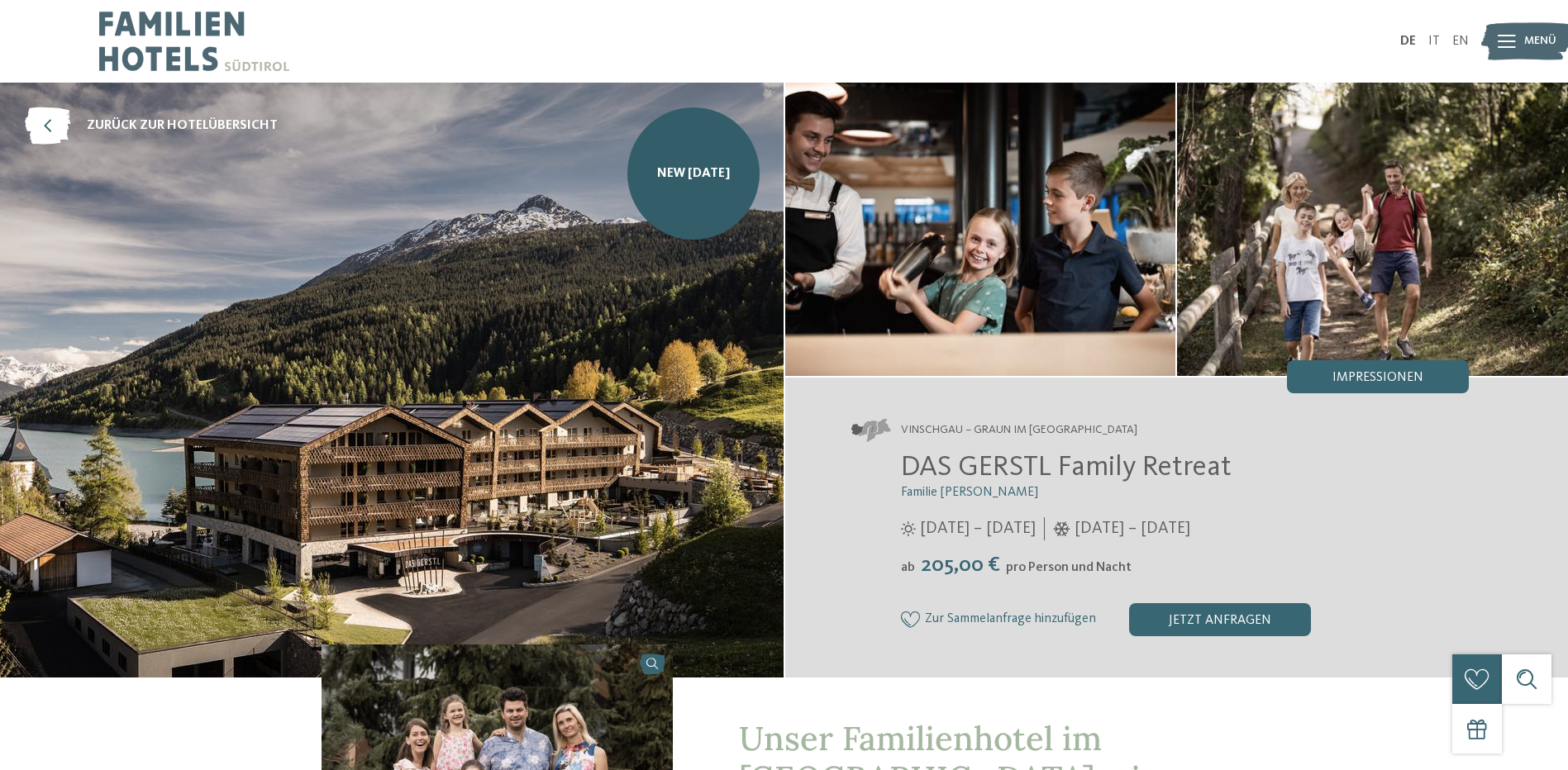
click at [1527, 37] on span "Menü" at bounding box center [1541, 41] width 32 height 16
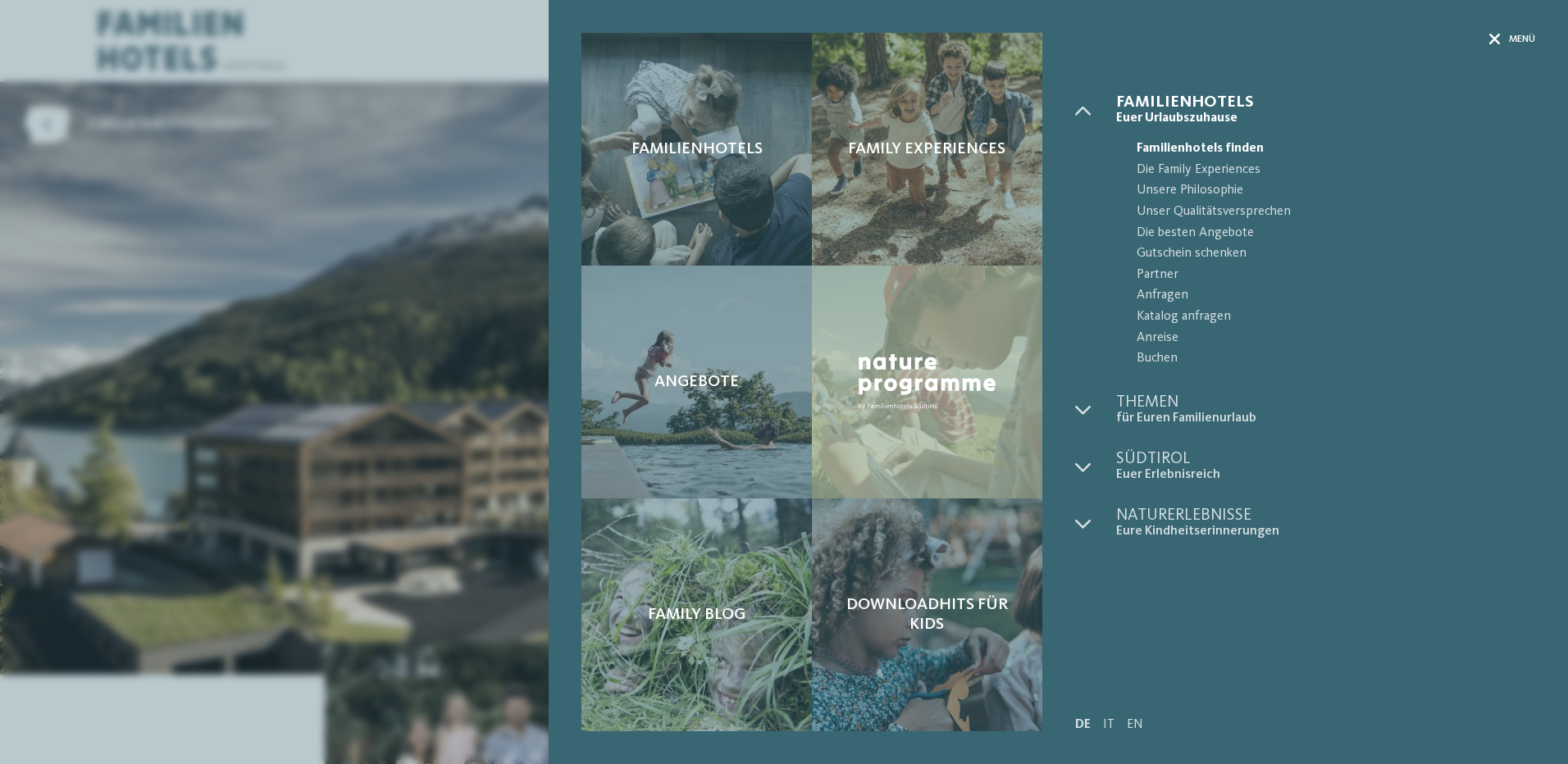
click at [1525, 40] on span "Menü" at bounding box center [1523, 39] width 26 height 14
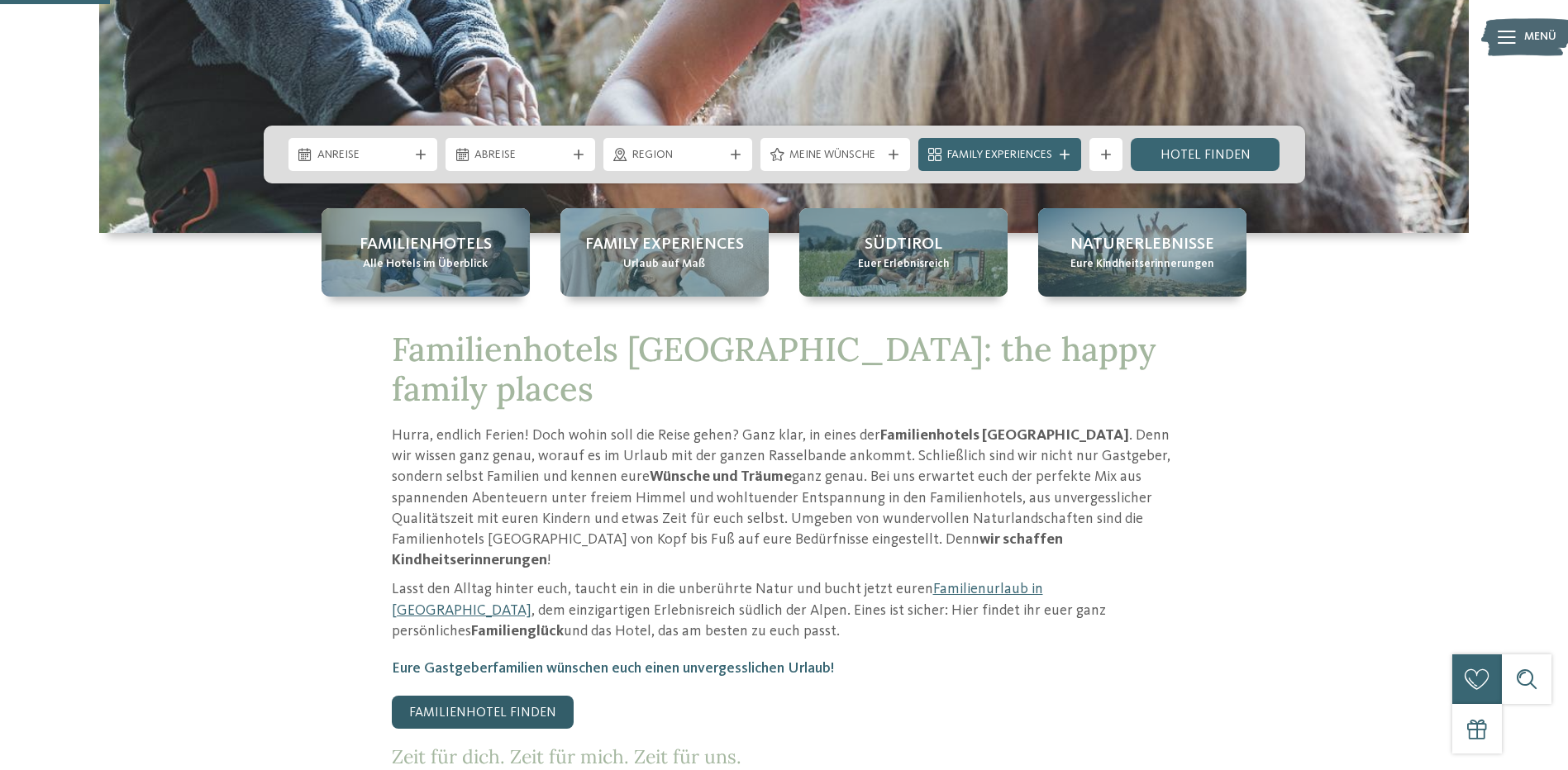
click at [480, 696] on link "Familienhotel finden" at bounding box center [483, 712] width 182 height 33
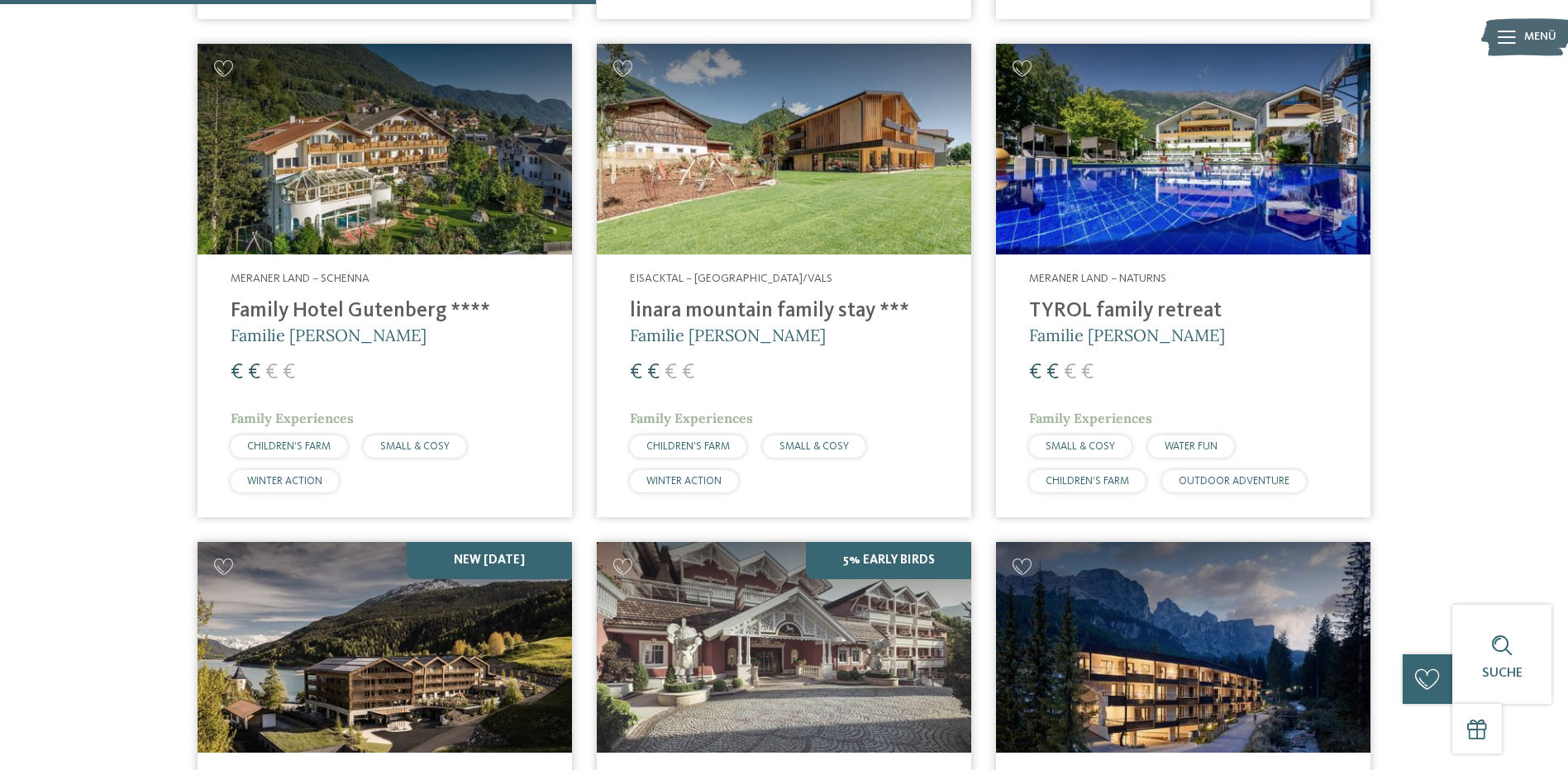
scroll to position [2066, 0]
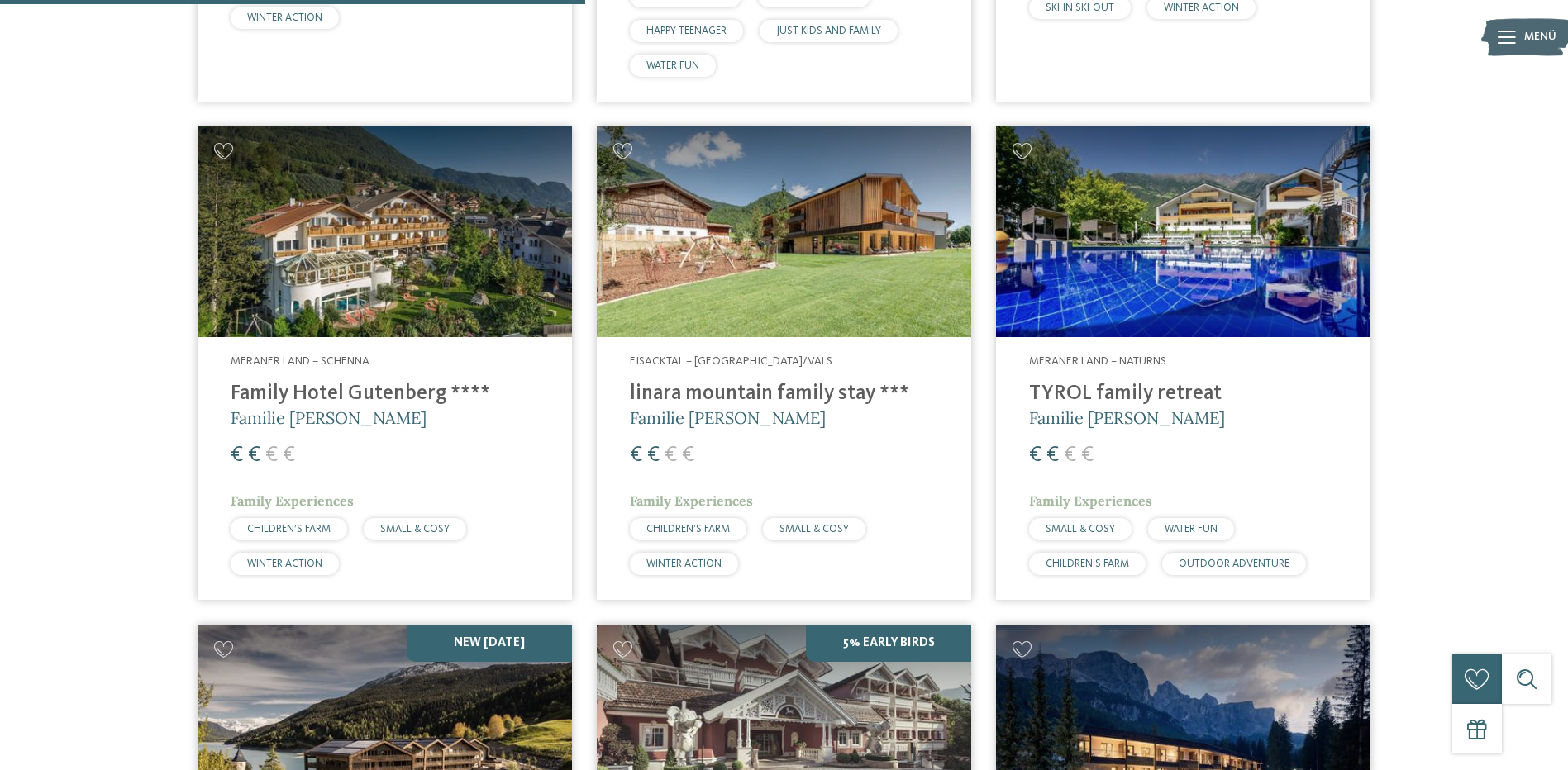
click at [1104, 386] on h4 "TYROL family retreat" at bounding box center [1184, 394] width 308 height 25
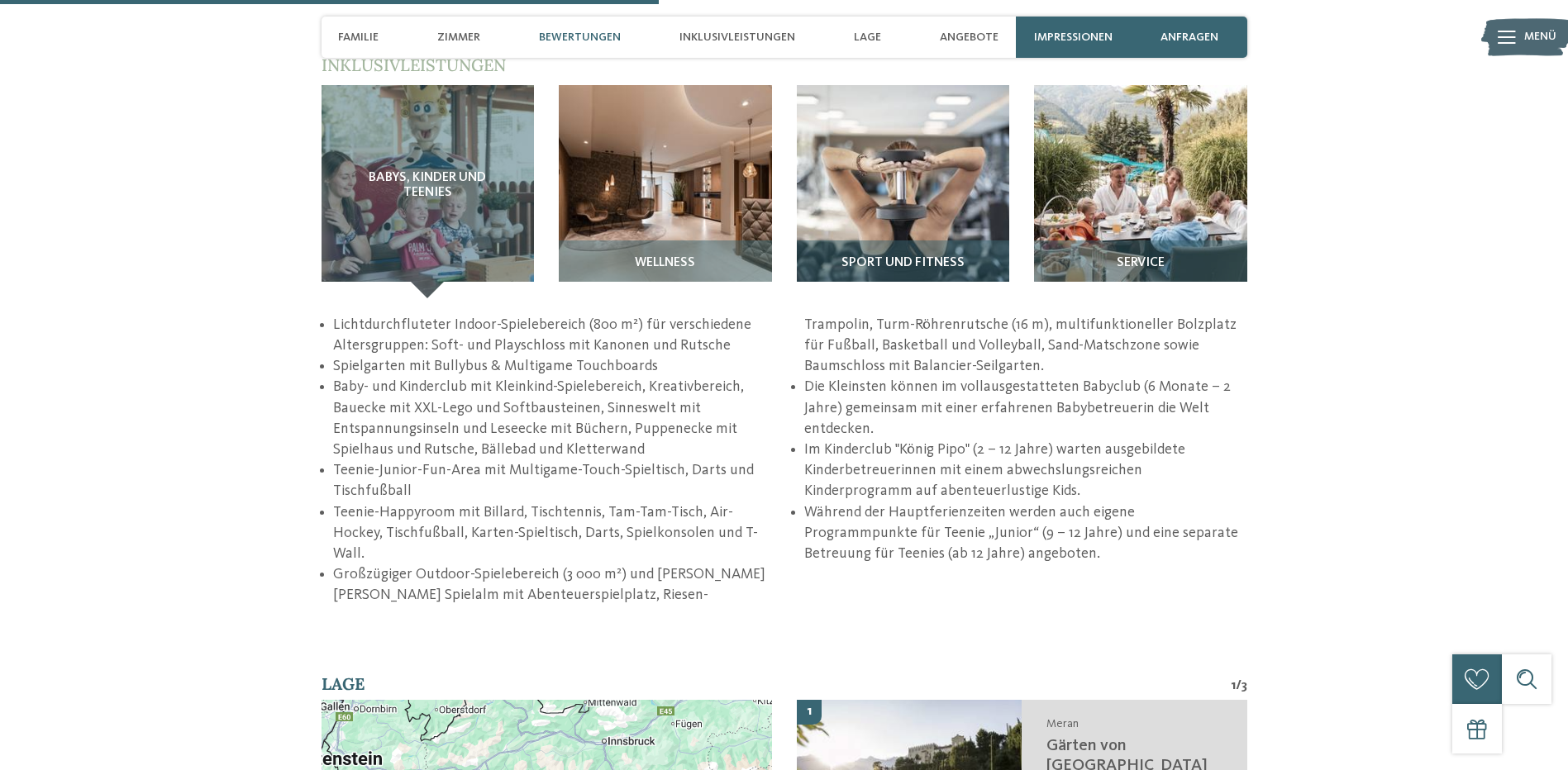
scroll to position [2314, 0]
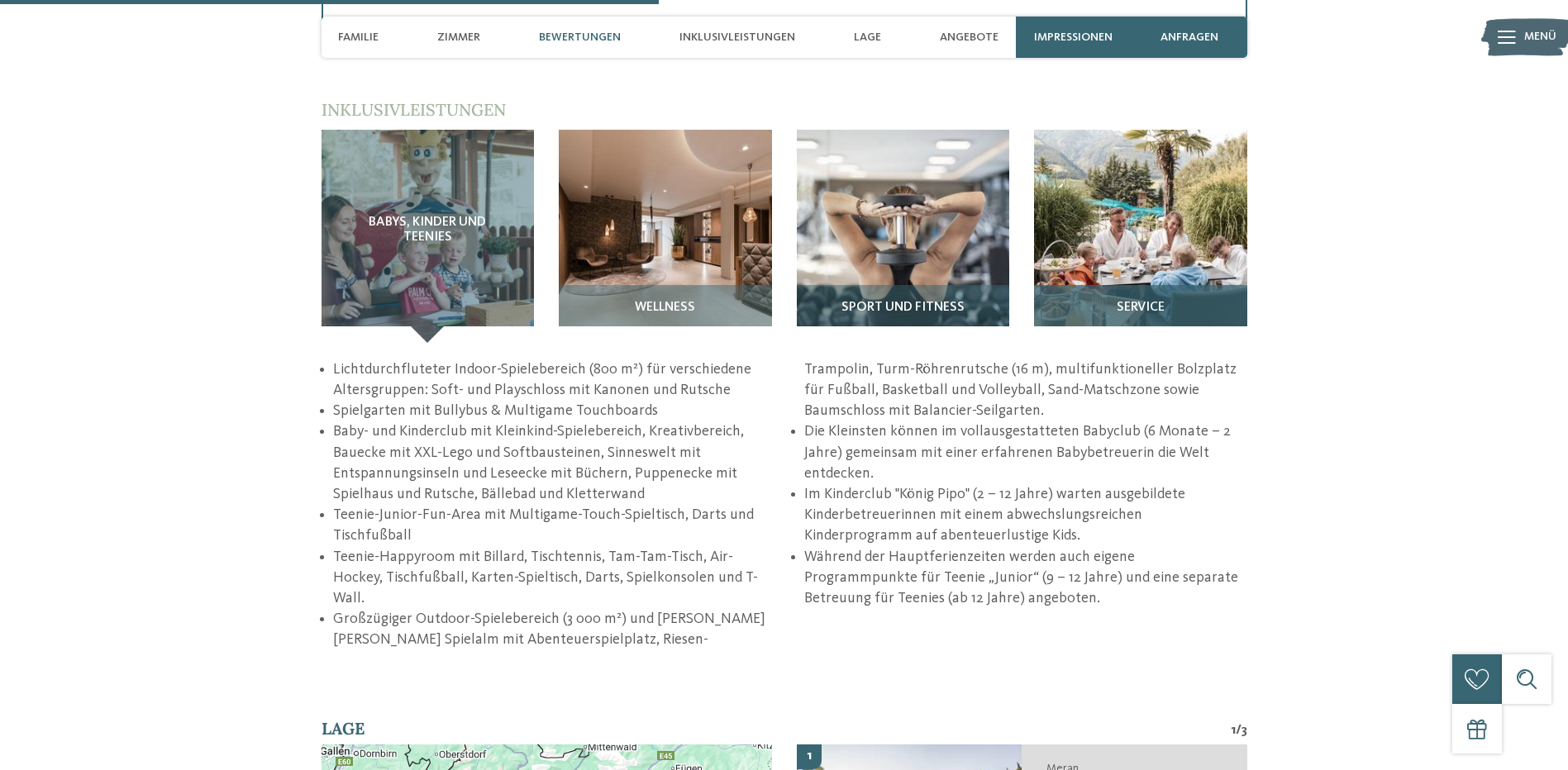
click at [1154, 314] on span "Service" at bounding box center [1140, 308] width 48 height 15
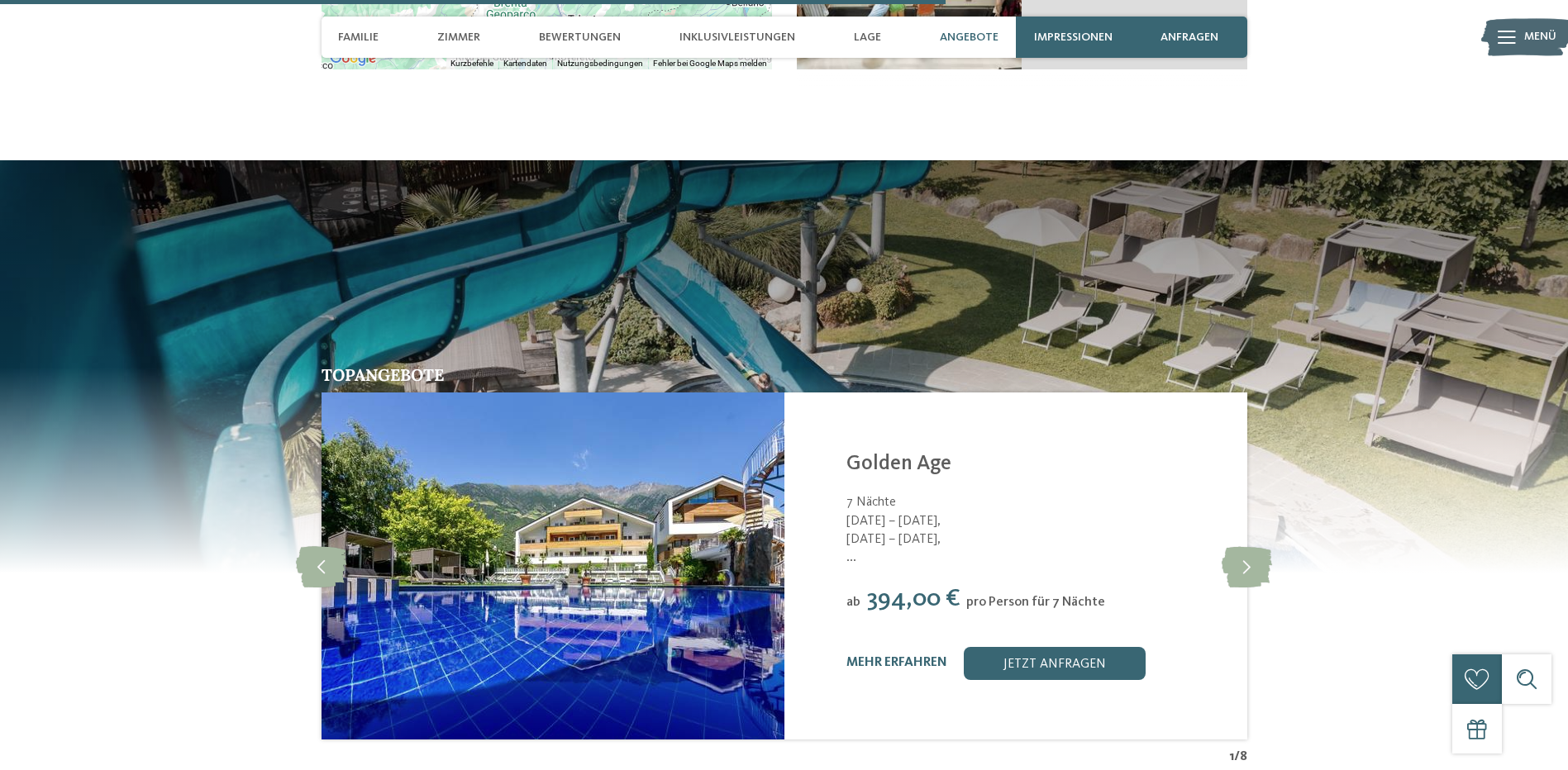
scroll to position [3223, 0]
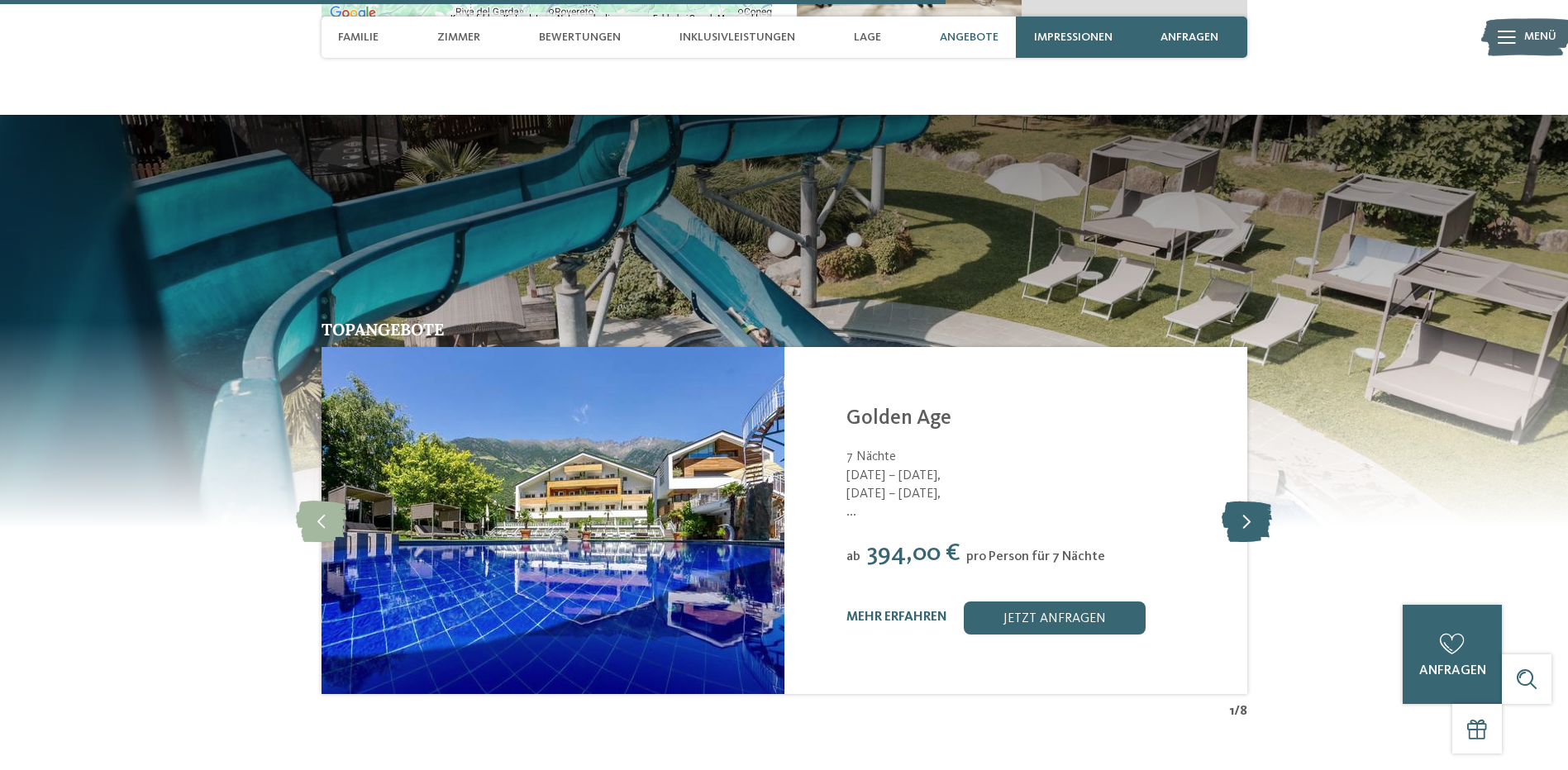
click at [1241, 506] on icon at bounding box center [1246, 521] width 50 height 42
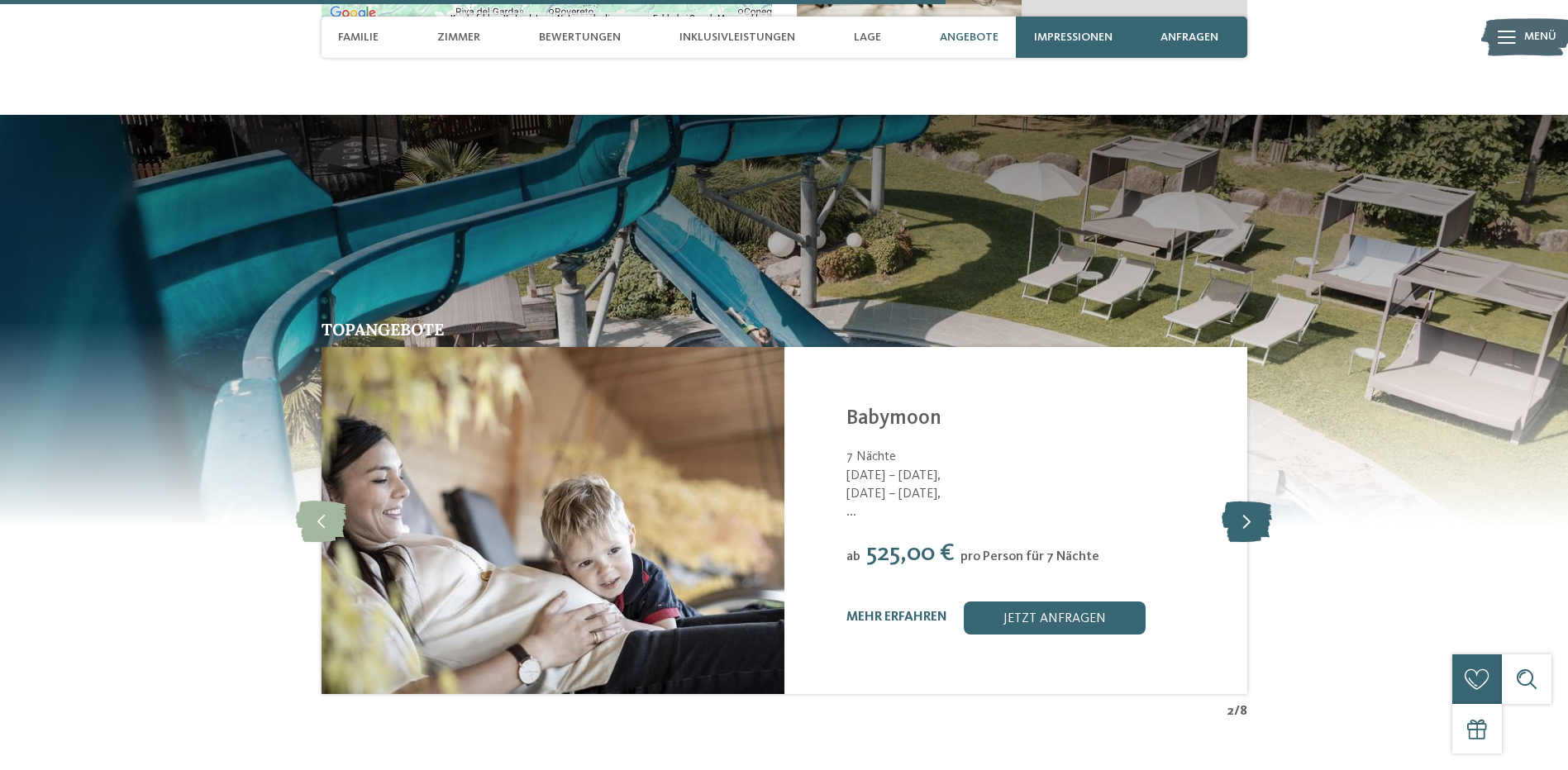
click at [1241, 506] on icon at bounding box center [1246, 521] width 50 height 42
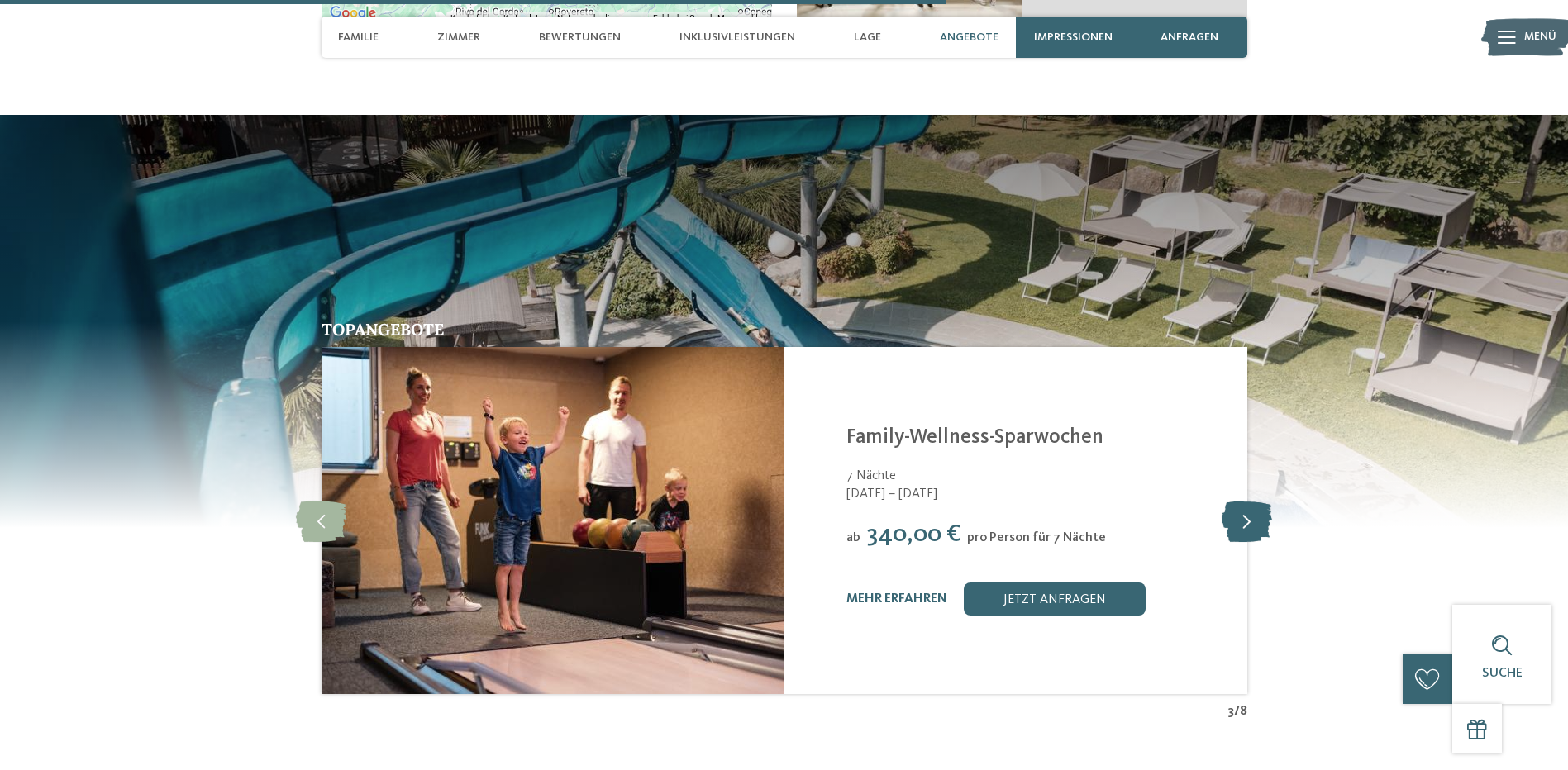
click at [1241, 506] on icon at bounding box center [1246, 521] width 50 height 42
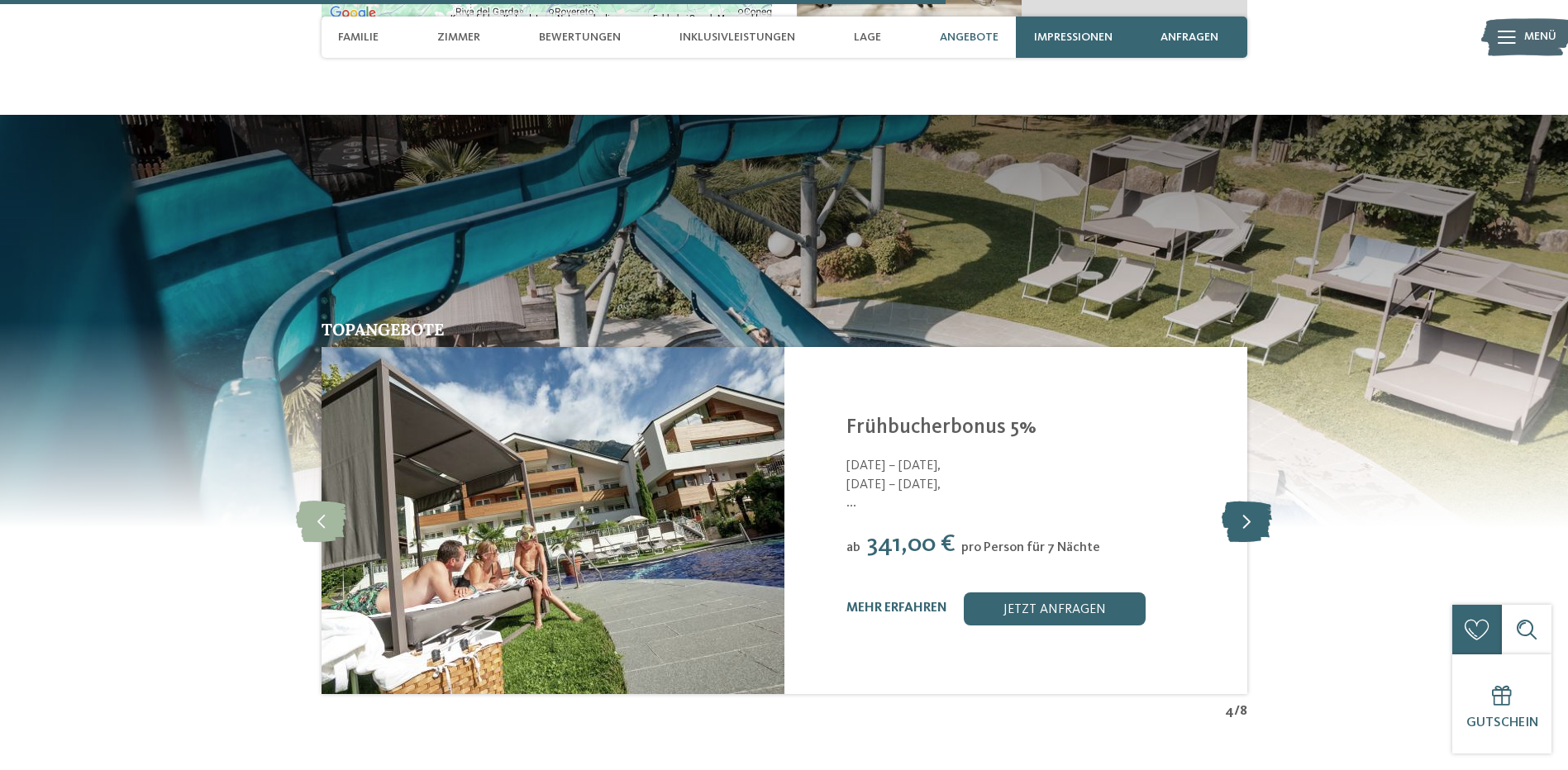
click at [1241, 506] on icon at bounding box center [1246, 521] width 50 height 42
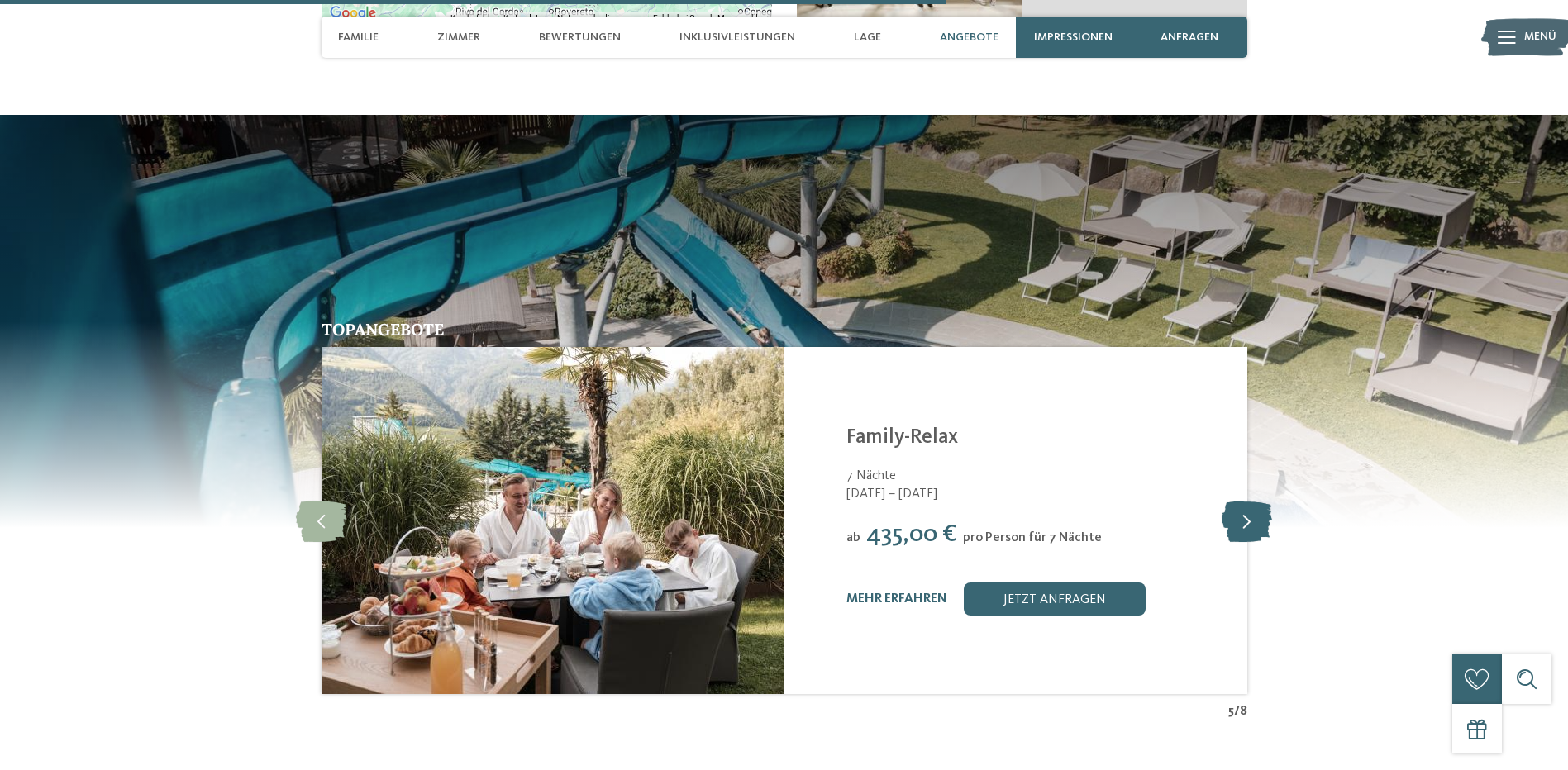
click at [1241, 506] on icon at bounding box center [1246, 521] width 50 height 42
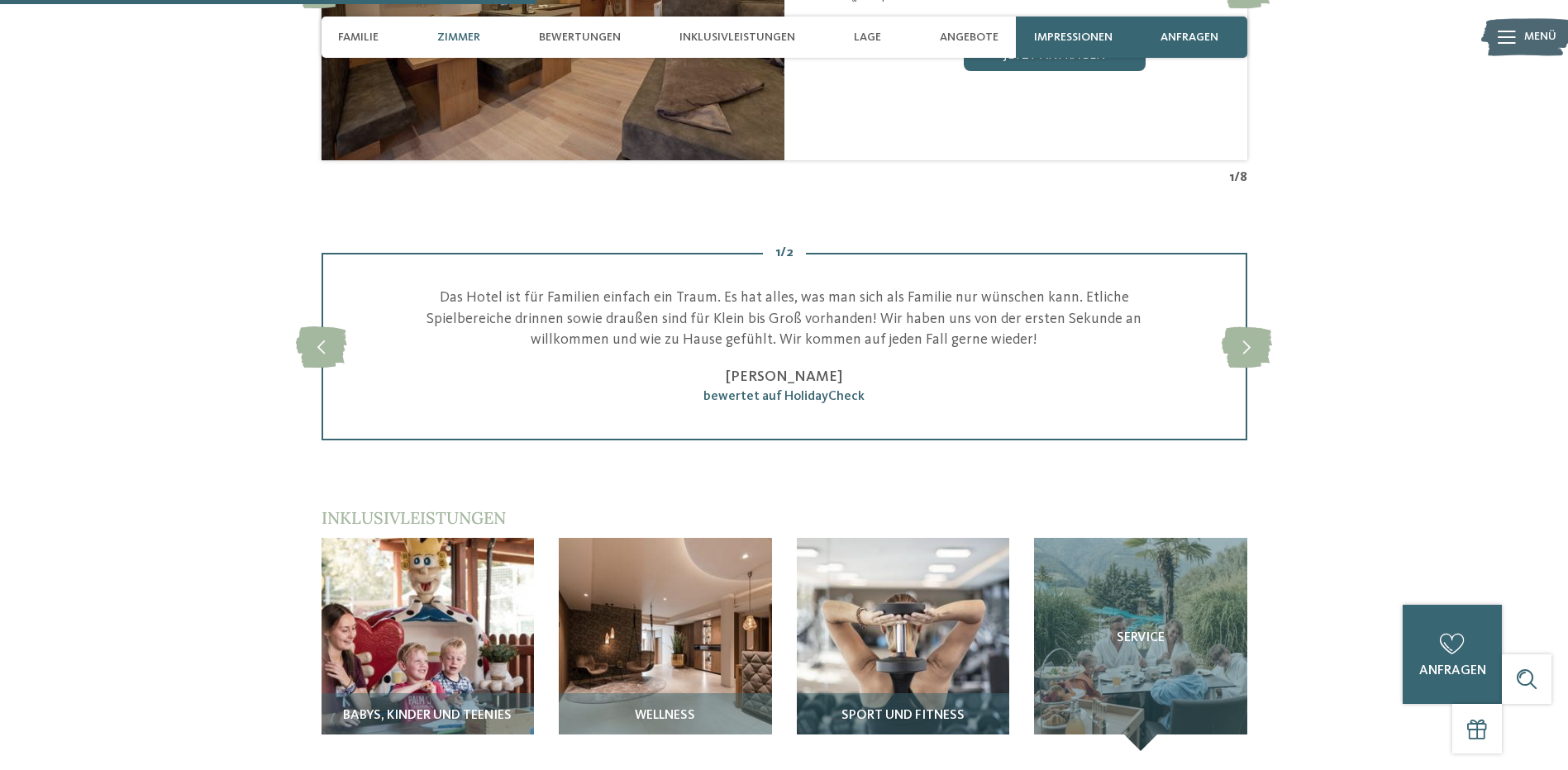
scroll to position [1818, 0]
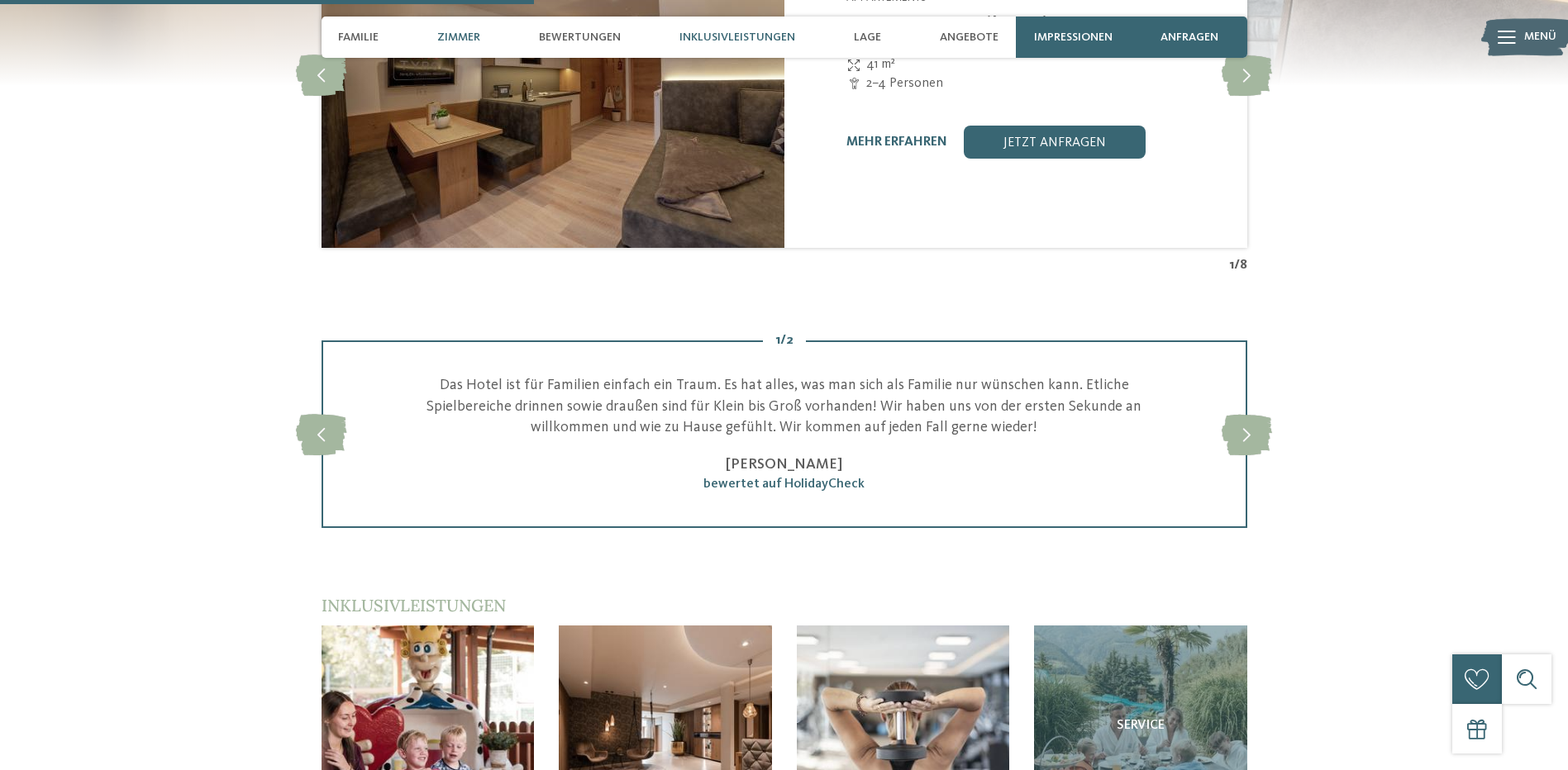
click at [696, 36] on span "Inklusivleistungen" at bounding box center [737, 37] width 115 height 14
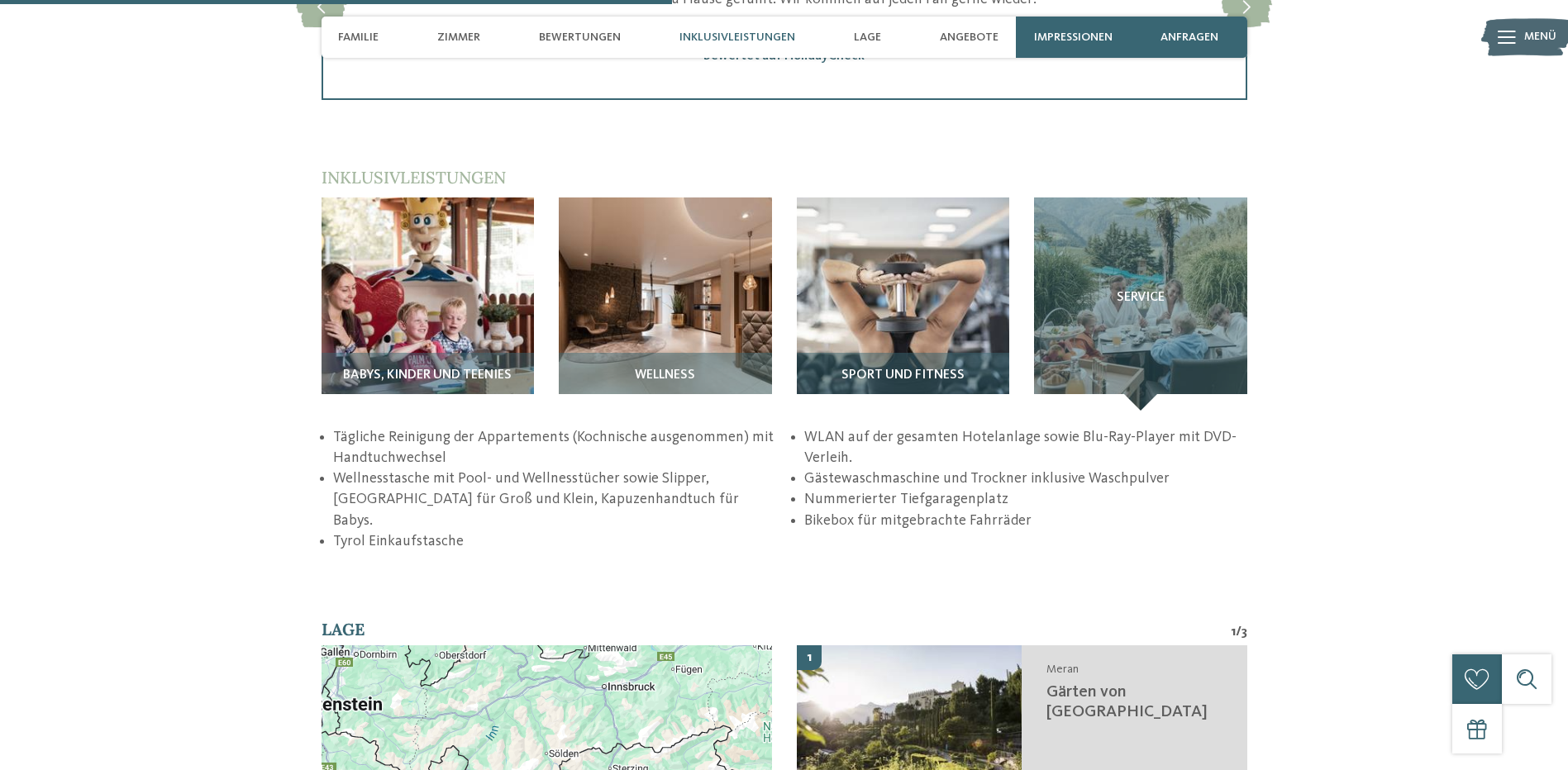
scroll to position [2321, 0]
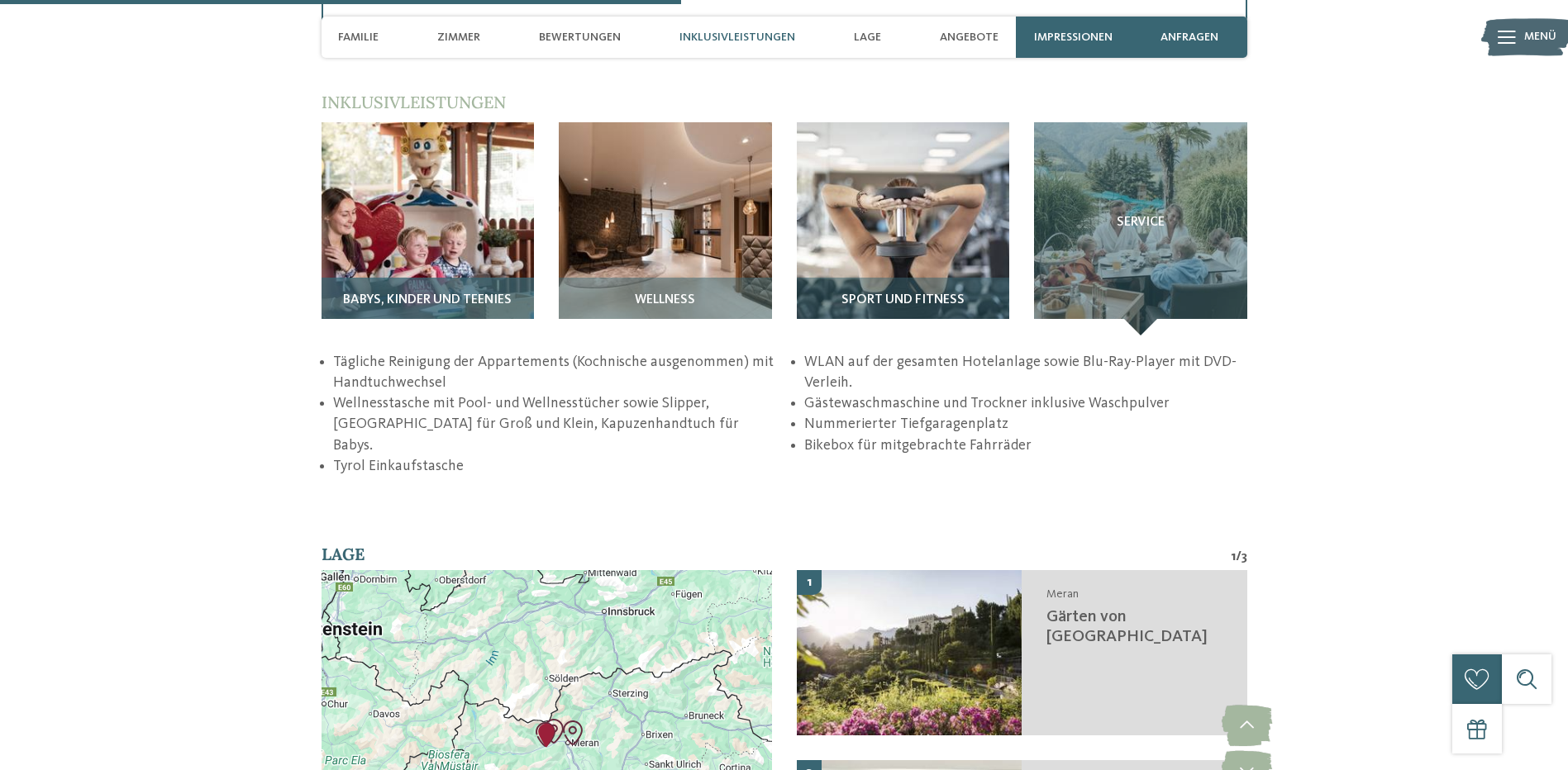
click at [481, 295] on span "Babys, Kinder und Teenies" at bounding box center [428, 301] width 168 height 15
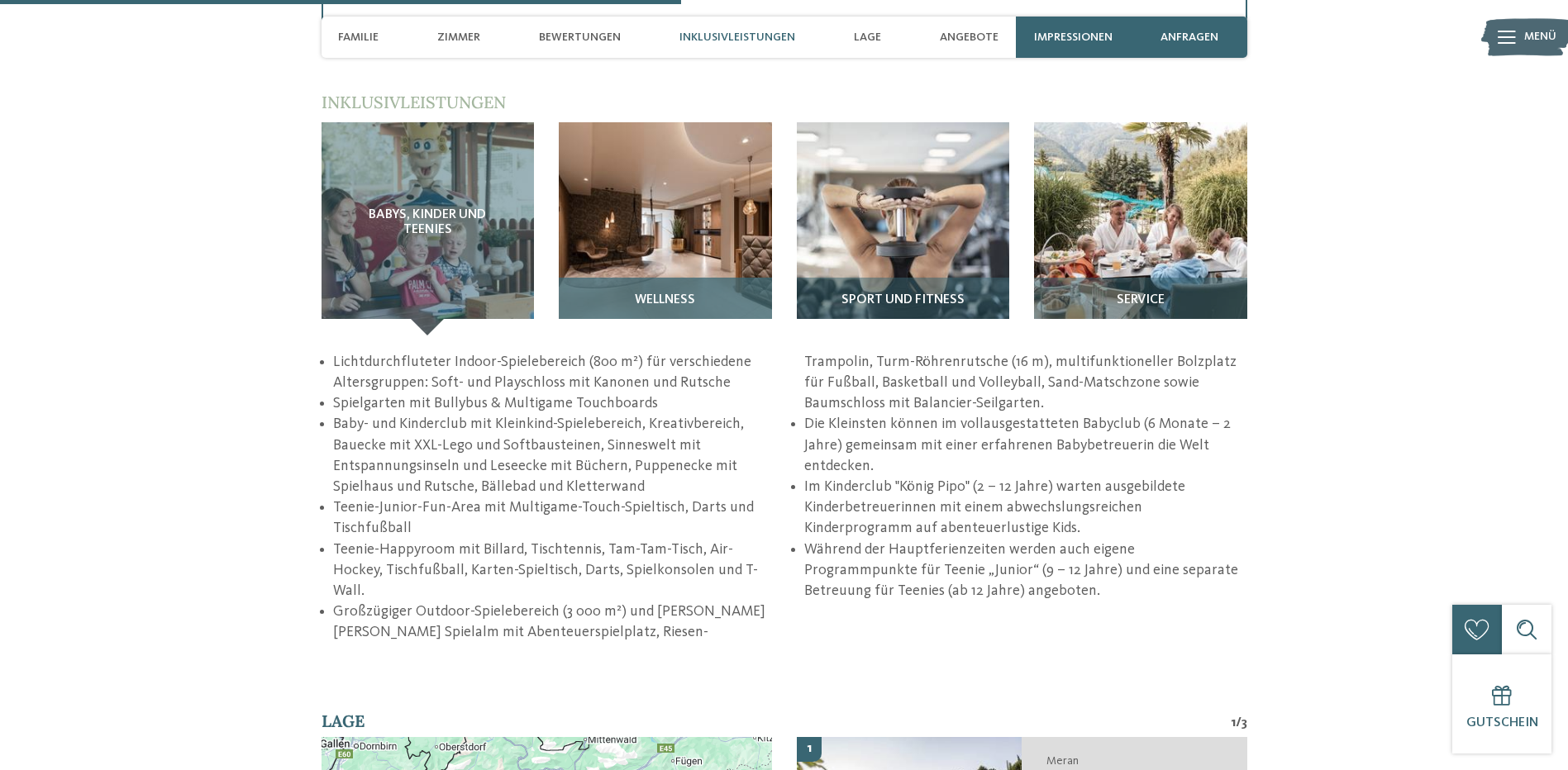
click at [609, 298] on h3 "Wellness" at bounding box center [665, 301] width 197 height 15
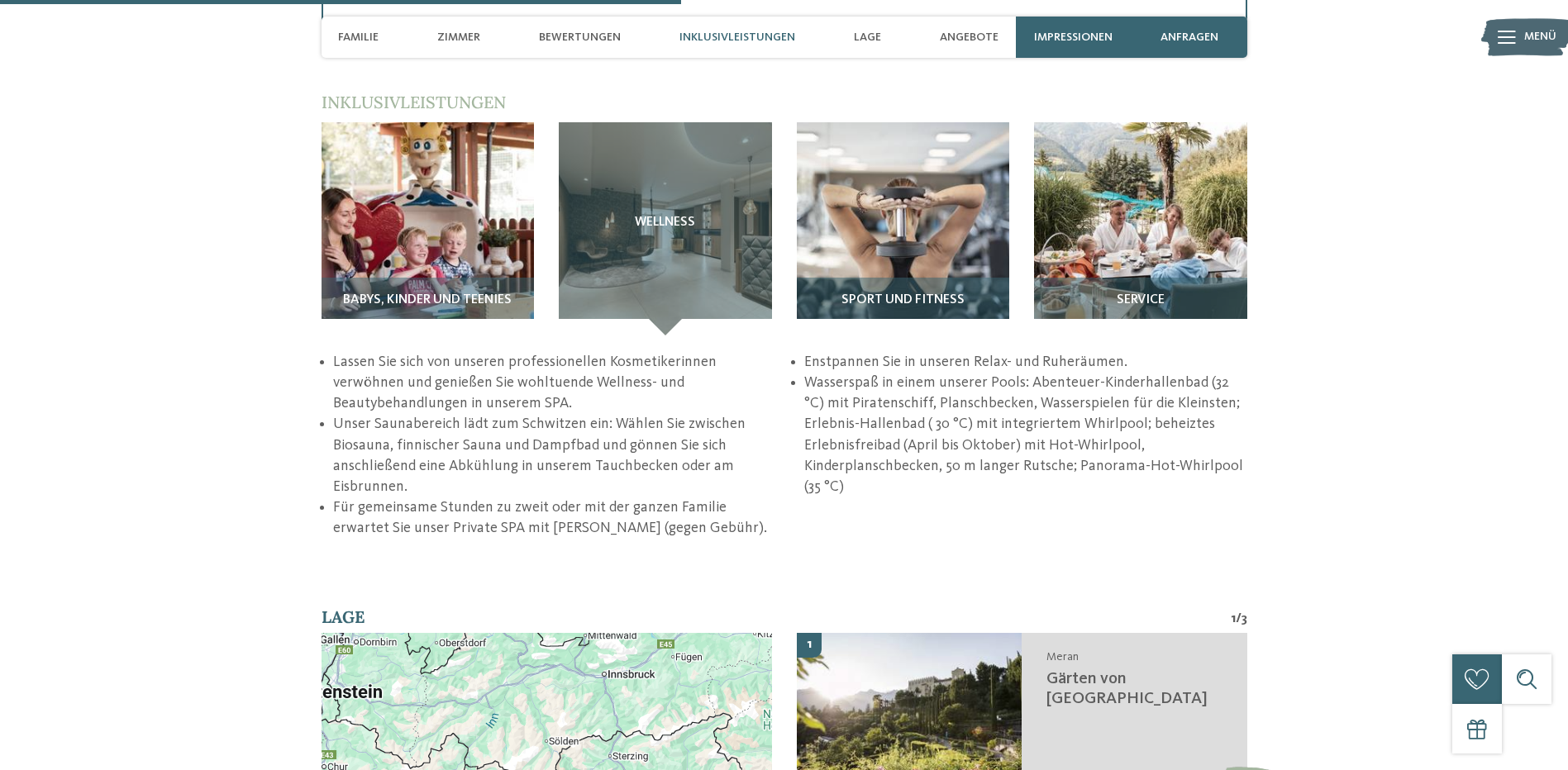
click at [1515, 33] on icon at bounding box center [1506, 37] width 18 height 13
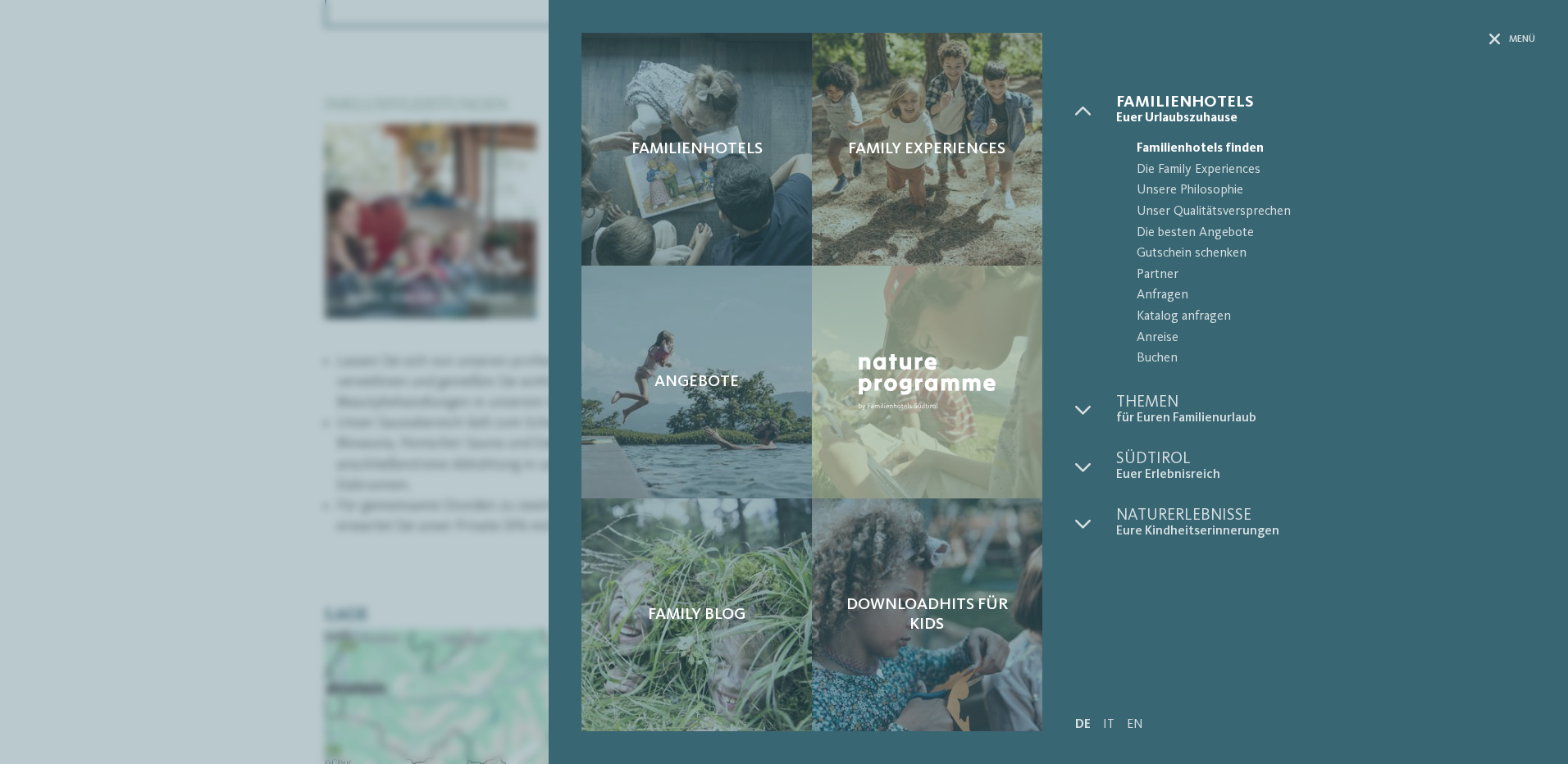
click at [229, 210] on div "Familienhotels Family Experiences Angebote" at bounding box center [784, 382] width 1568 height 764
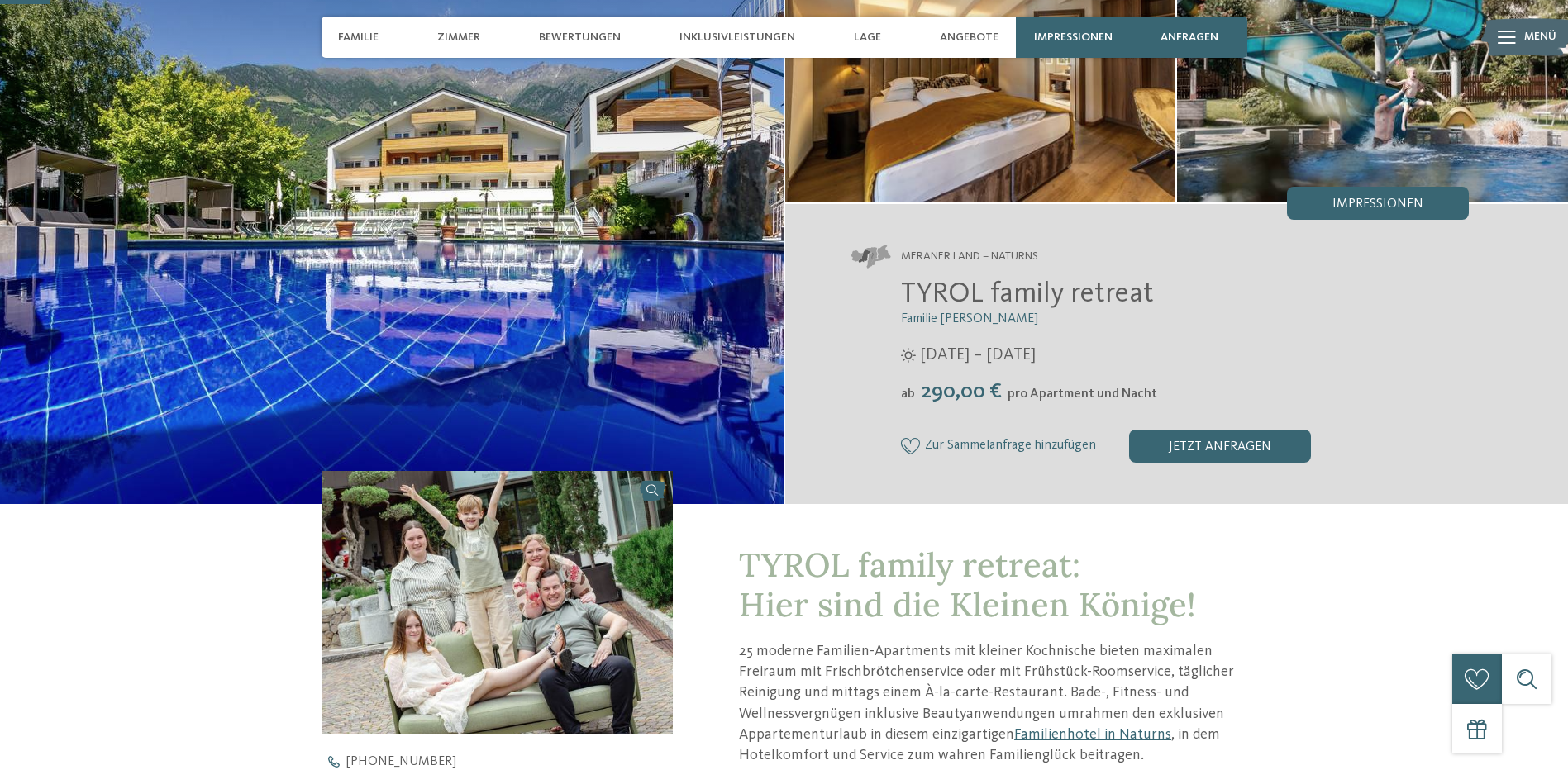
scroll to position [173, 0]
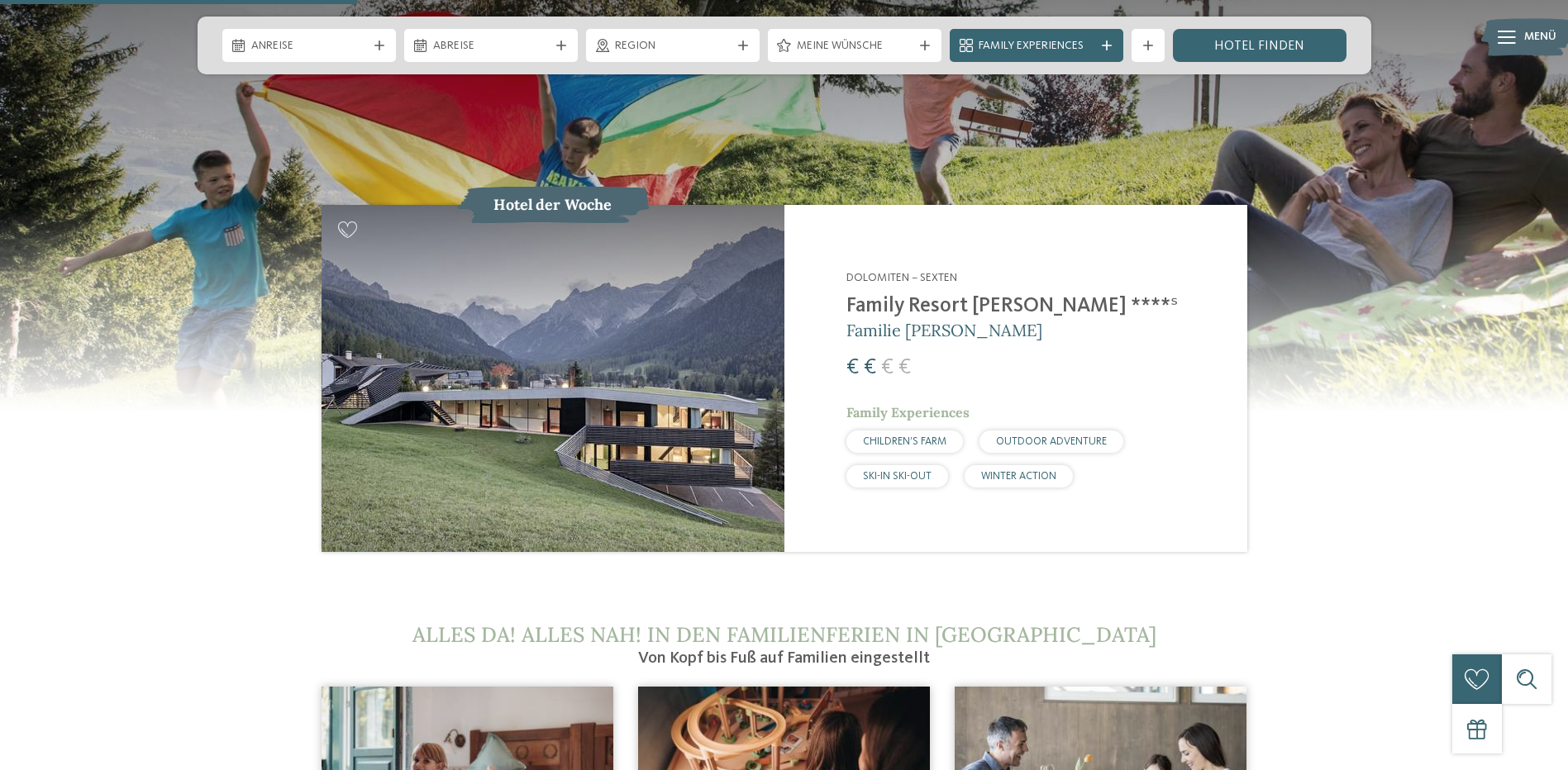
scroll to position [1736, 0]
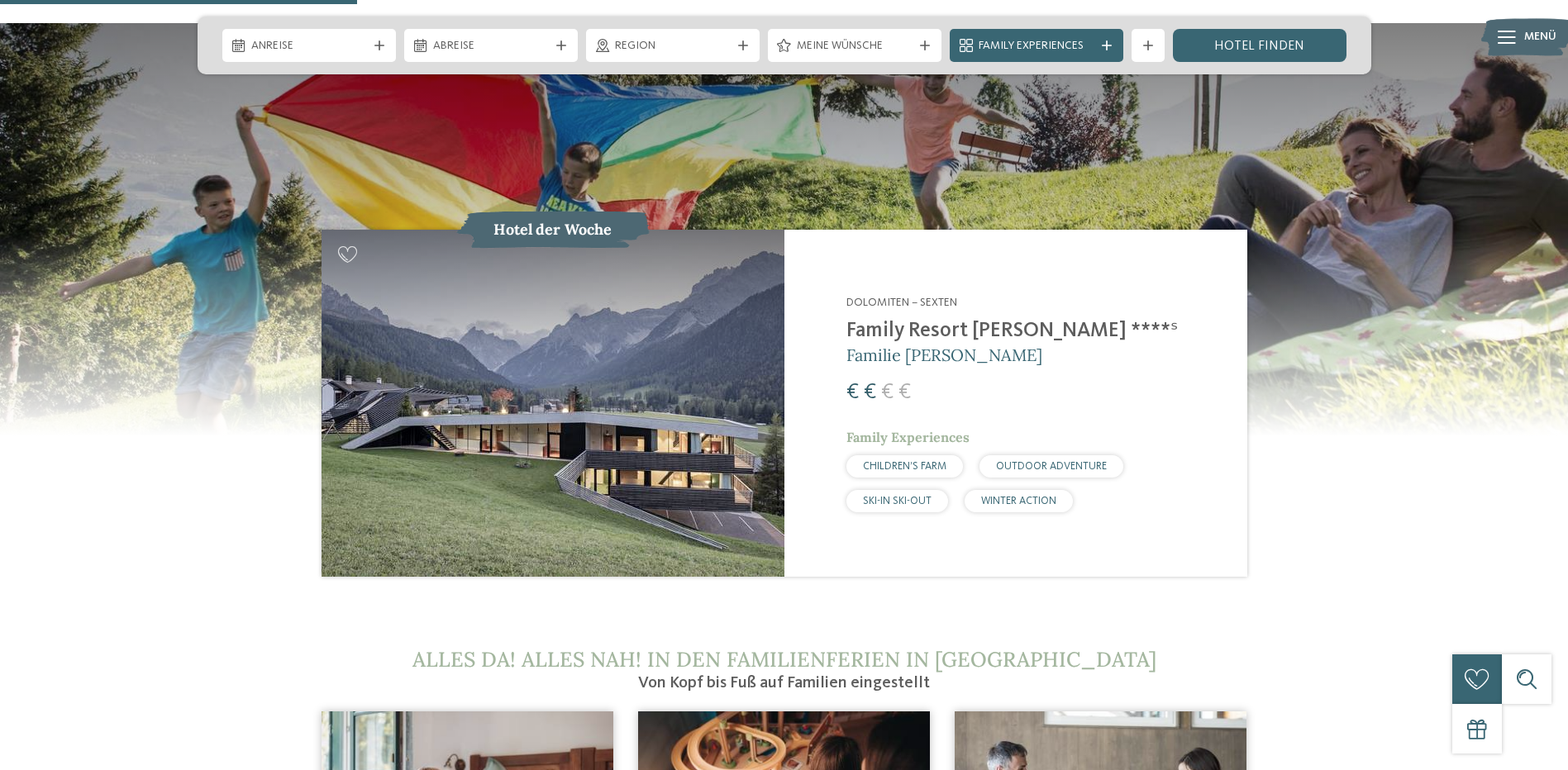
click at [760, 250] on img at bounding box center [553, 403] width 463 height 347
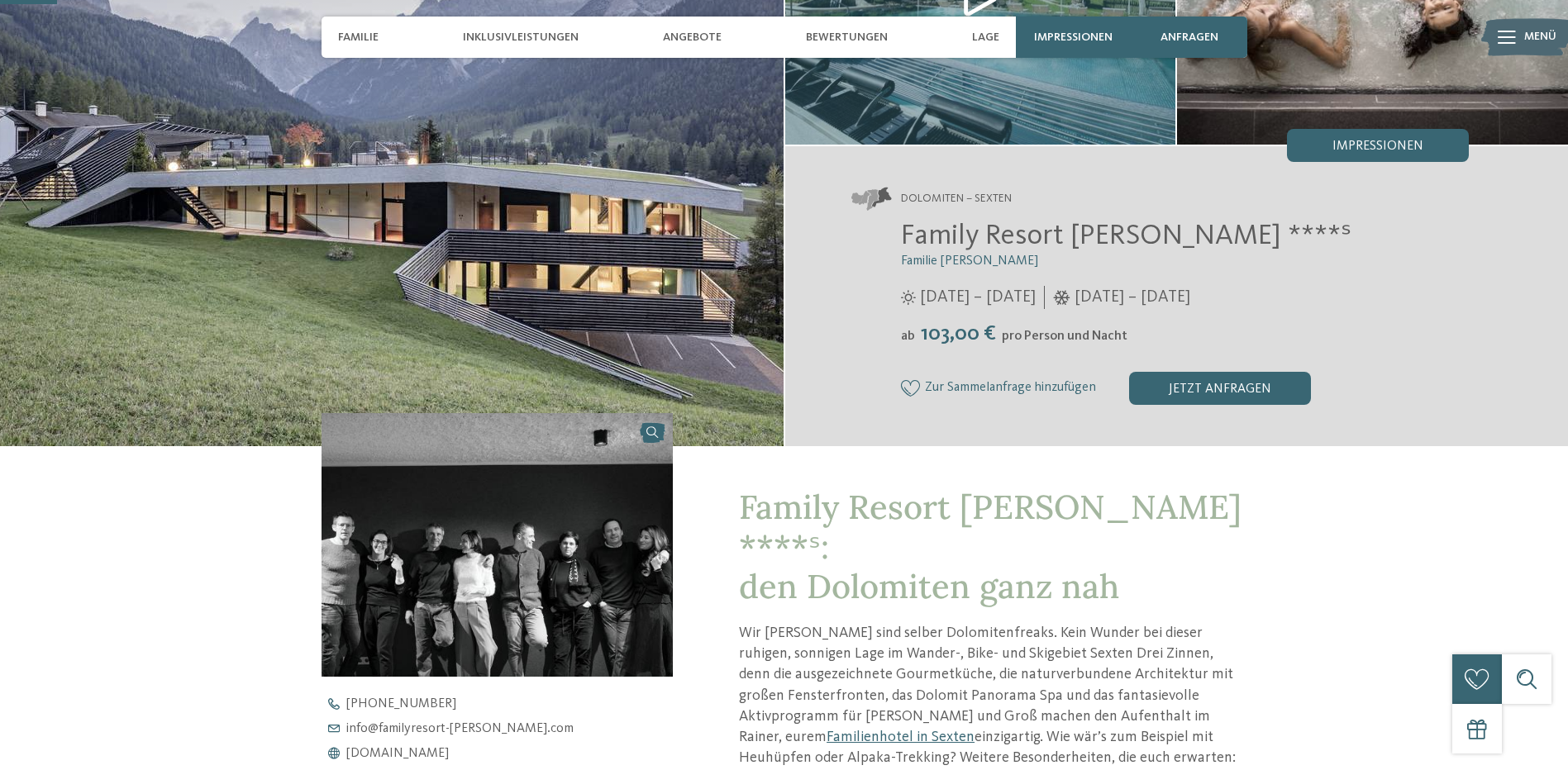
scroll to position [248, 0]
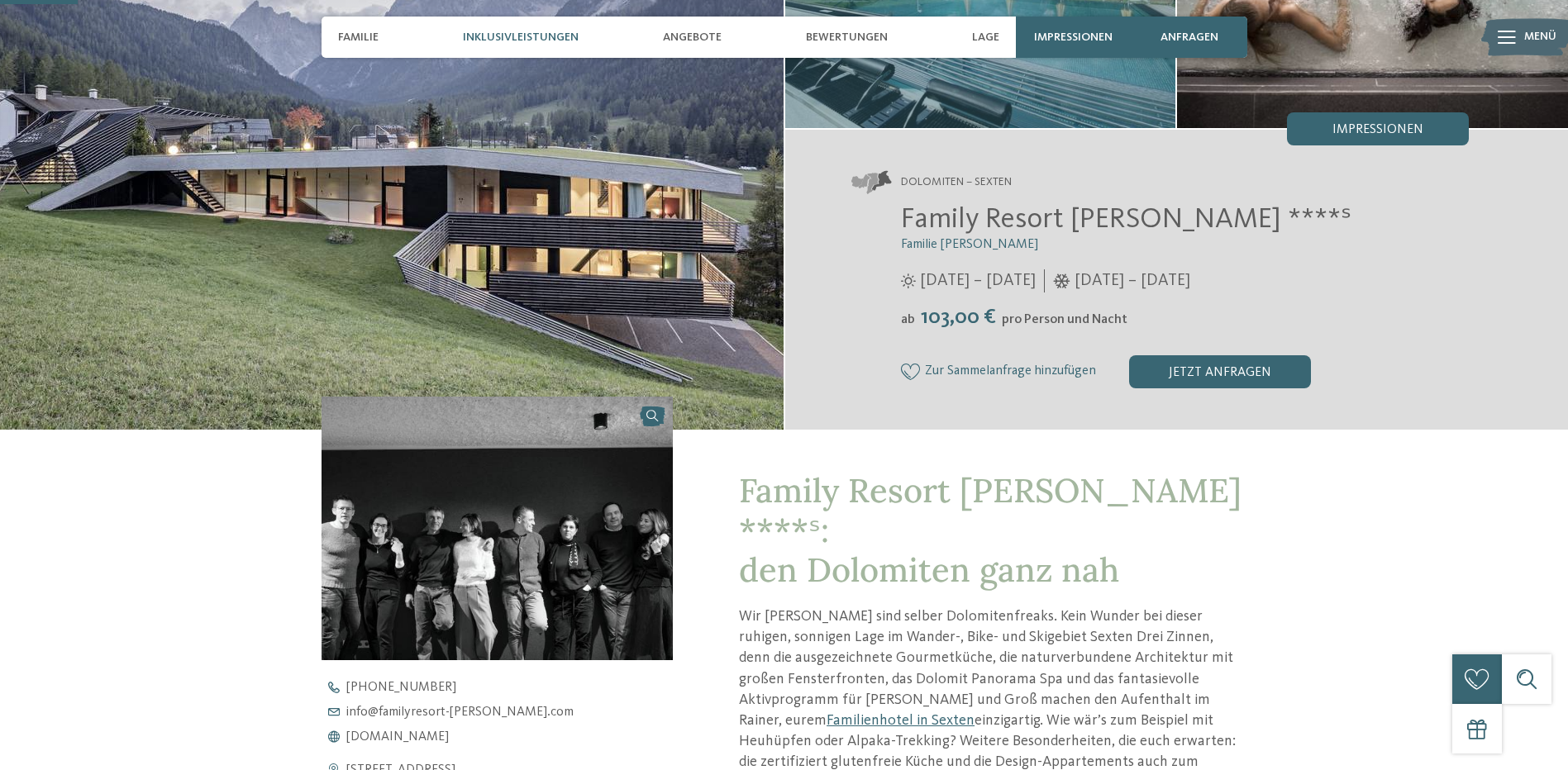
click at [497, 38] on span "Inklusivleistungen" at bounding box center [520, 37] width 115 height 14
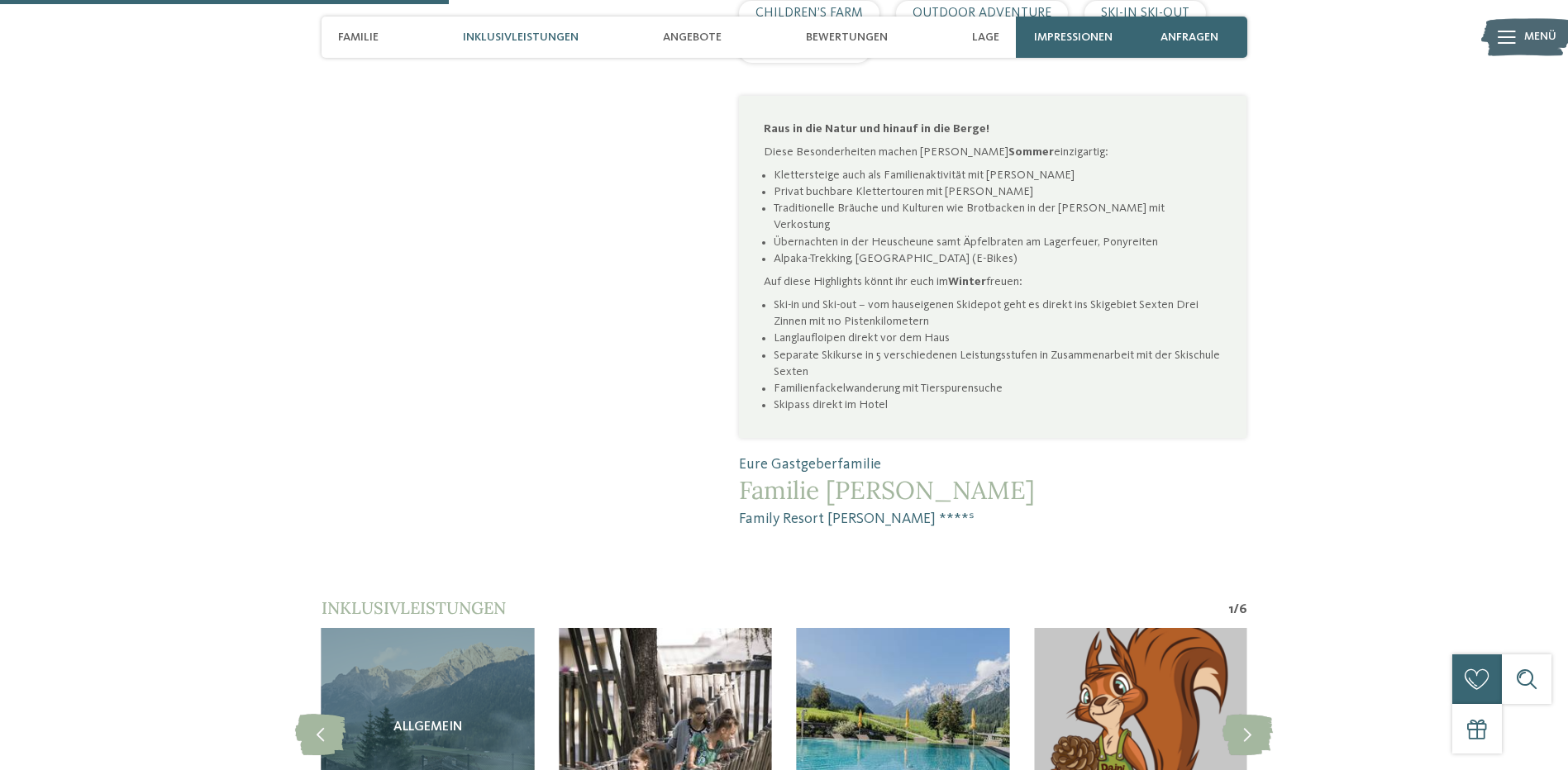
scroll to position [1538, 0]
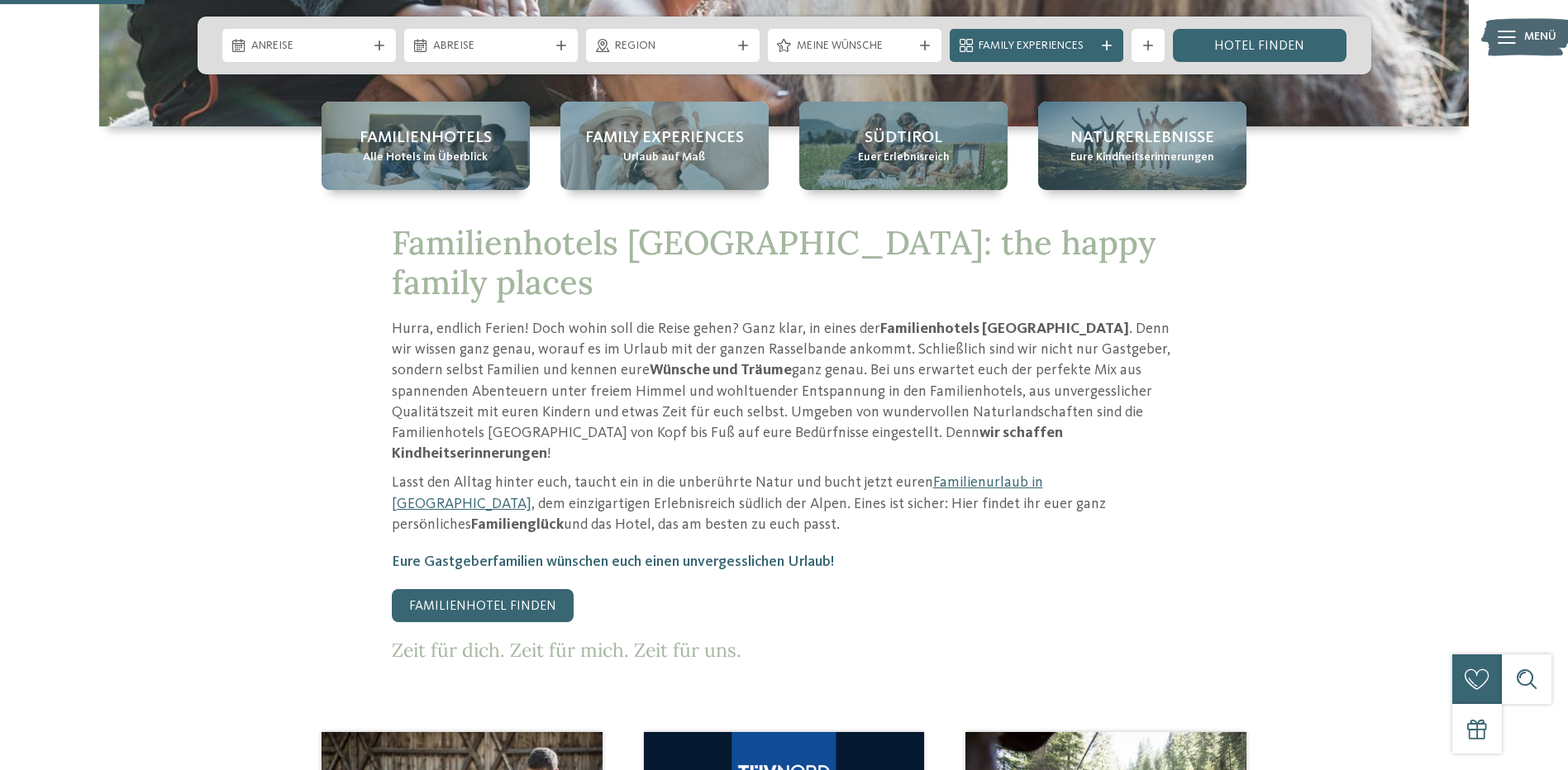
scroll to position [661, 0]
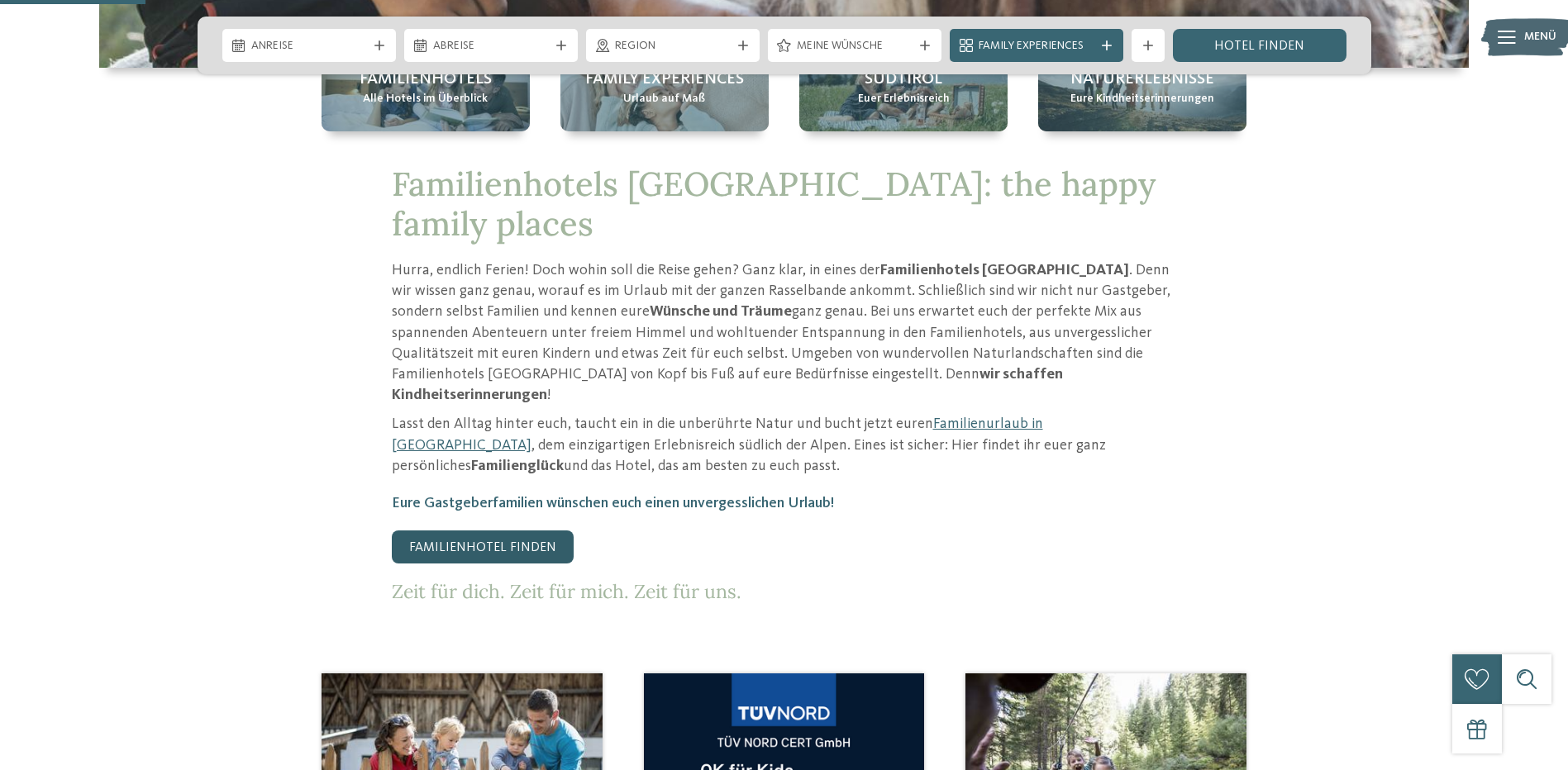
click at [467, 531] on link "Familienhotel finden" at bounding box center [483, 547] width 182 height 33
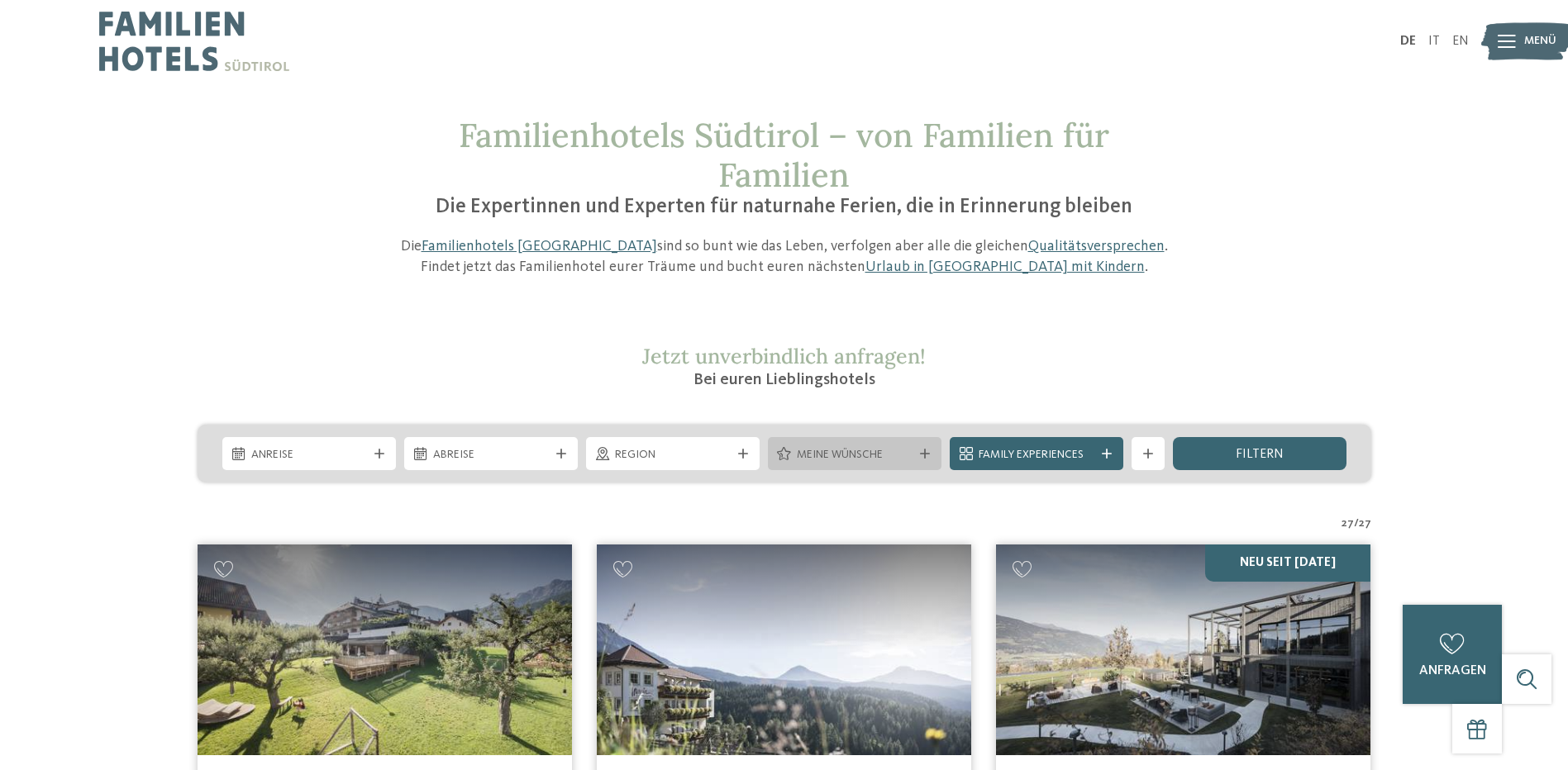
click at [920, 455] on icon at bounding box center [925, 453] width 9 height 9
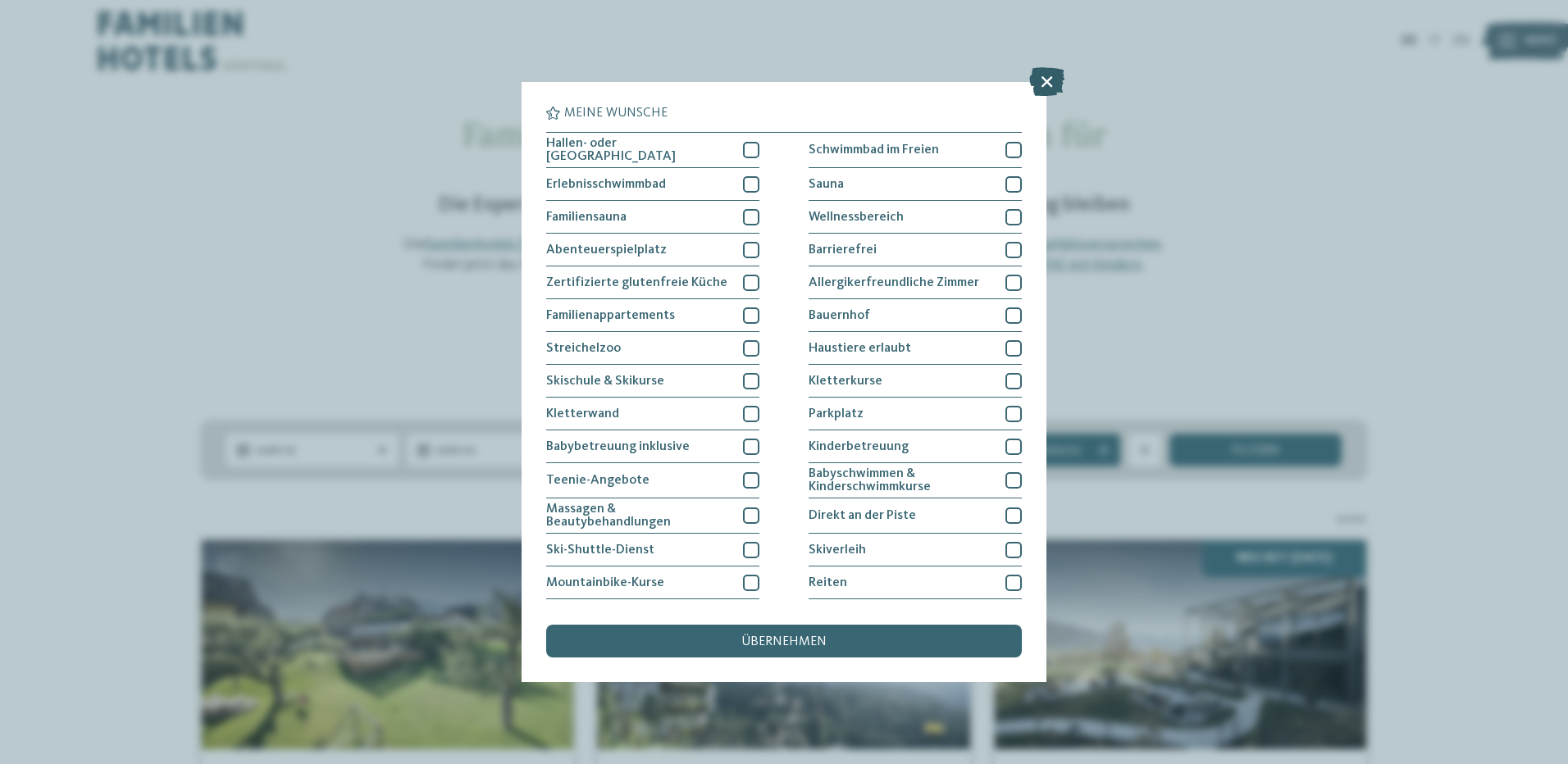
click at [1042, 80] on icon at bounding box center [1047, 82] width 36 height 29
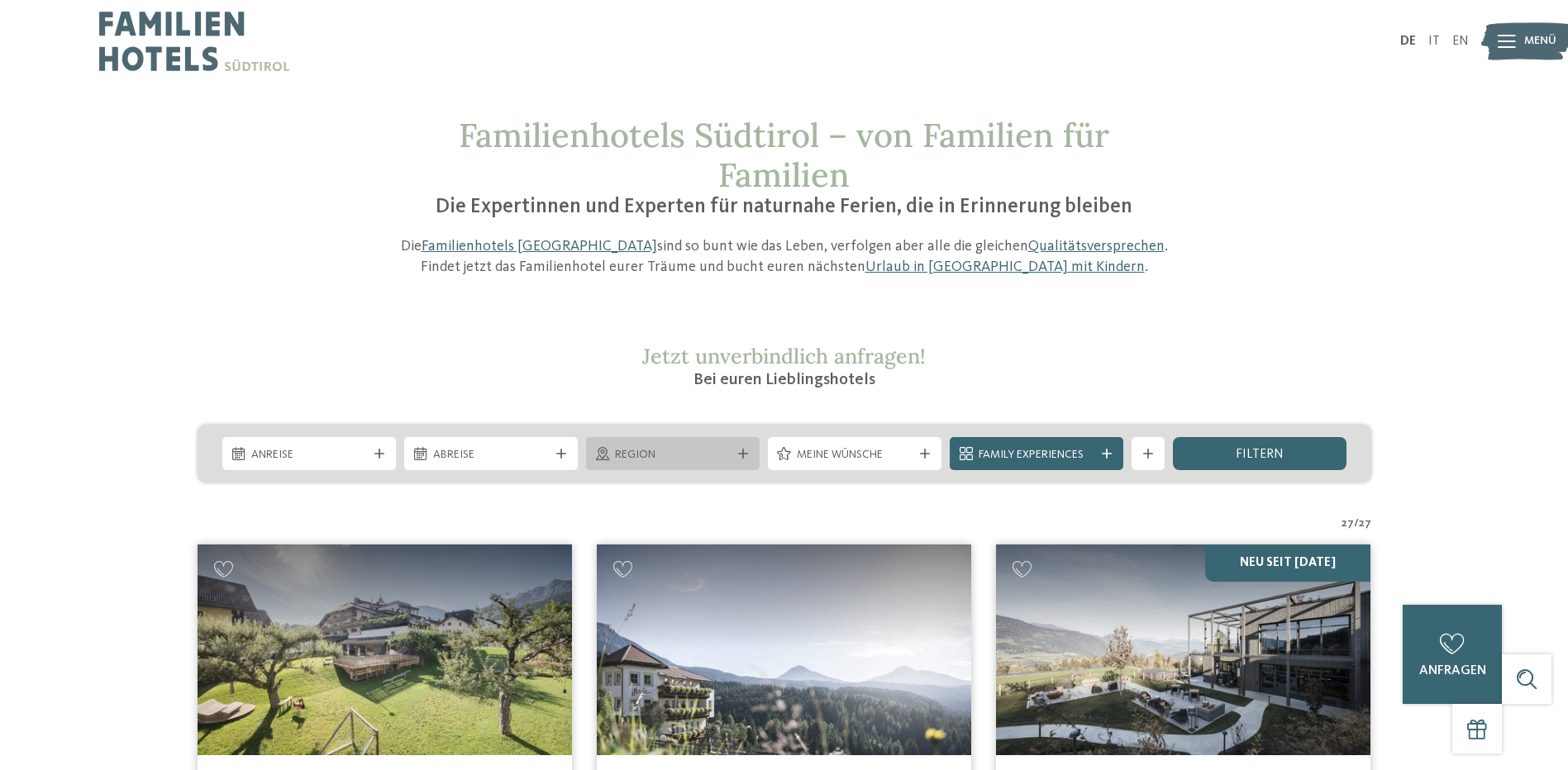
click at [739, 453] on icon at bounding box center [743, 453] width 9 height 9
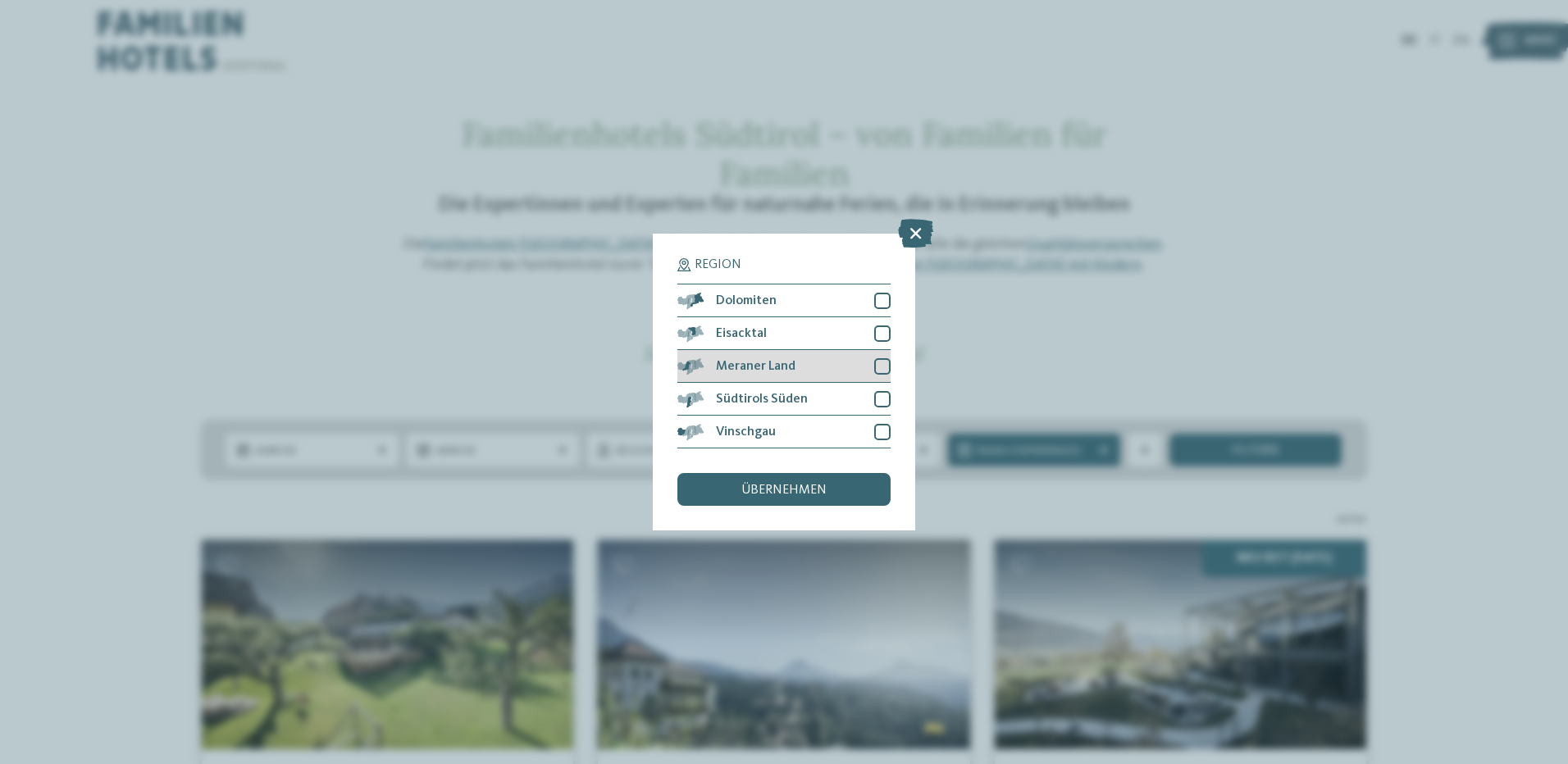
click at [749, 372] on span "Meraner Land" at bounding box center [756, 367] width 80 height 13
click at [739, 499] on div "übernehmen" at bounding box center [784, 489] width 213 height 33
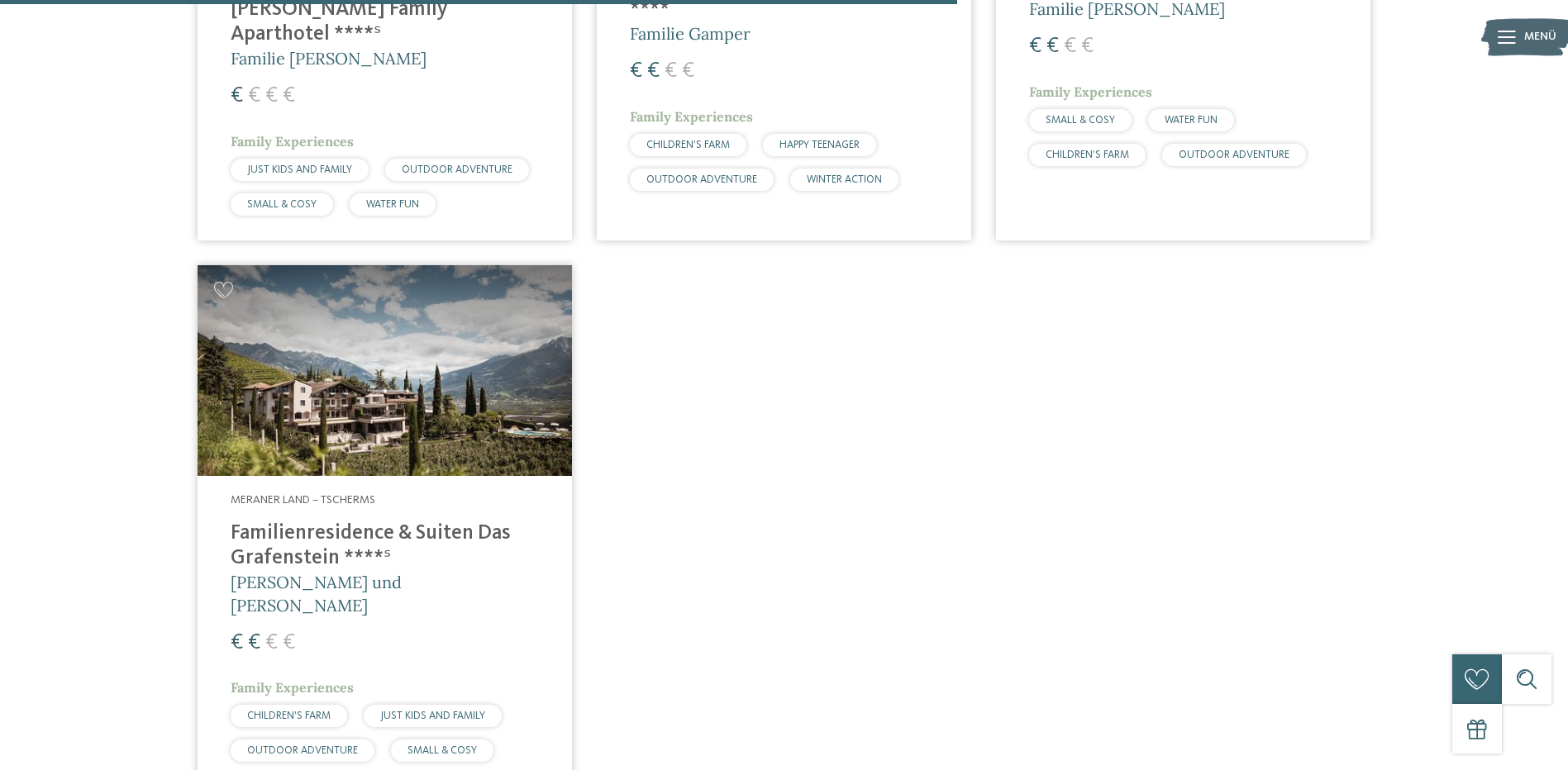
scroll to position [1534, 0]
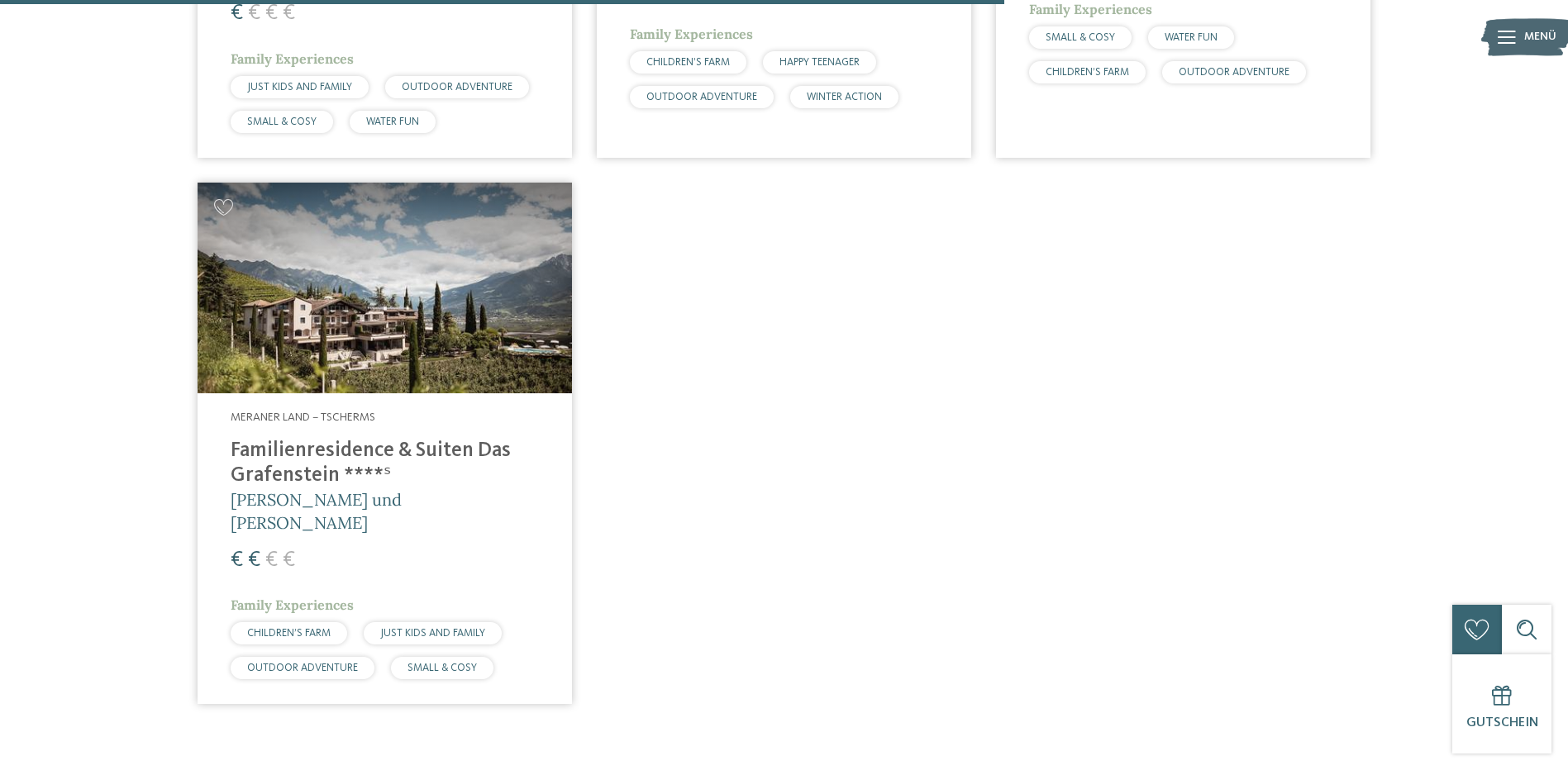
click at [345, 439] on h4 "Familienresidence & Suiten Das Grafenstein ****ˢ" at bounding box center [385, 464] width 308 height 49
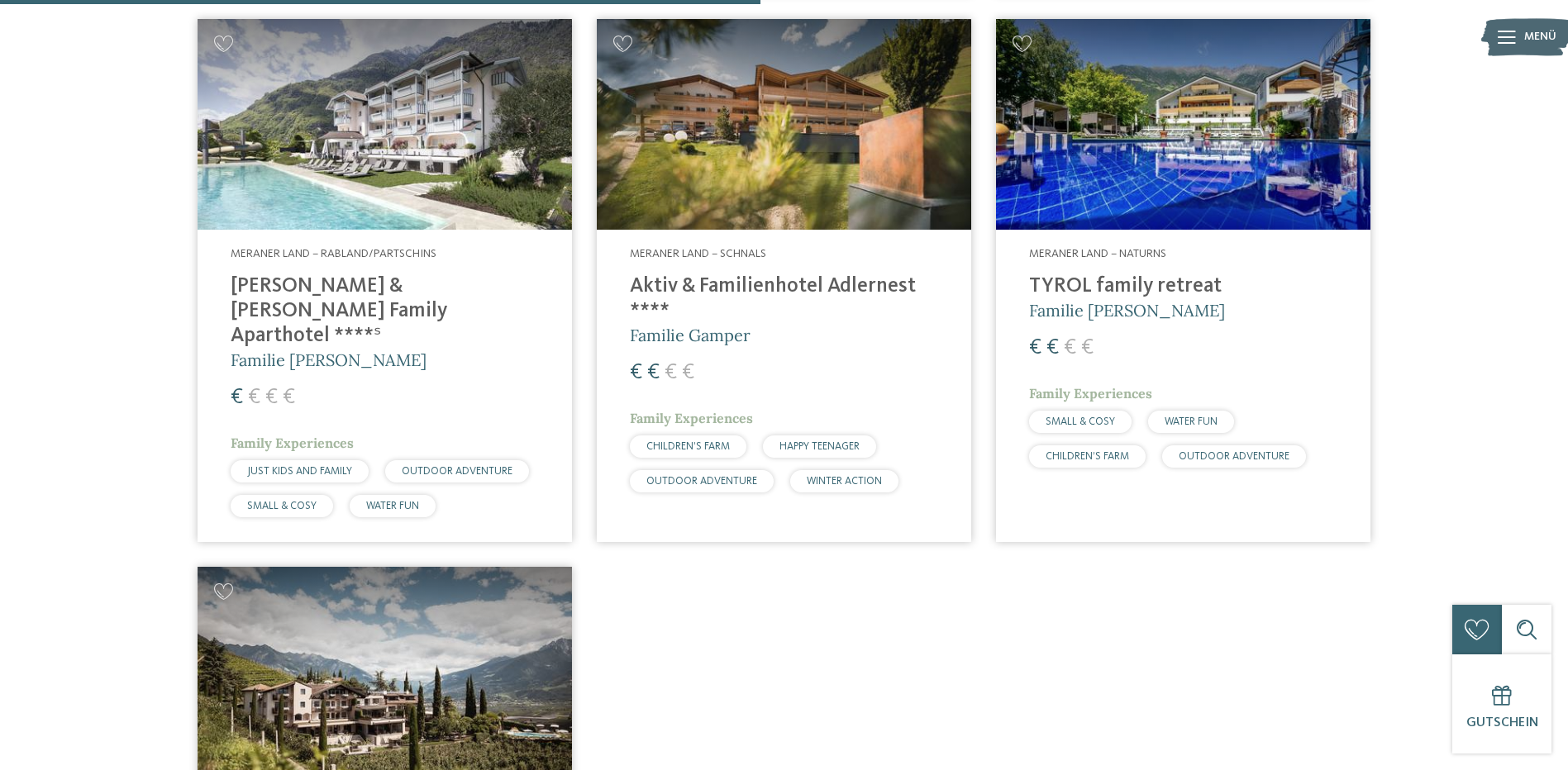
scroll to position [1121, 0]
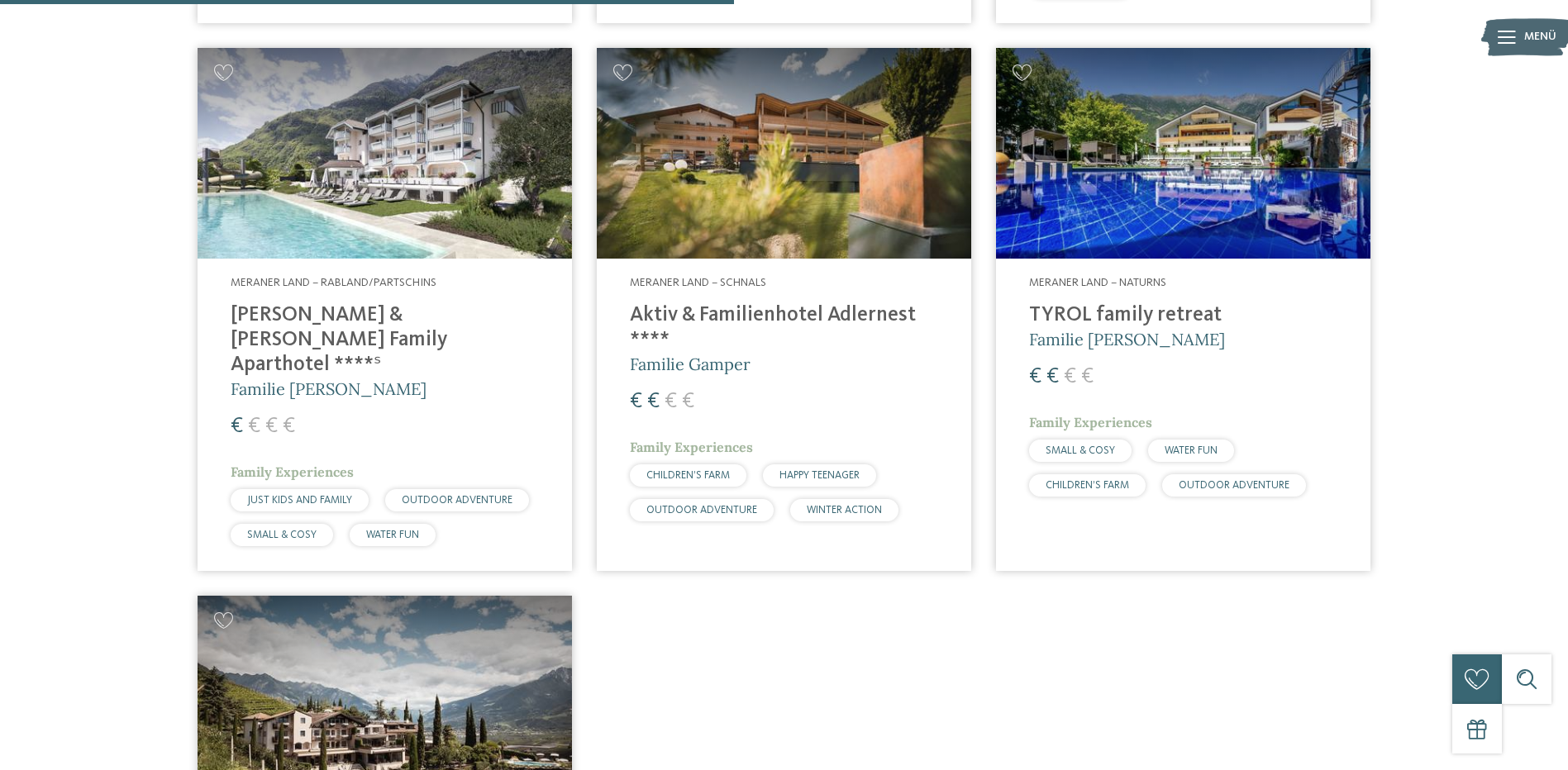
click at [750, 310] on h4 "Aktiv & Familienhotel Adlernest ****" at bounding box center [784, 328] width 308 height 49
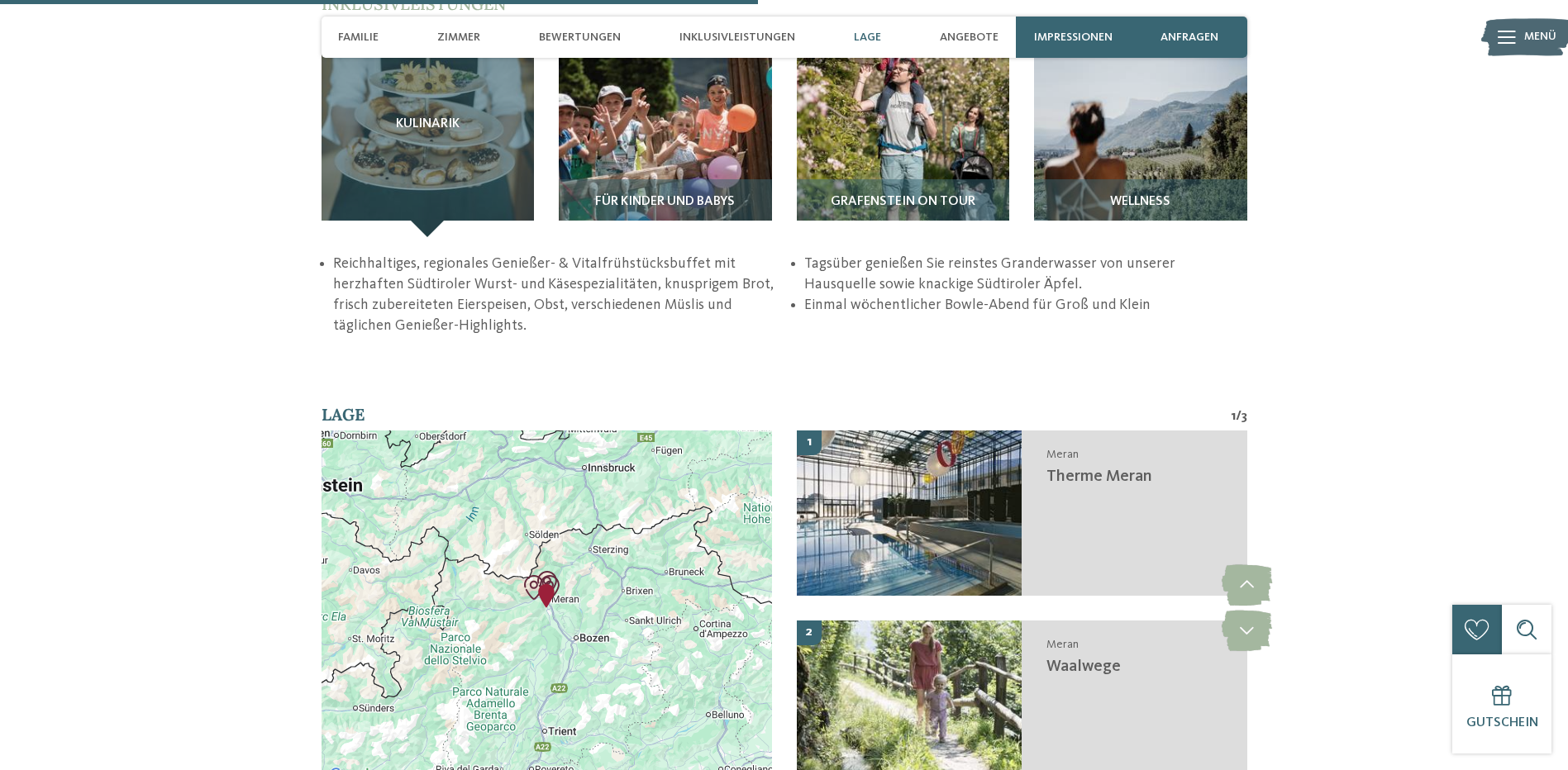
scroll to position [2562, 0]
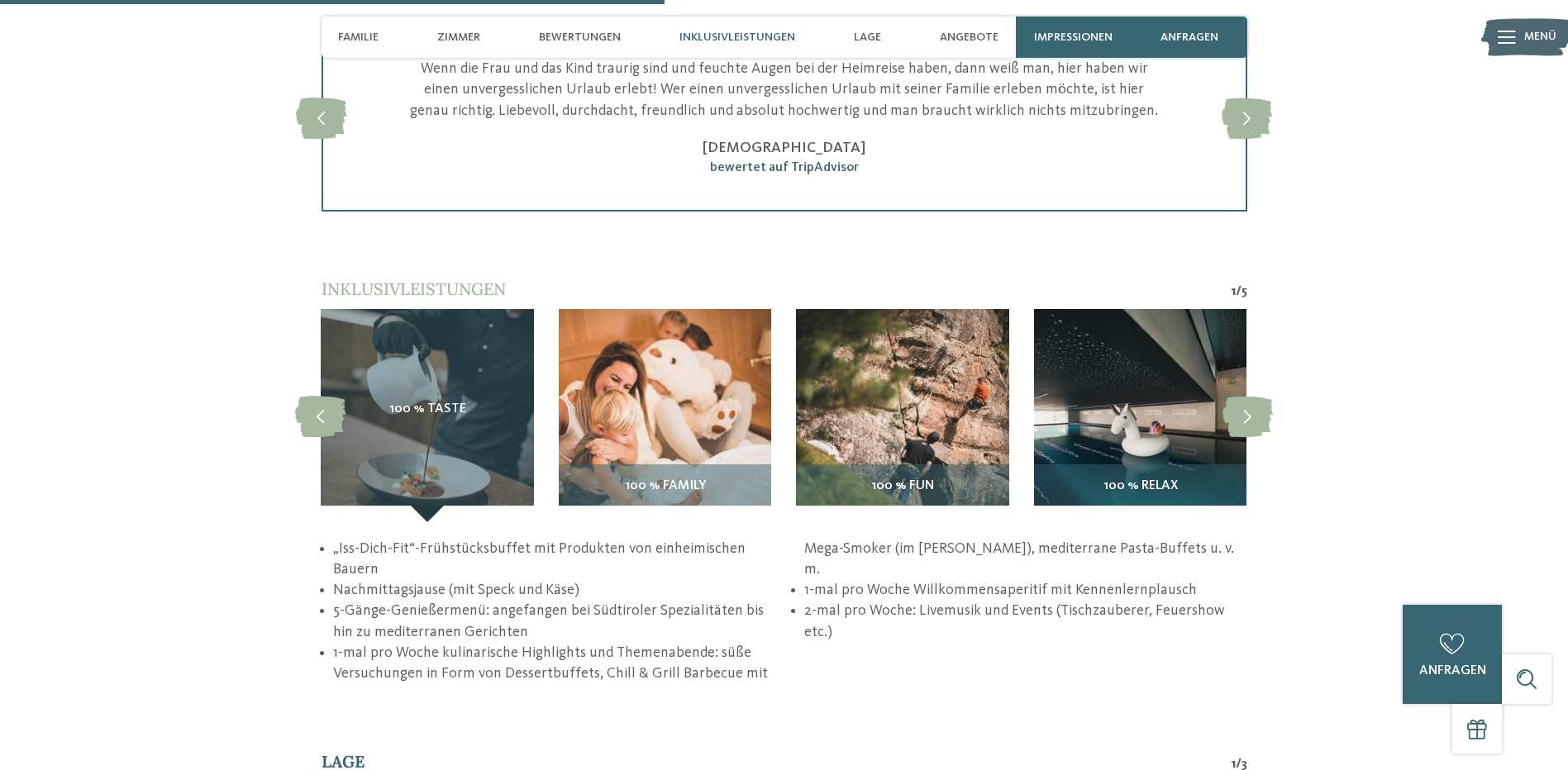
scroll to position [2397, 0]
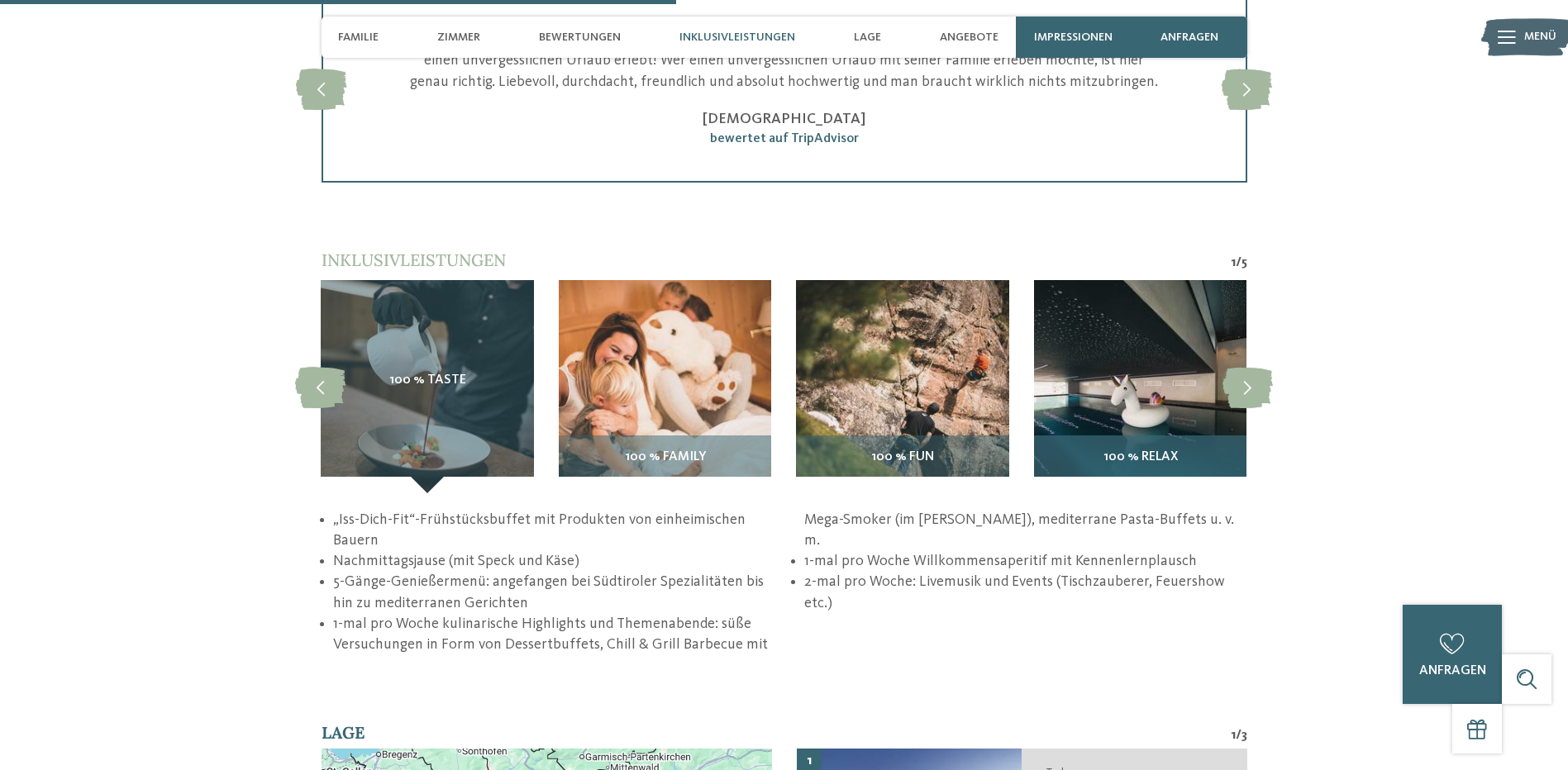
click at [1109, 446] on div "100 % Relax" at bounding box center [1140, 464] width 213 height 58
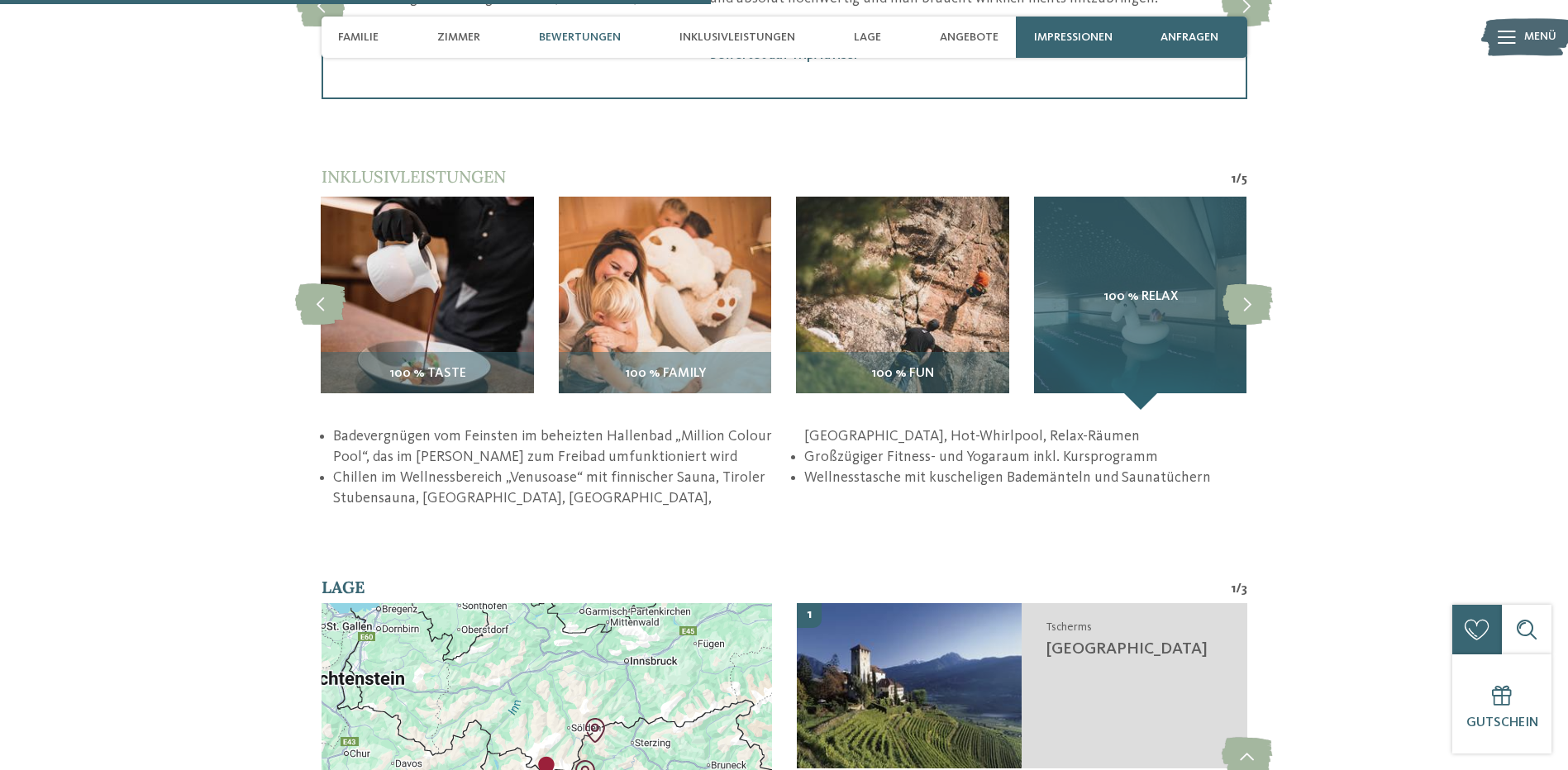
scroll to position [2479, 0]
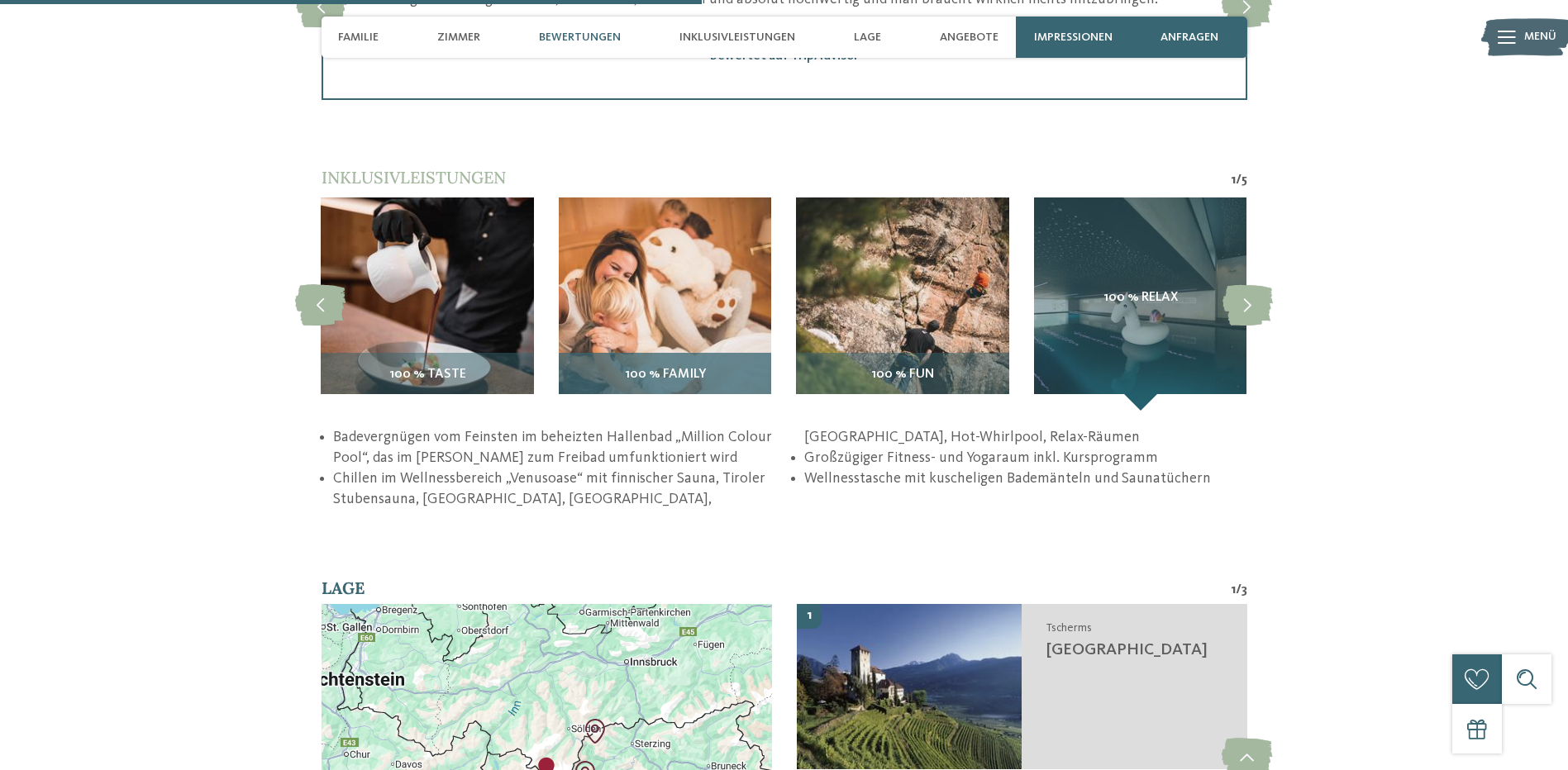
click at [710, 373] on h3 "100 % Family" at bounding box center [664, 376] width 196 height 15
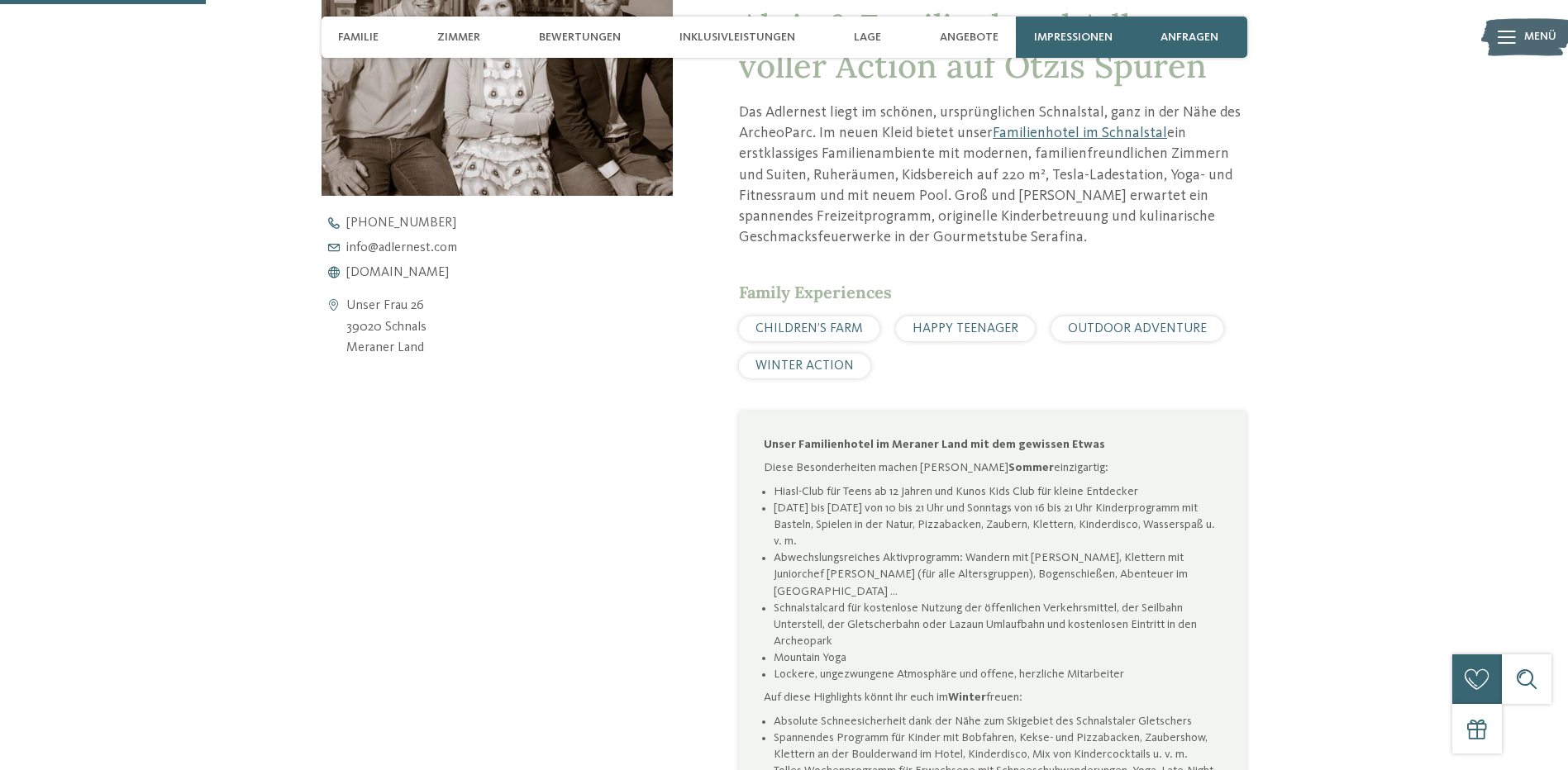
scroll to position [661, 0]
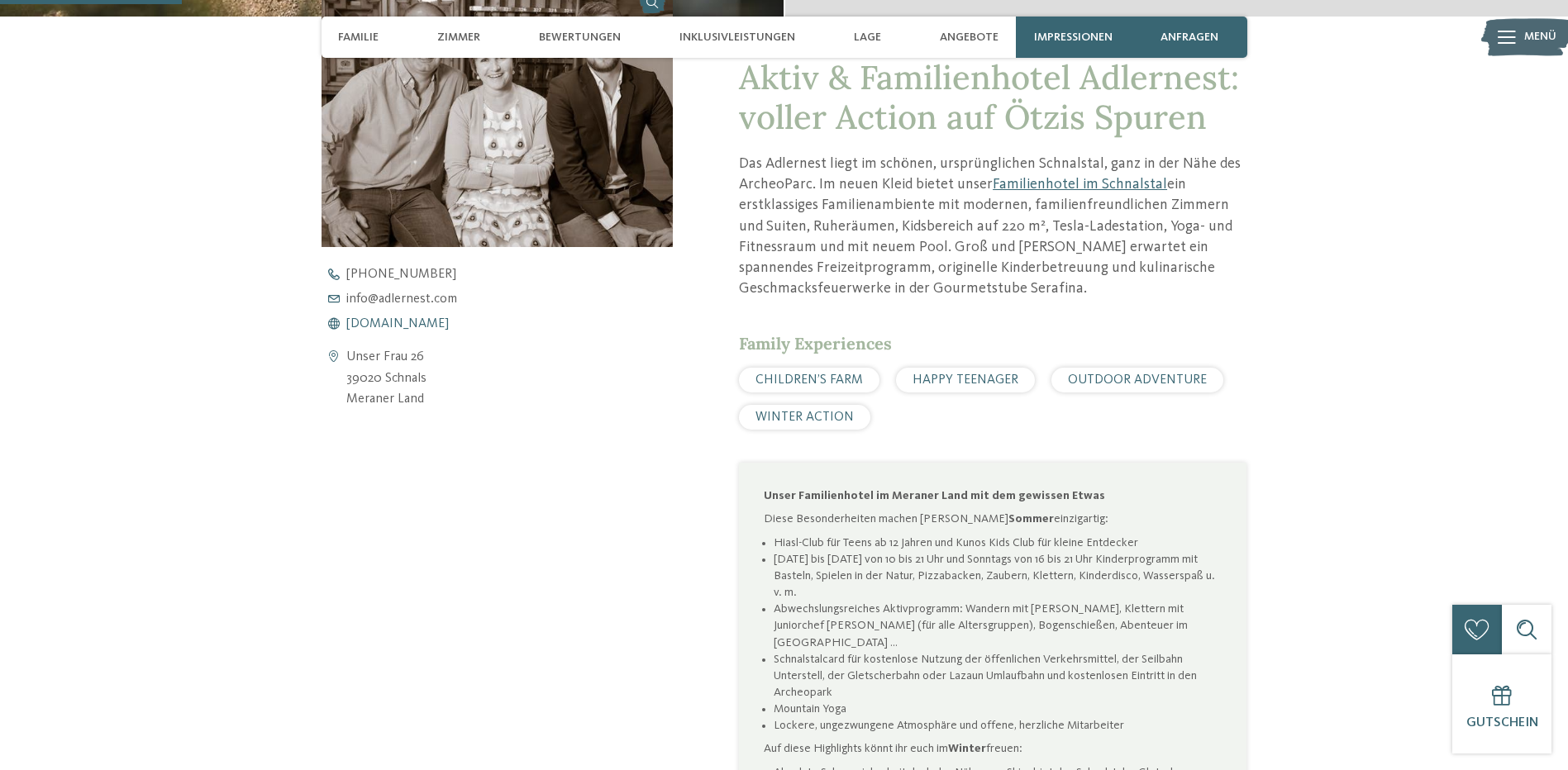
click at [424, 322] on span "www.adlernest.com" at bounding box center [397, 324] width 102 height 13
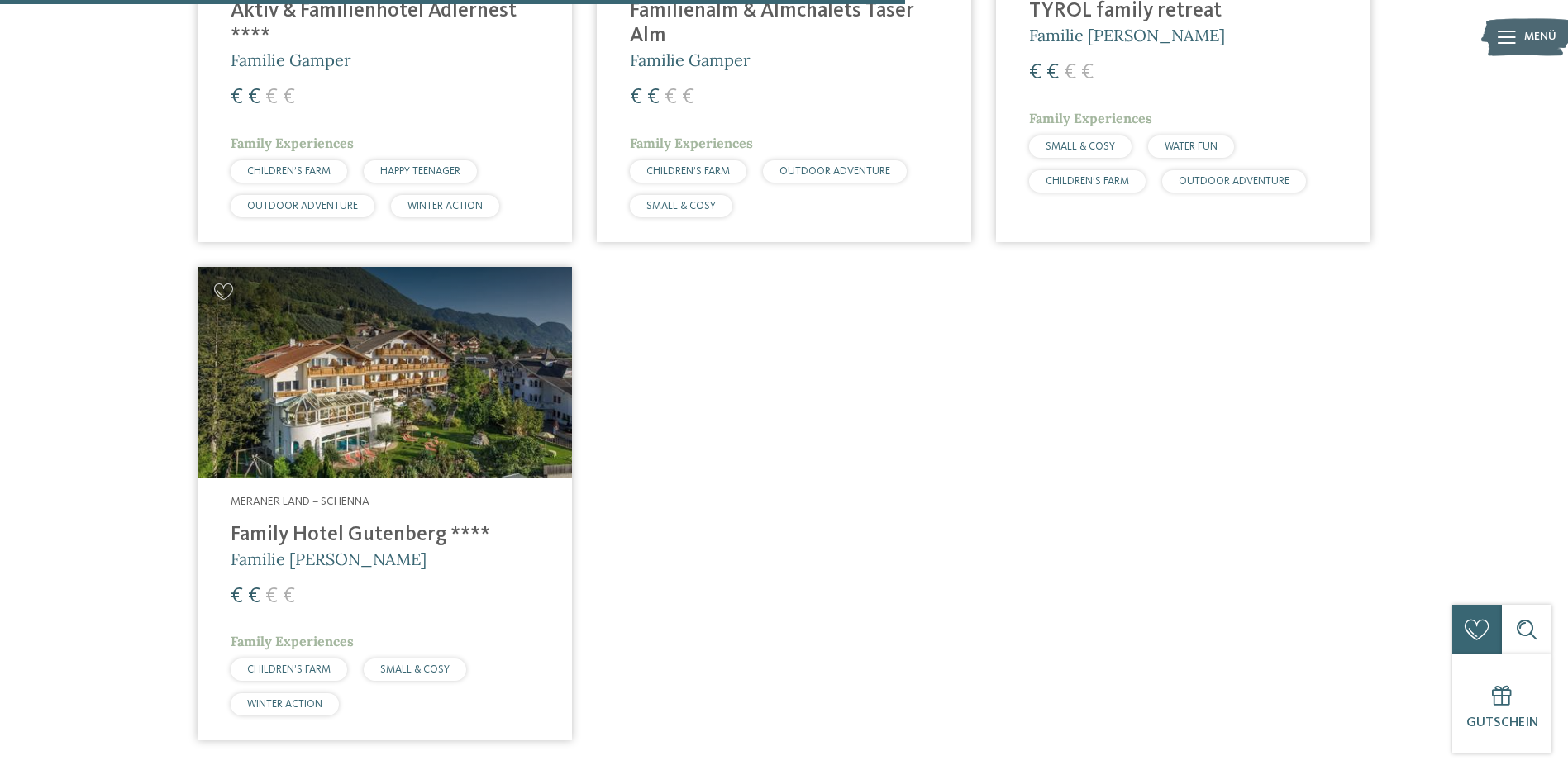
scroll to position [1451, 0]
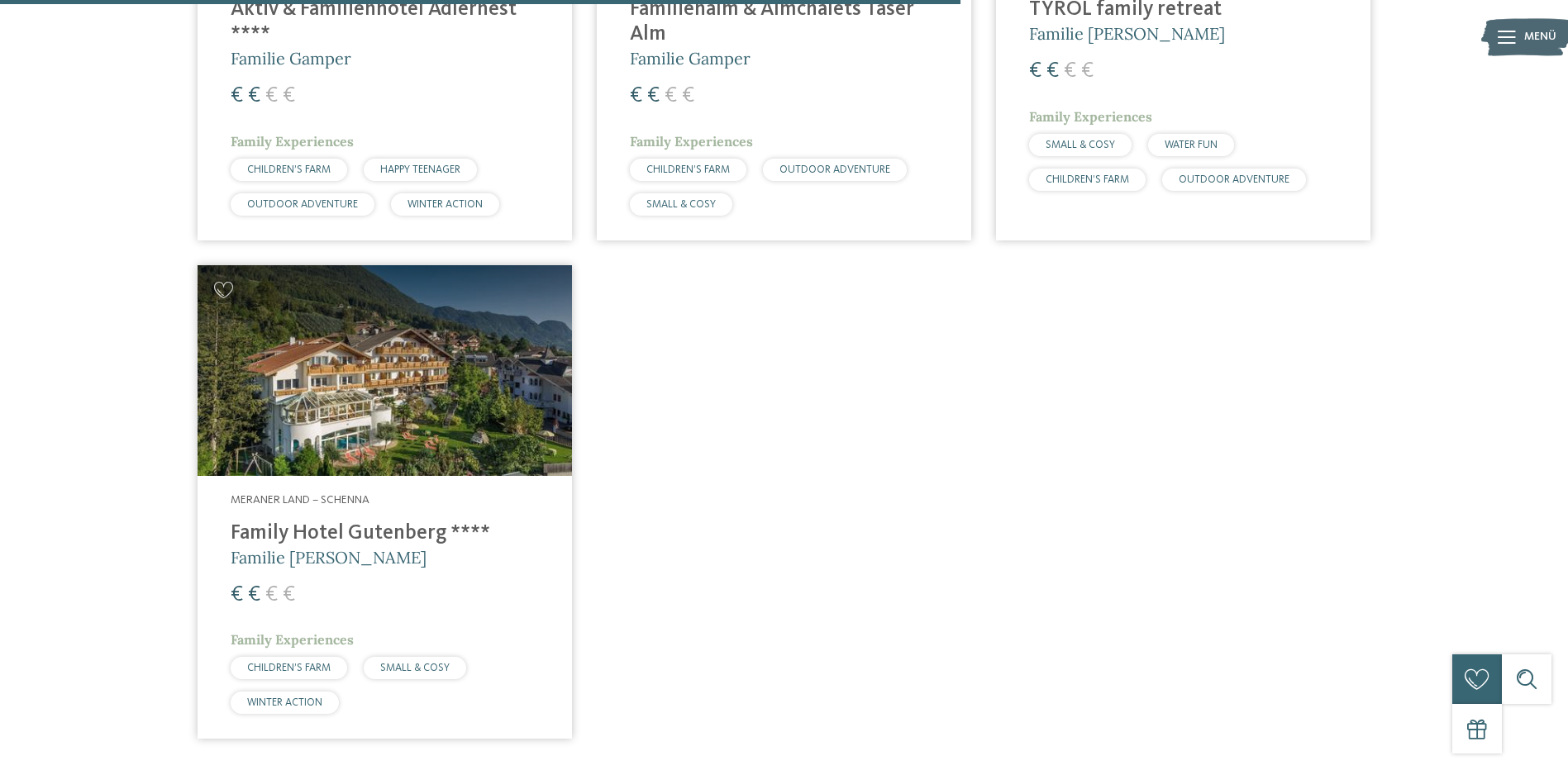
click at [366, 521] on h4 "Family Hotel Gutenberg ****" at bounding box center [385, 534] width 308 height 25
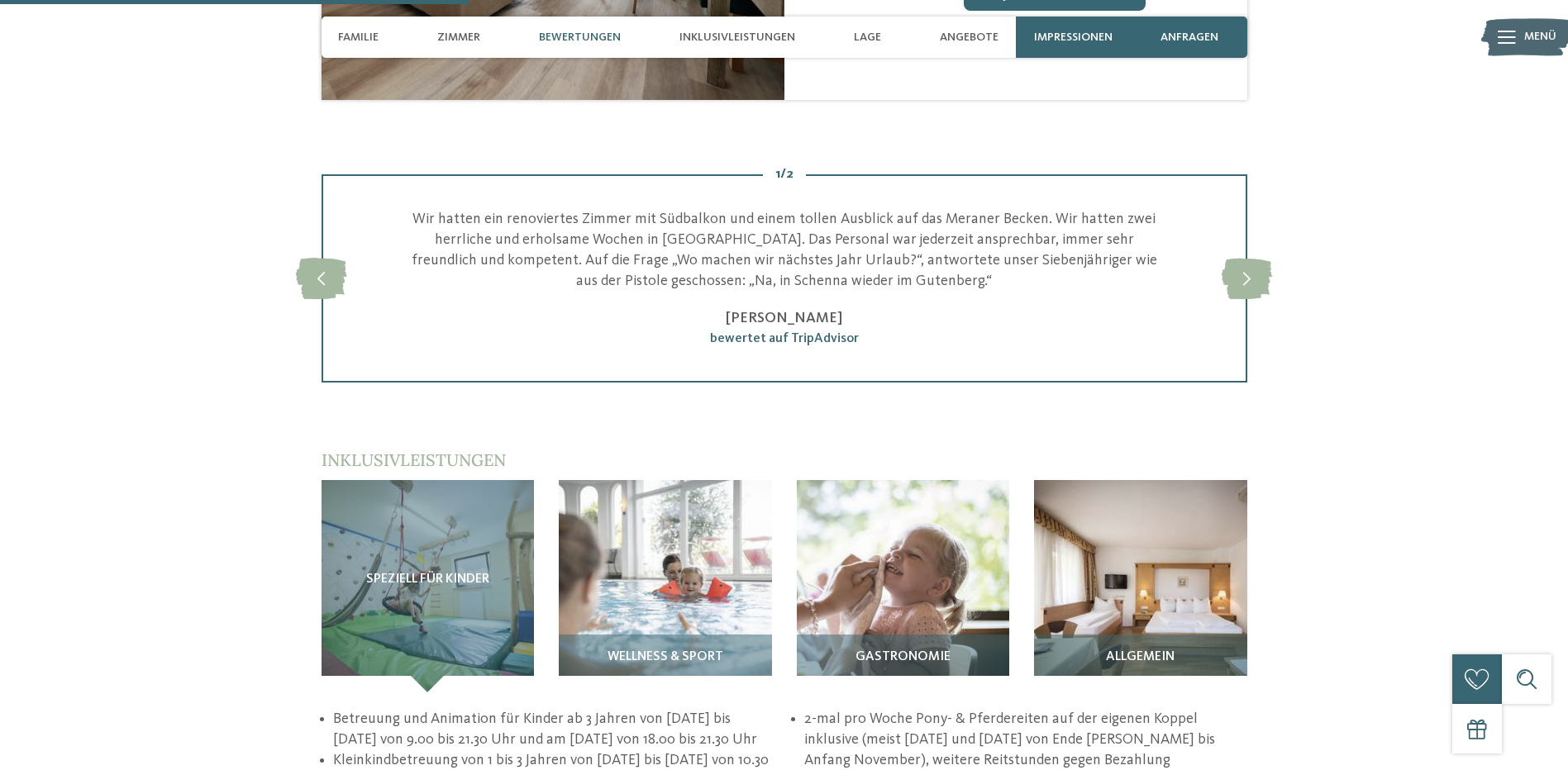
scroll to position [1900, 0]
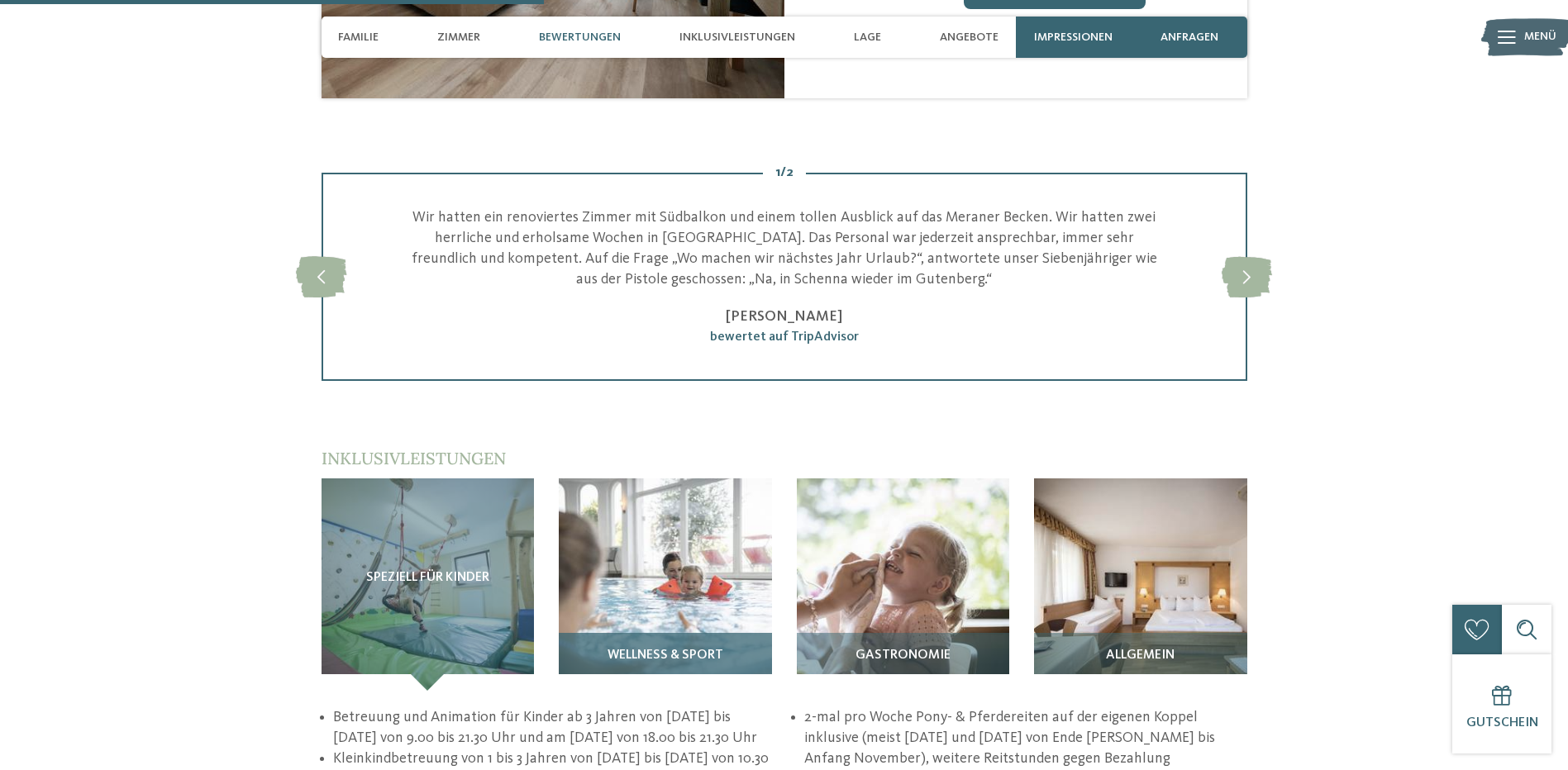
click at [629, 649] on span "Wellness & Sport" at bounding box center [665, 656] width 115 height 15
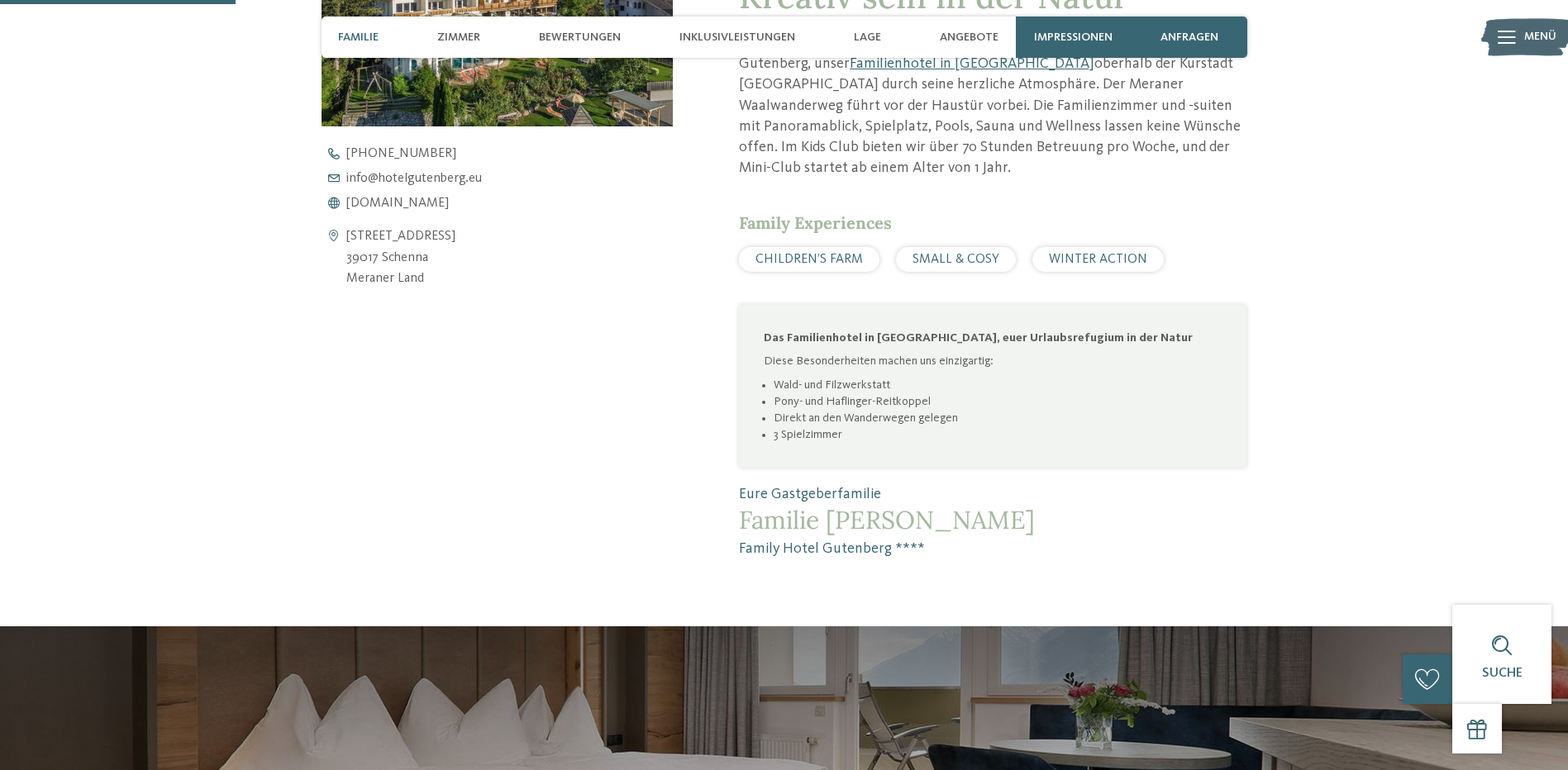
scroll to position [744, 0]
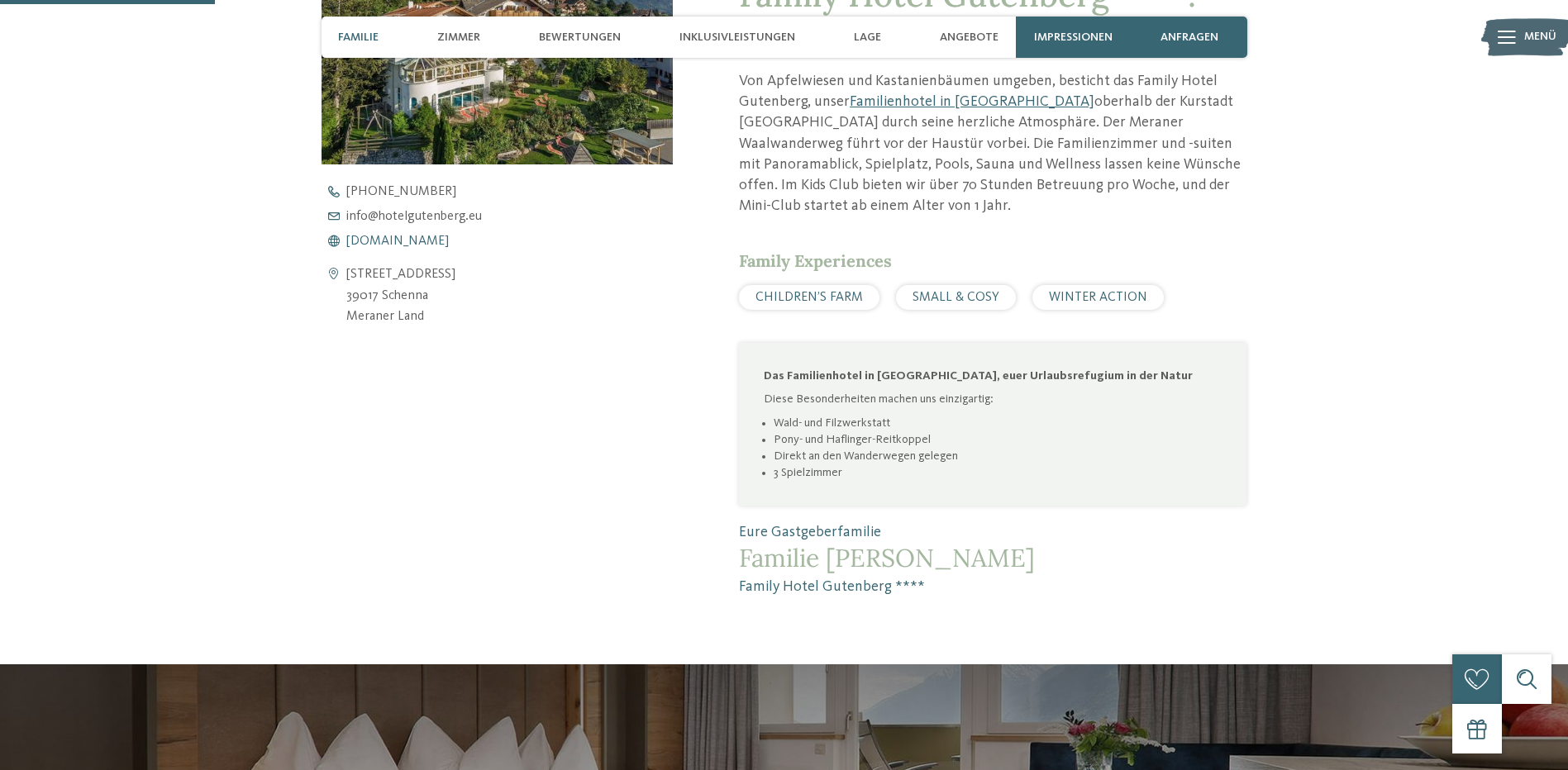
click at [442, 242] on span "www.hotelgutenberg.eu" at bounding box center [397, 241] width 102 height 13
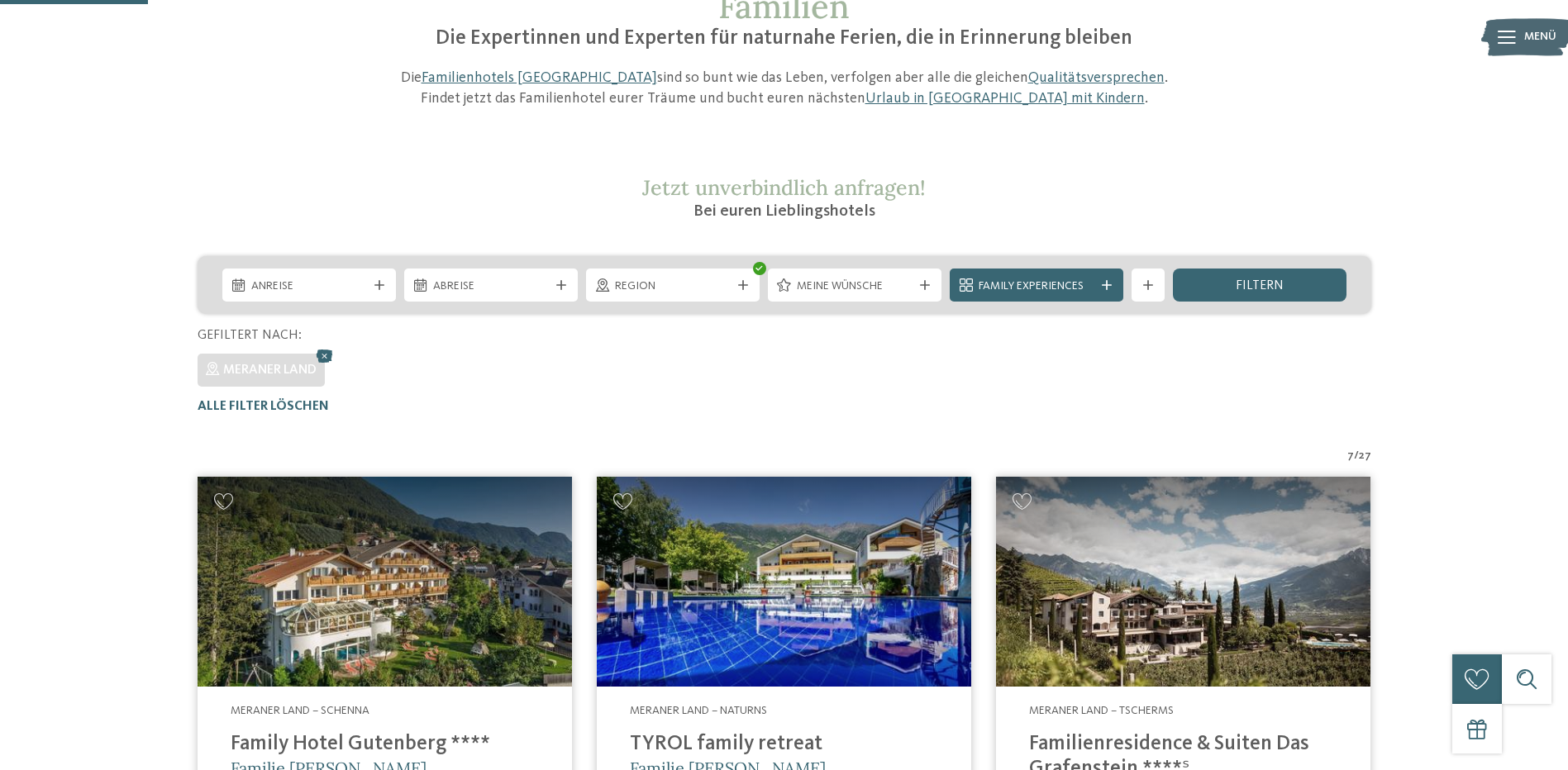
scroll to position [129, 0]
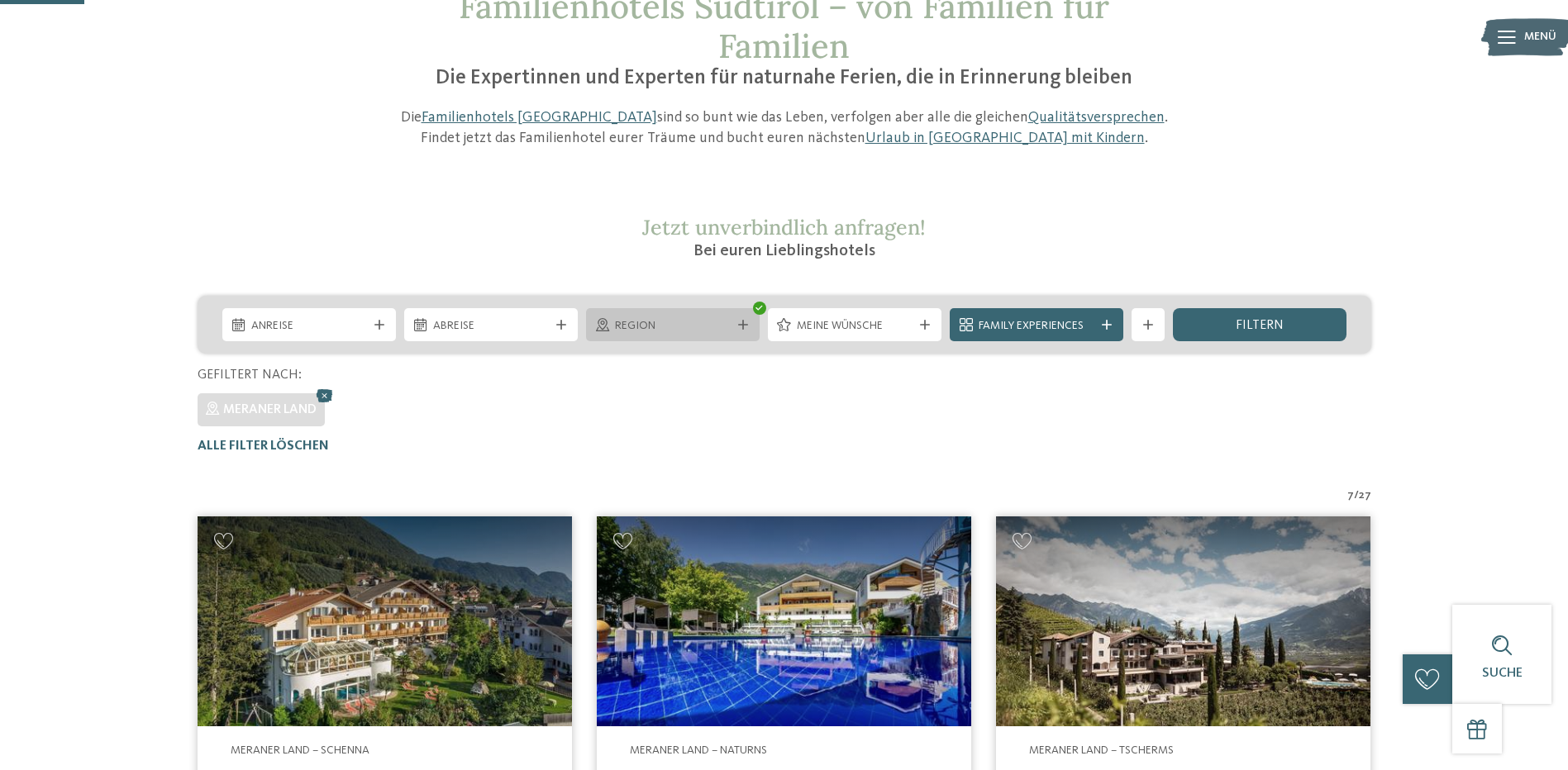
click at [737, 332] on div "Region" at bounding box center [672, 324] width 173 height 33
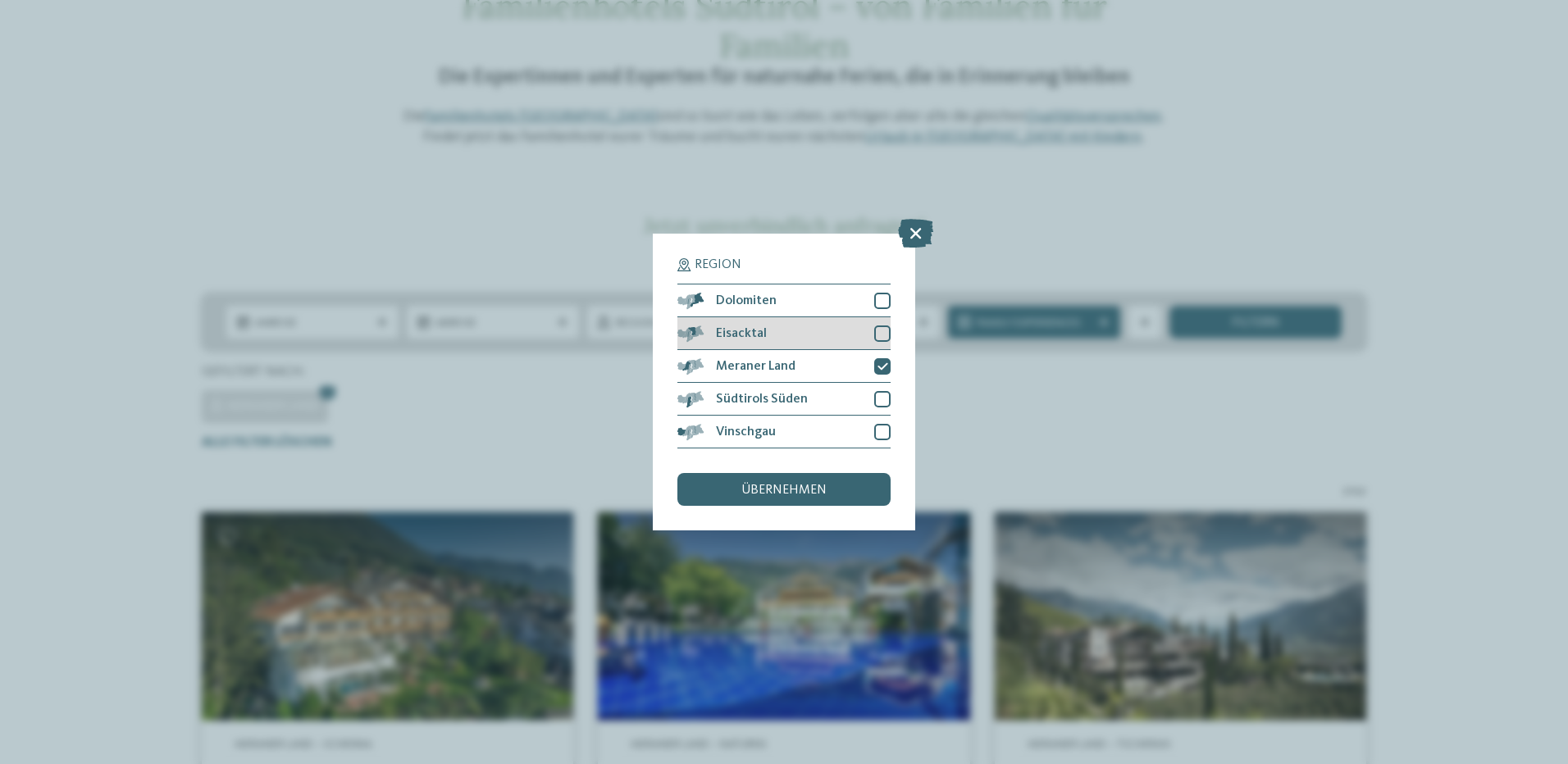
click at [880, 329] on div at bounding box center [882, 333] width 16 height 16
click at [793, 489] on span "übernehmen" at bounding box center [784, 490] width 85 height 13
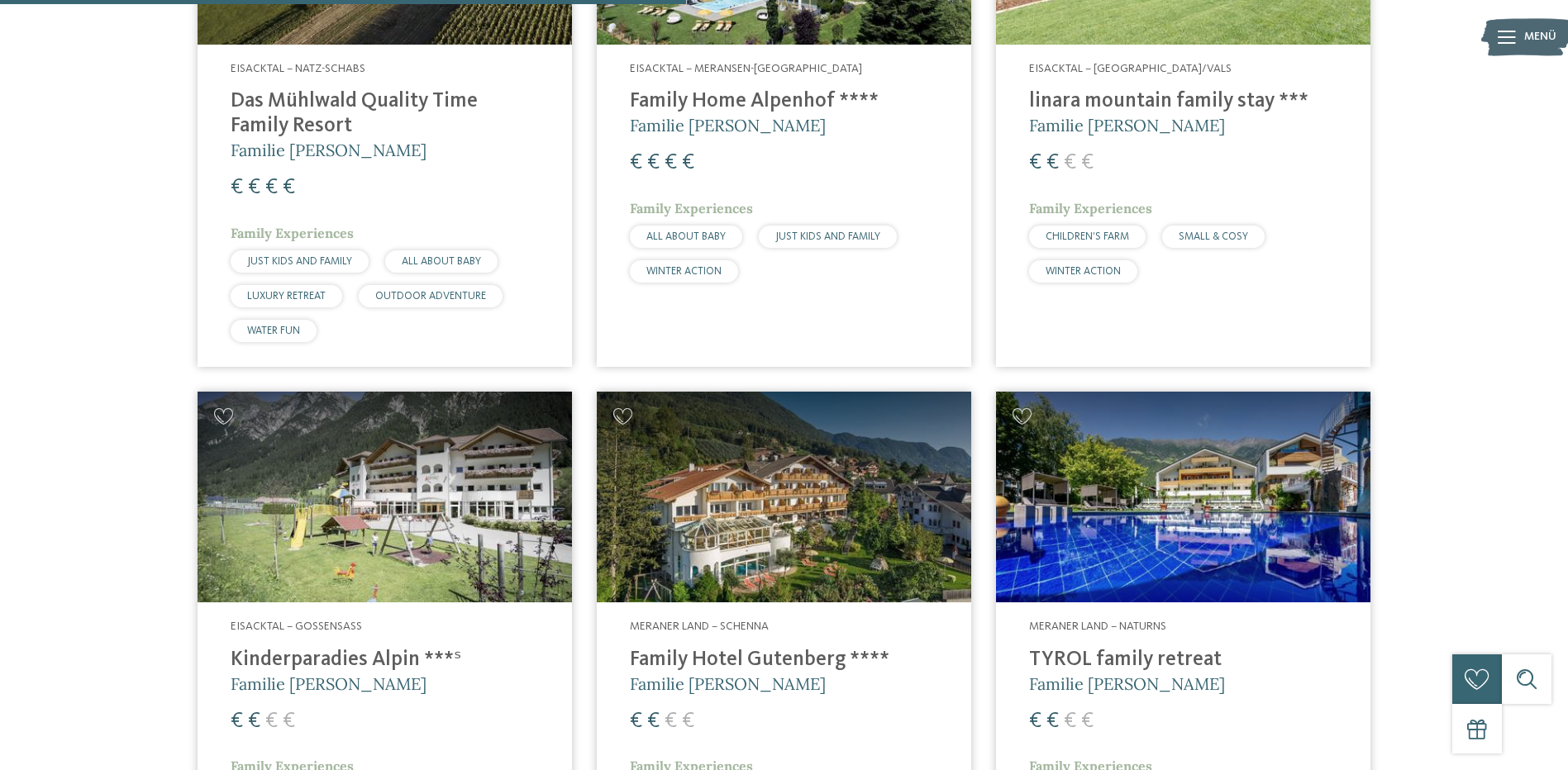
scroll to position [955, 0]
